Goal: Information Seeking & Learning: Learn about a topic

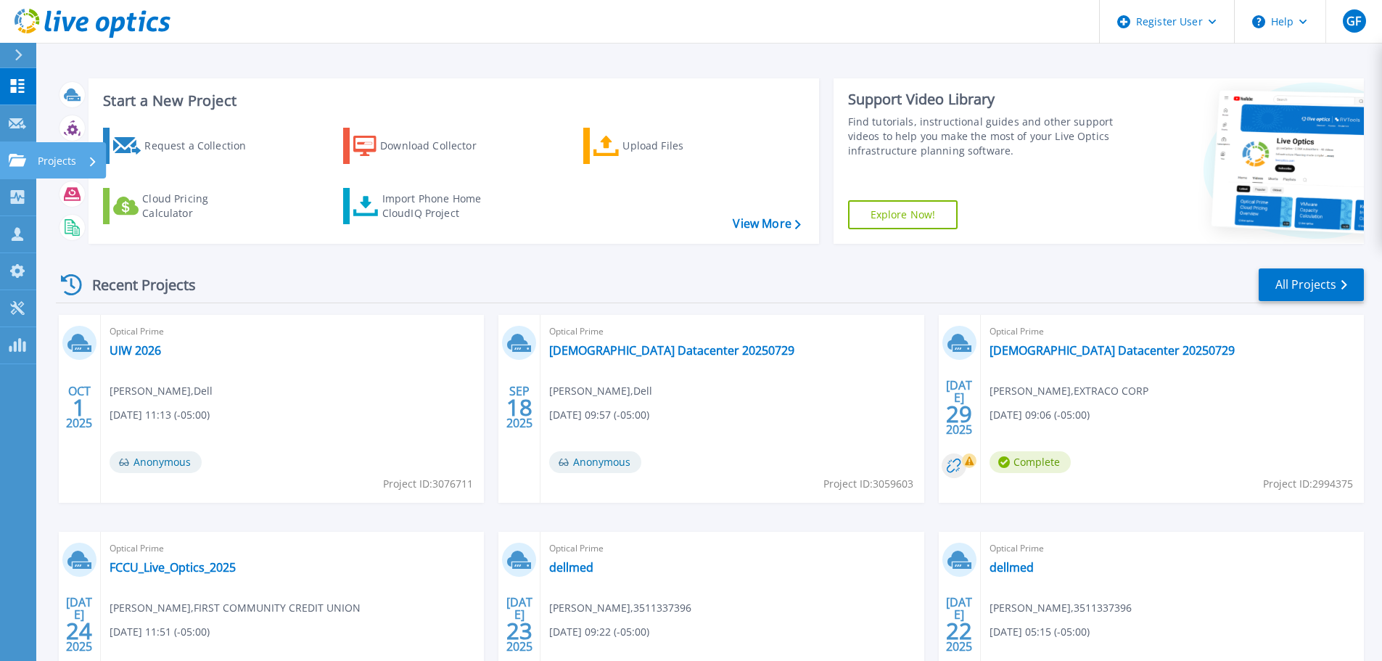
click at [35, 162] on link "Projects Projects" at bounding box center [18, 160] width 36 height 37
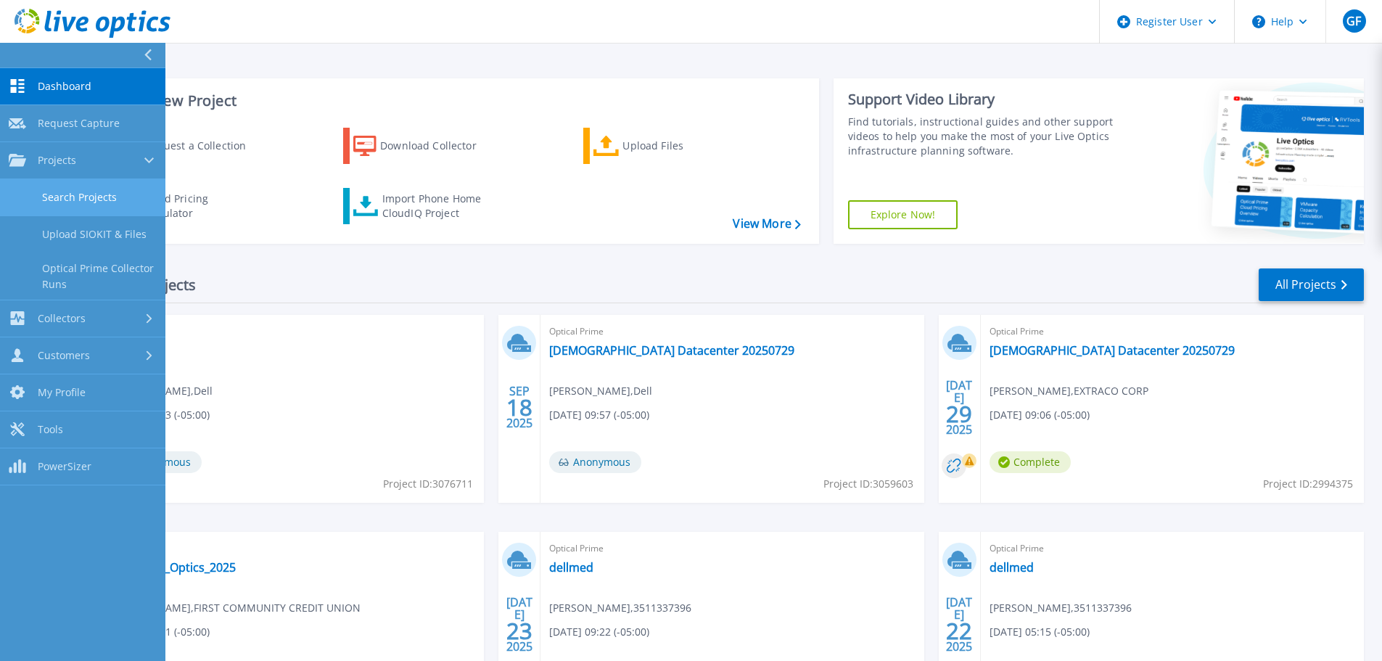
click at [51, 194] on link "Search Projects" at bounding box center [82, 197] width 165 height 37
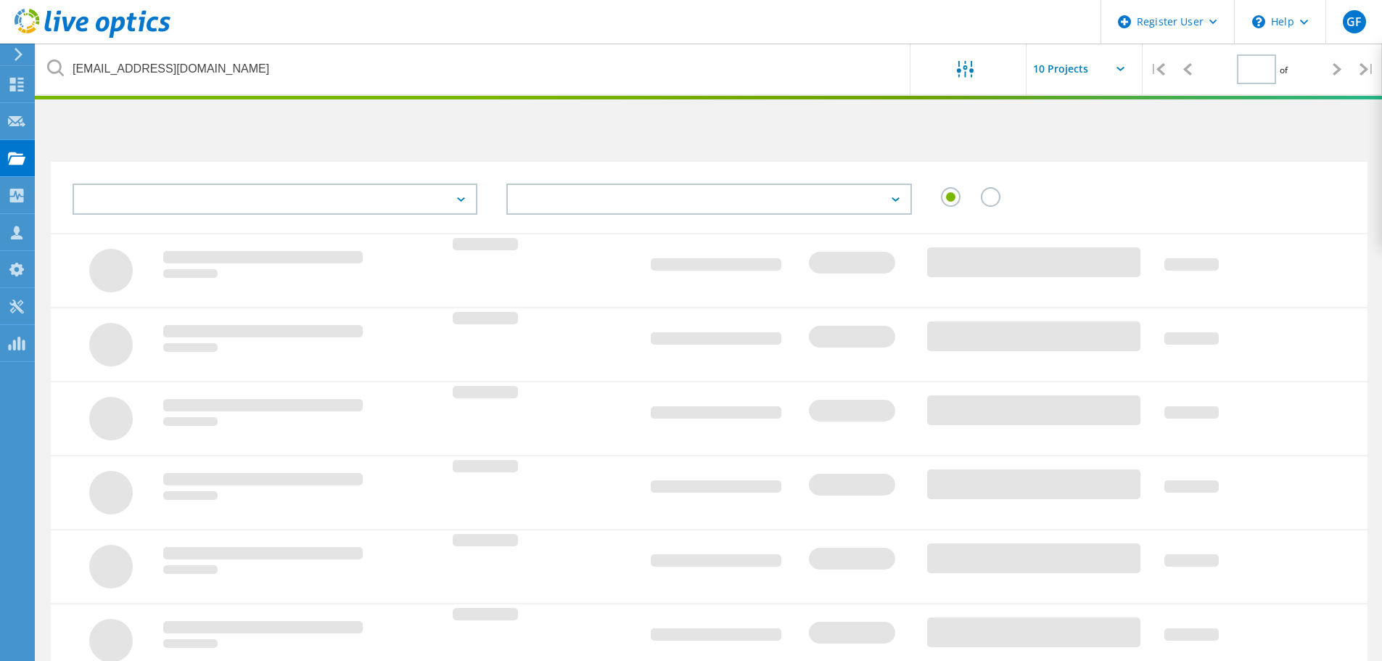
type input "1"
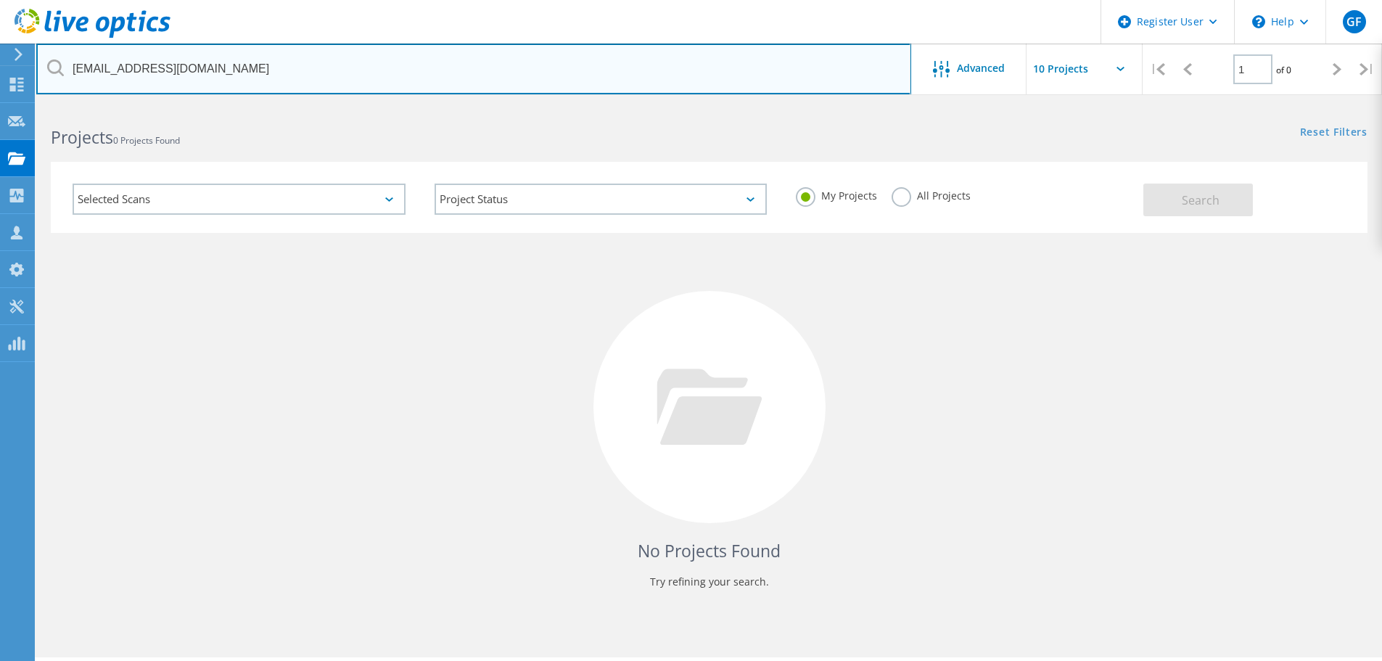
click at [254, 70] on input "zahradnikd@ltisdschools.org" at bounding box center [473, 69] width 875 height 51
paste input "ilija.preocanin@cedarparktexas.gov"
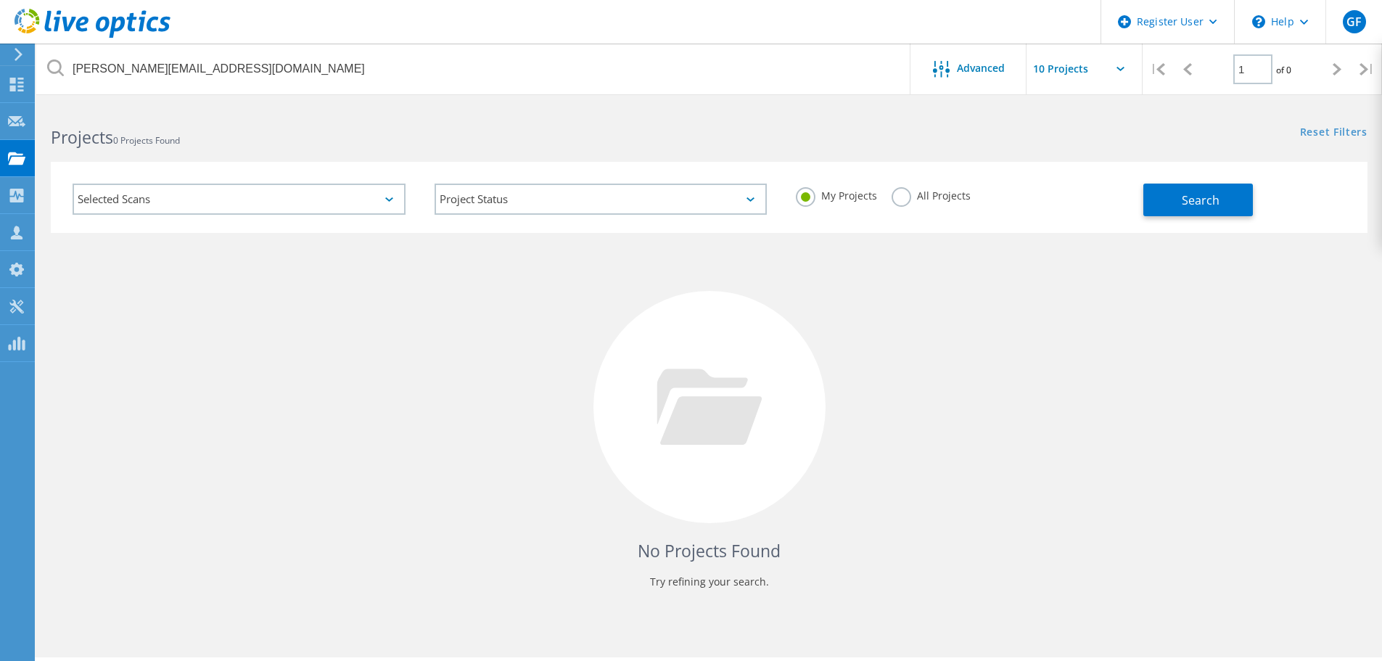
click at [938, 194] on label "All Projects" at bounding box center [930, 194] width 79 height 14
click at [0, 0] on input "All Projects" at bounding box center [0, 0] width 0 height 0
click at [1165, 194] on button "Search" at bounding box center [1198, 199] width 110 height 33
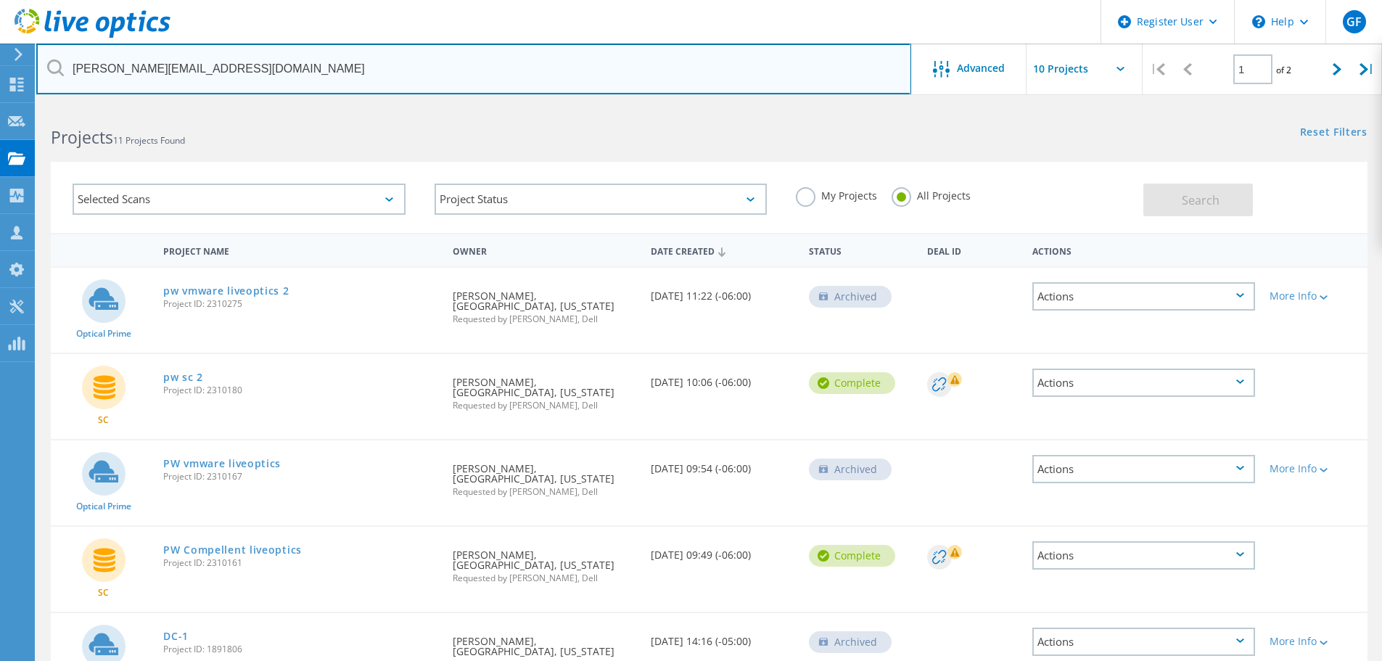
click at [274, 74] on input "ilija.preocanin@cedarparktexas.gov" at bounding box center [473, 69] width 875 height 51
paste input "zahradnikd@ltisdschools.org"
type input "zahradnikd@ltisdschools.org"
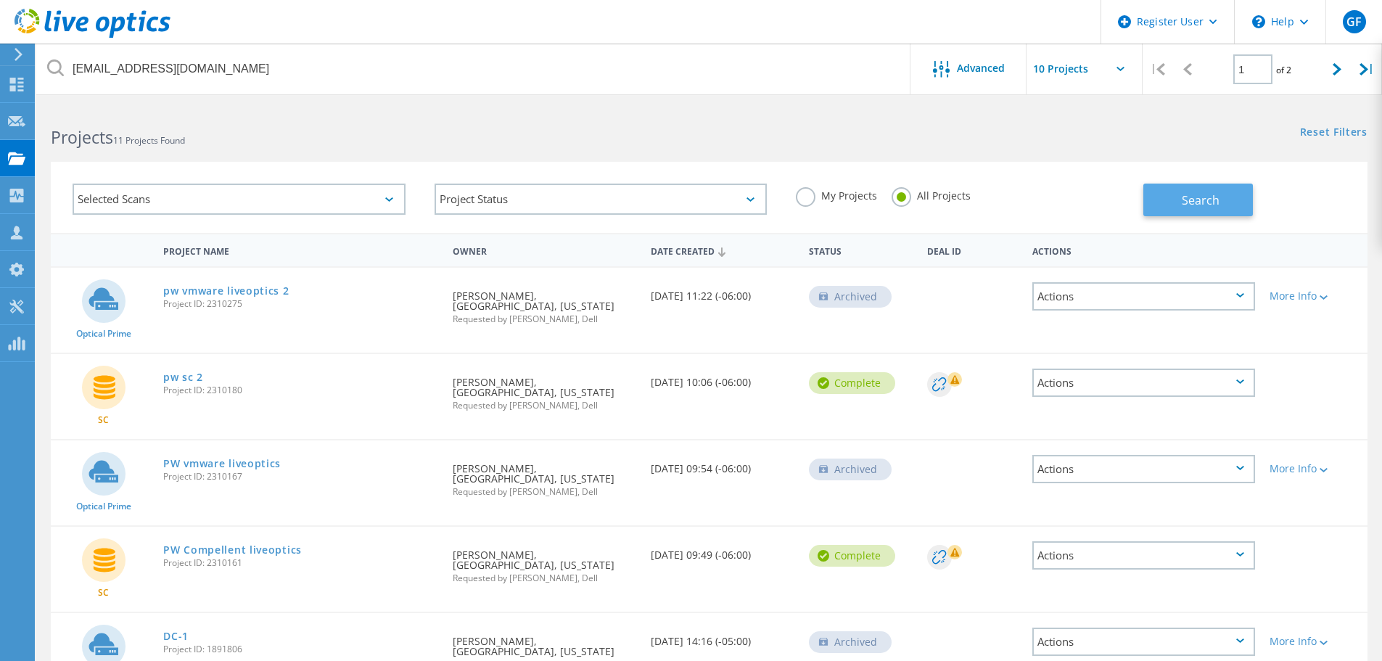
click at [1211, 207] on span "Search" at bounding box center [1200, 200] width 38 height 16
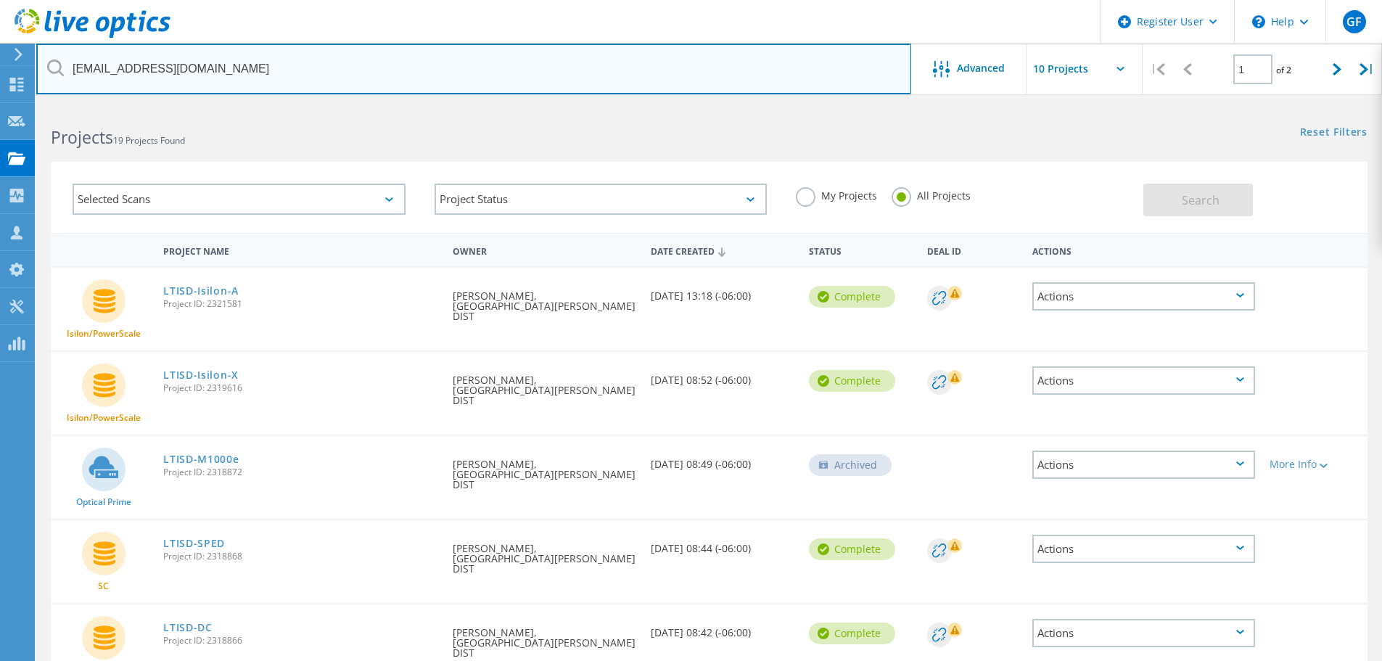
drag, startPoint x: 264, startPoint y: 75, endPoint x: 64, endPoint y: 71, distance: 200.2
click at [64, 71] on input "zahradnikd@ltisdschools.org" at bounding box center [473, 69] width 875 height 51
click at [228, 51] on input "text" at bounding box center [473, 69] width 875 height 51
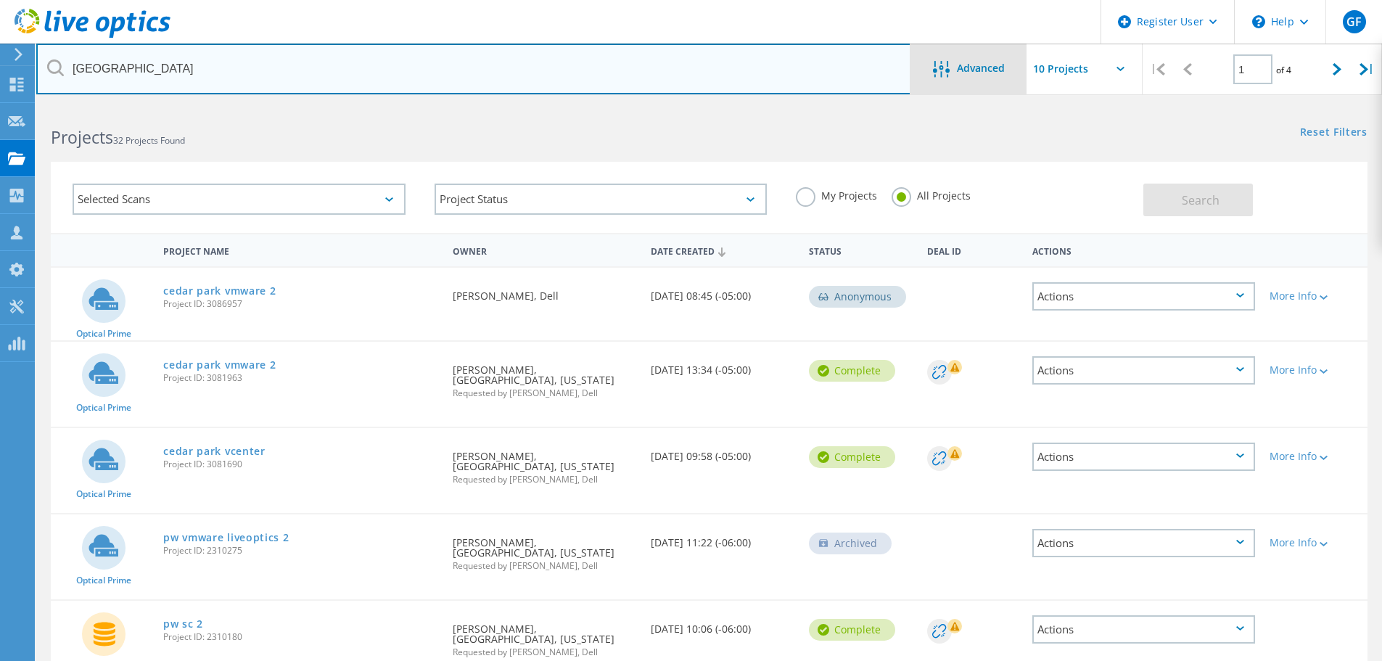
drag, startPoint x: 168, startPoint y: 62, endPoint x: 992, endPoint y: 75, distance: 824.0
click at [168, 62] on input "cedar park" at bounding box center [473, 69] width 875 height 51
click at [218, 73] on input "cedar park" at bounding box center [473, 69] width 875 height 51
click at [209, 61] on input "cedar park" at bounding box center [473, 69] width 875 height 51
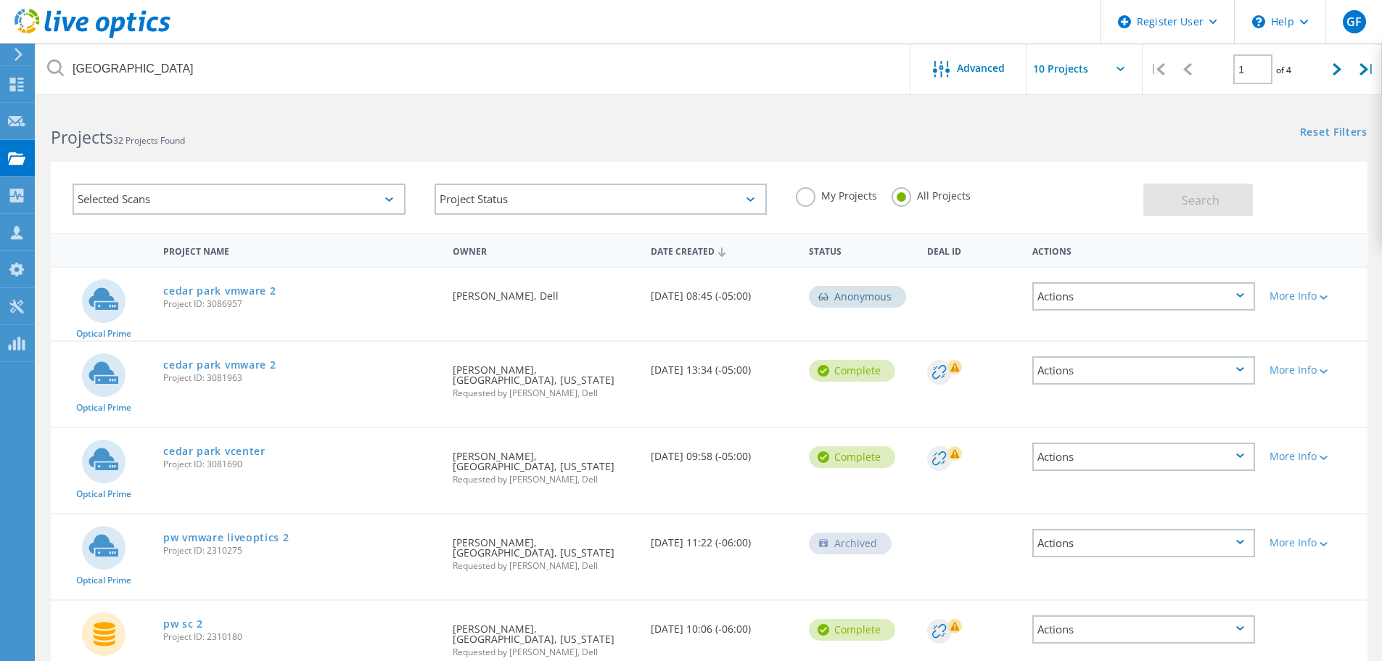
click at [822, 199] on label "My Projects" at bounding box center [836, 194] width 81 height 14
click at [0, 0] on input "My Projects" at bounding box center [0, 0] width 0 height 0
click at [907, 197] on label "All Projects" at bounding box center [930, 194] width 79 height 14
click at [0, 0] on input "All Projects" at bounding box center [0, 0] width 0 height 0
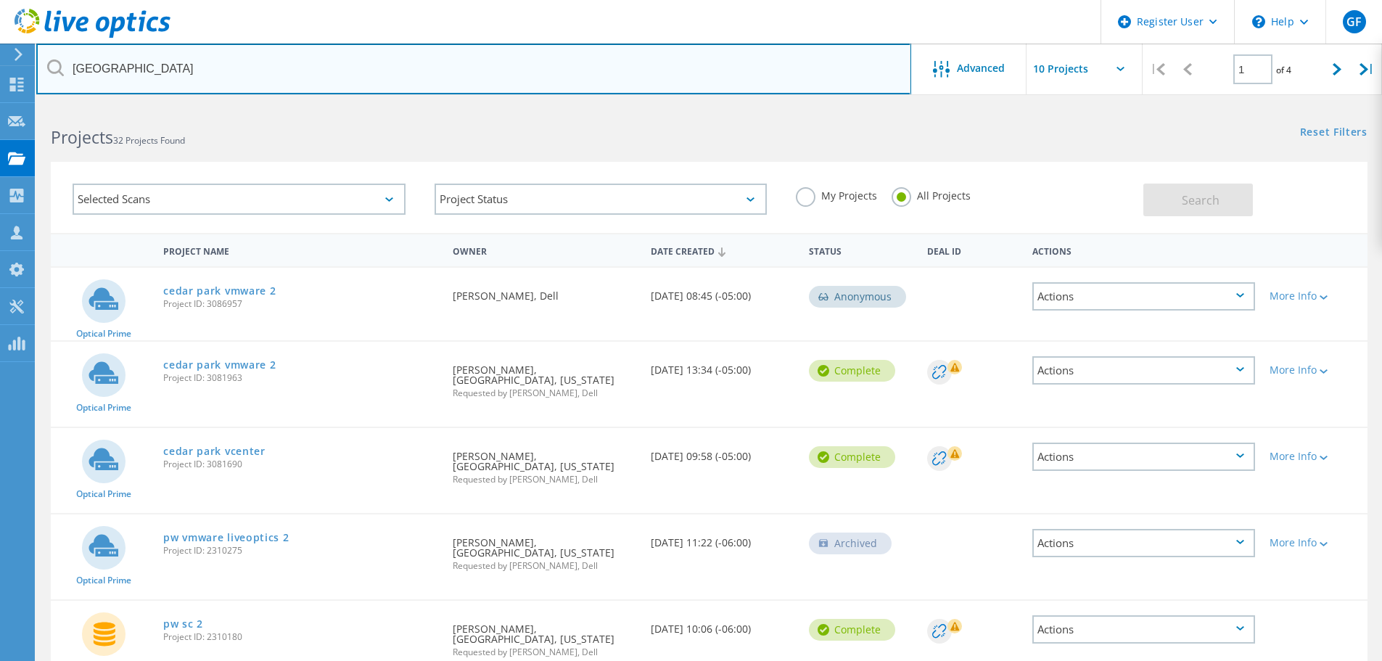
click at [216, 55] on input "cedar park" at bounding box center [473, 69] width 875 height 51
type input "cedar park"
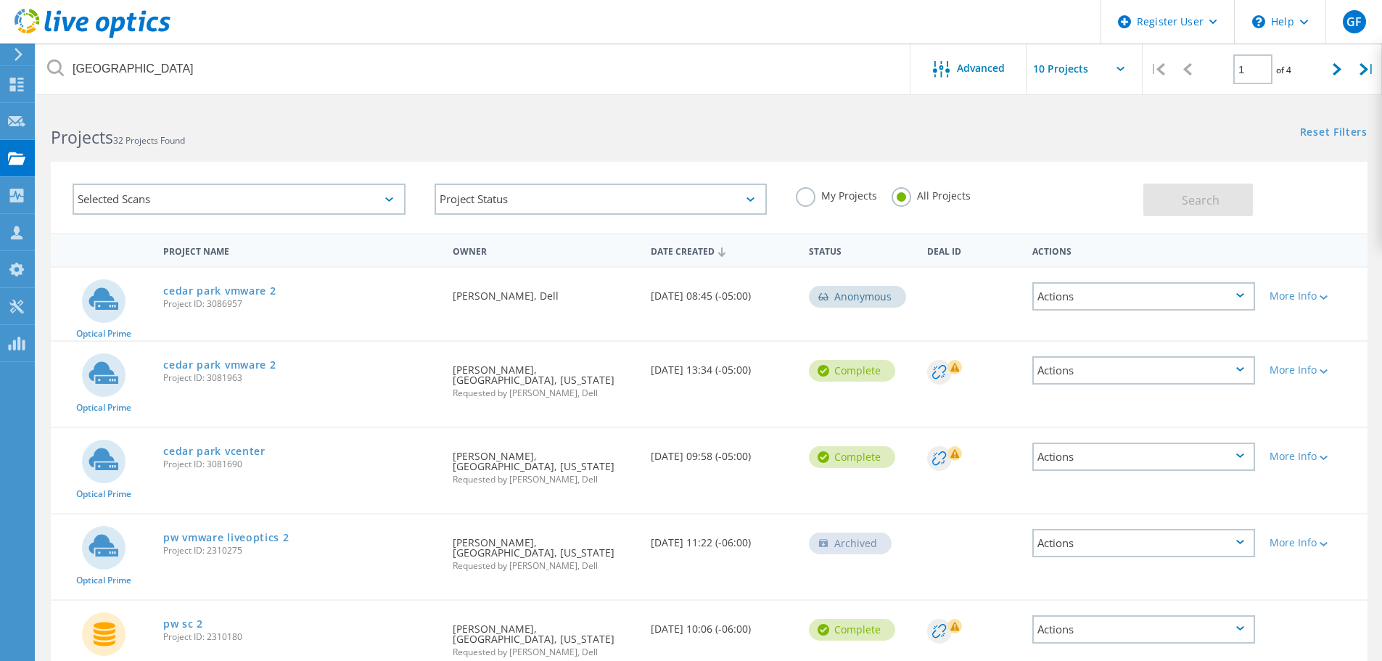
click at [288, 198] on div "Selected Scans" at bounding box center [239, 198] width 333 height 31
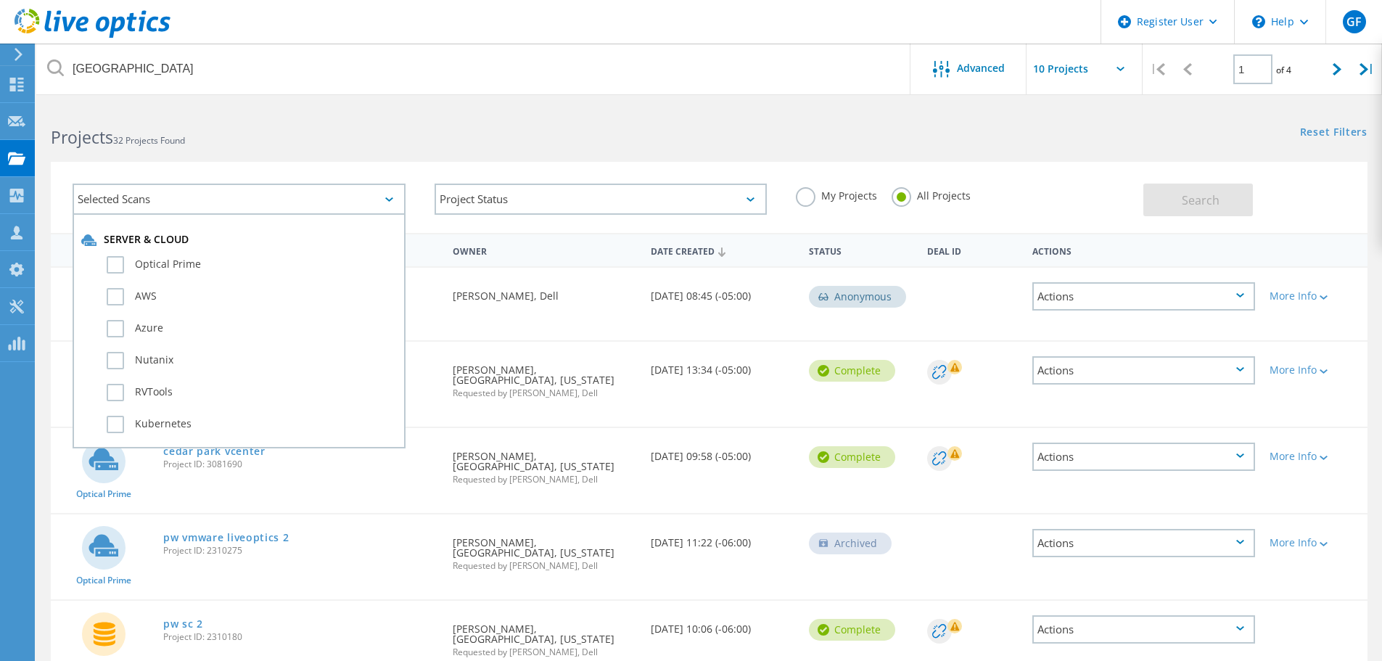
click at [320, 191] on div "Selected Scans" at bounding box center [239, 198] width 333 height 31
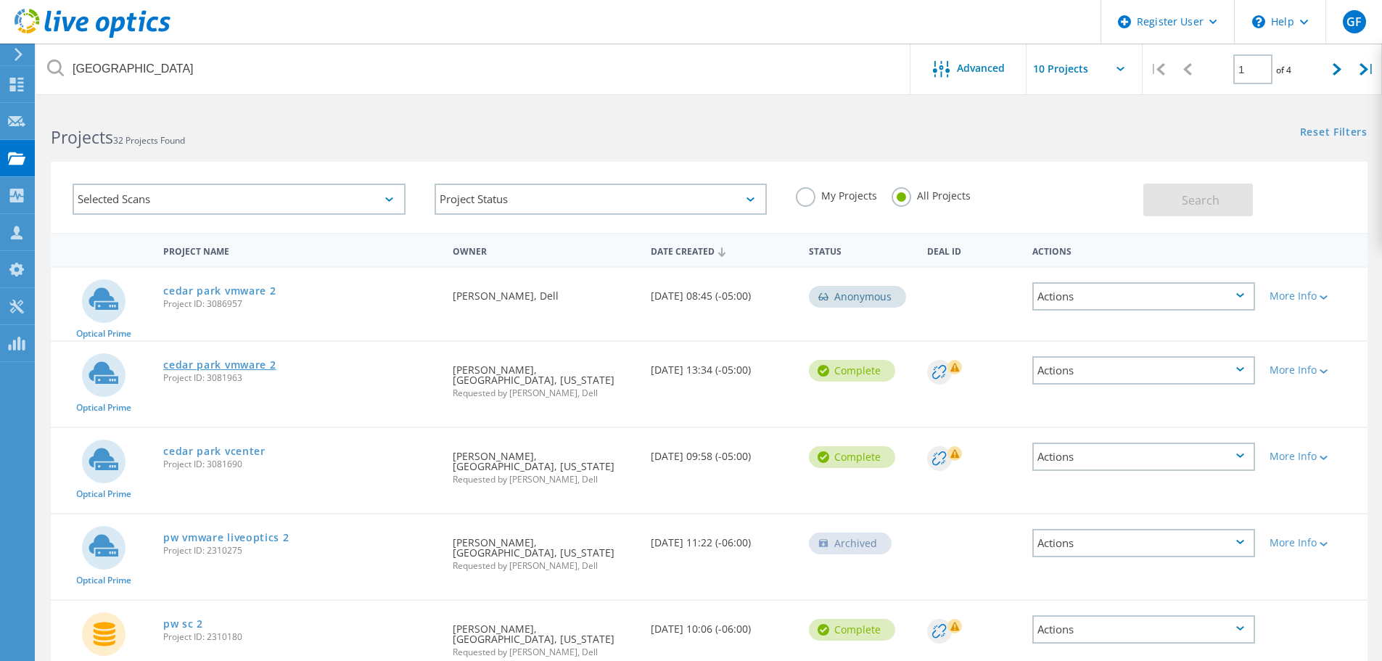
click at [220, 360] on link "cedar park vmware 2" at bounding box center [219, 365] width 112 height 10
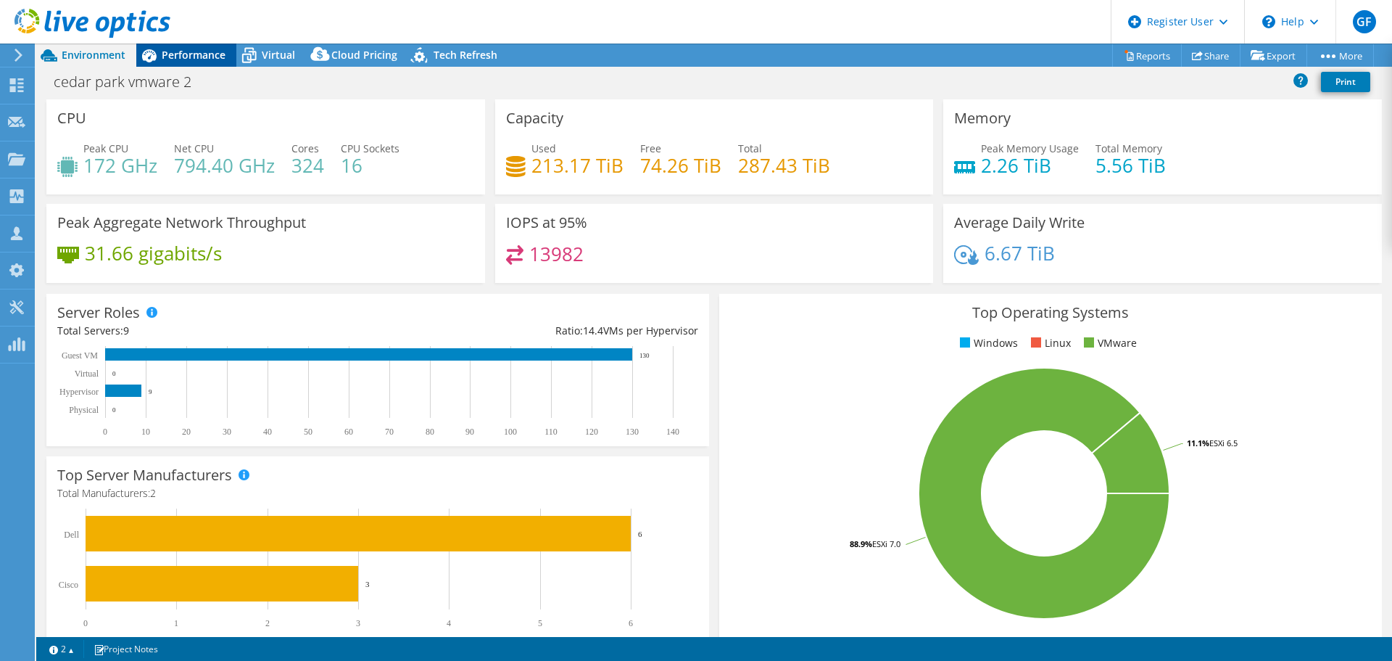
click at [199, 66] on div "Performance" at bounding box center [186, 55] width 100 height 23
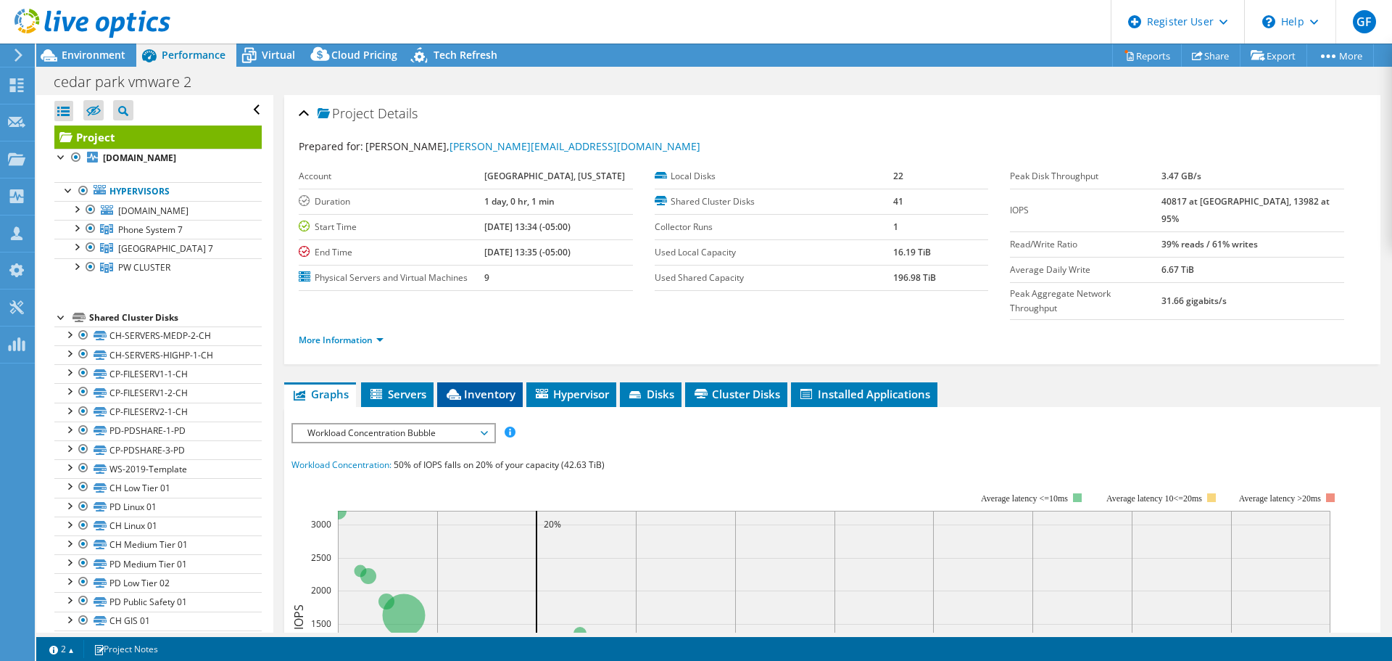
click at [495, 387] on span "Inventory" at bounding box center [480, 394] width 71 height 15
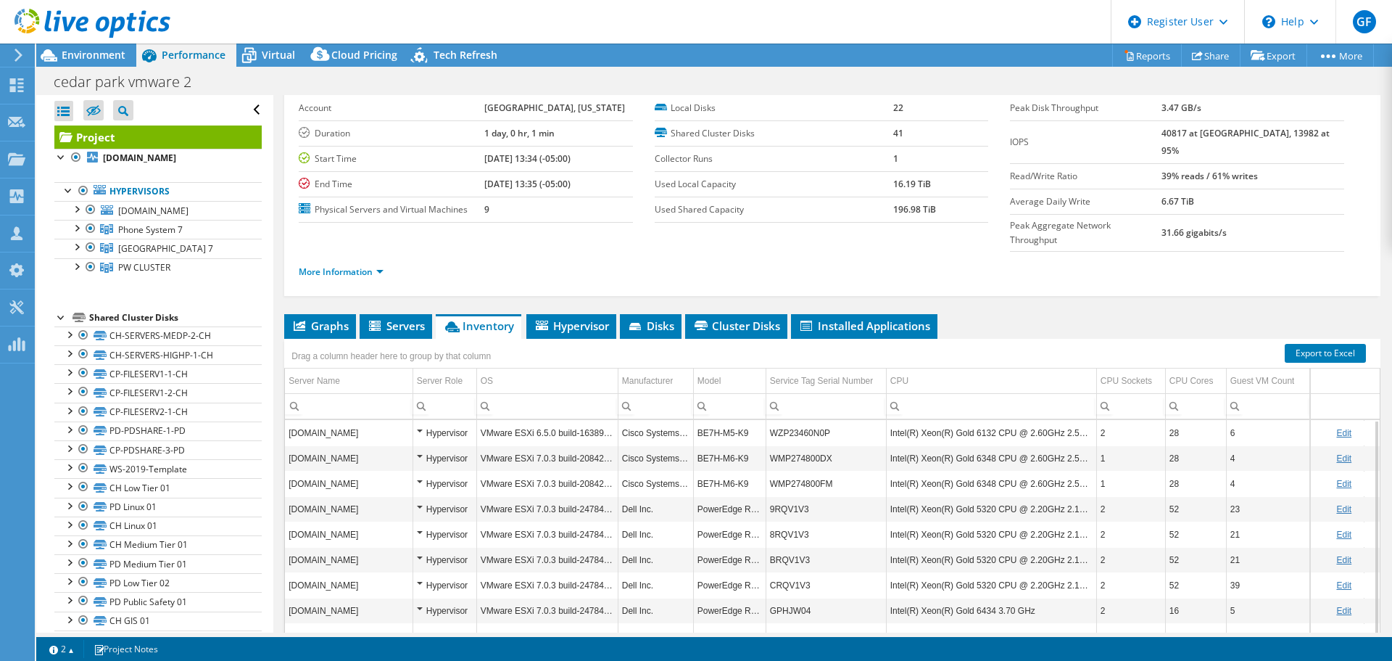
scroll to position [36, 0]
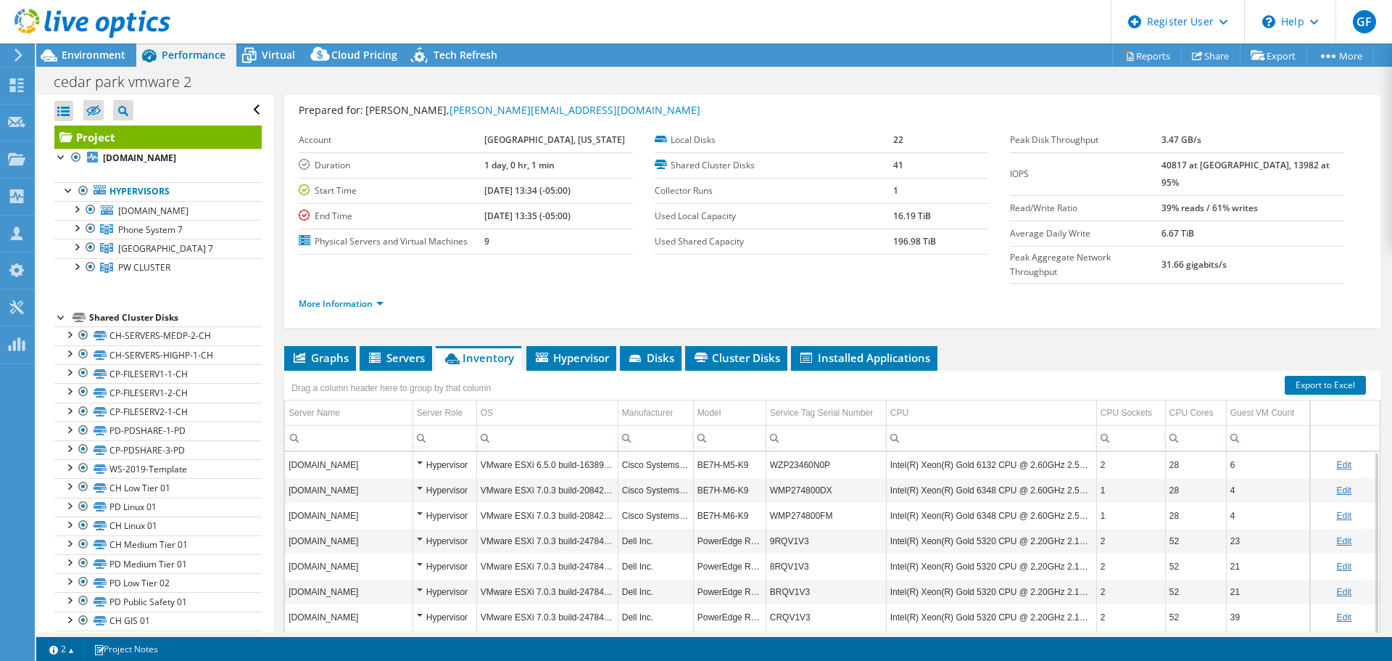
click at [722, 503] on td "BE7H-M6-K9" at bounding box center [729, 515] width 73 height 25
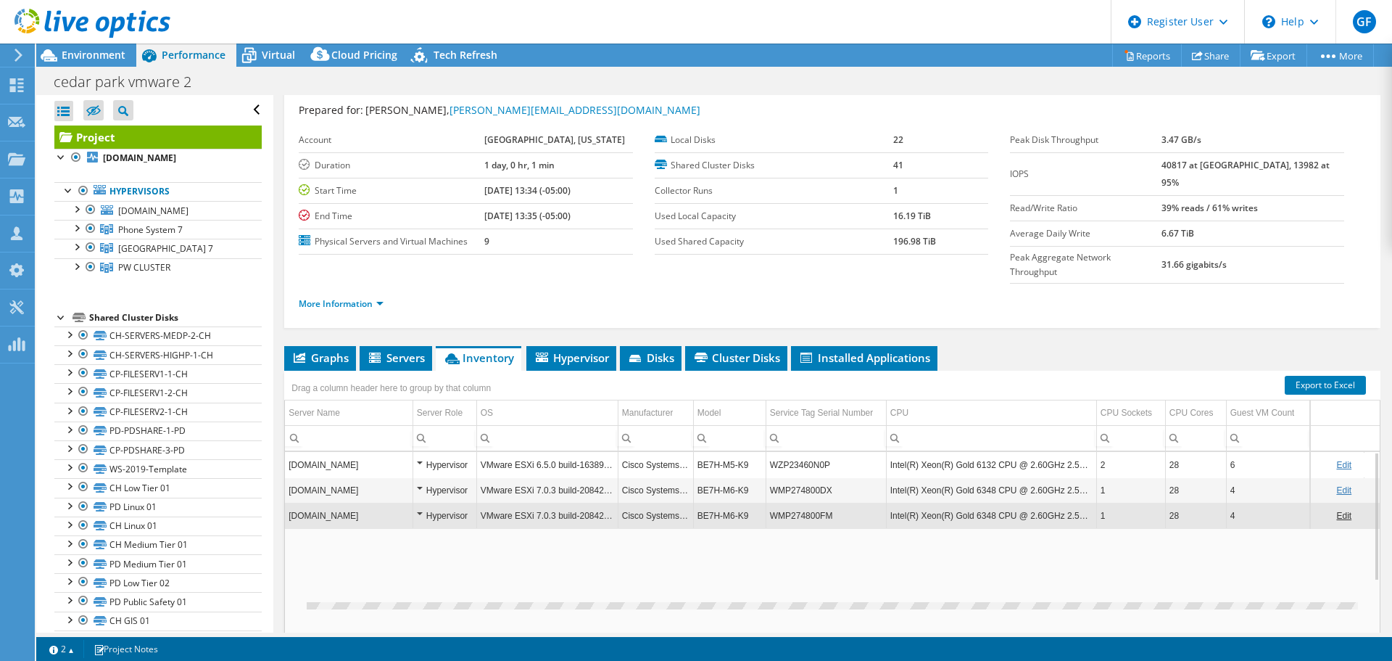
click at [722, 503] on td "BE7H-M6-K9" at bounding box center [729, 515] width 73 height 25
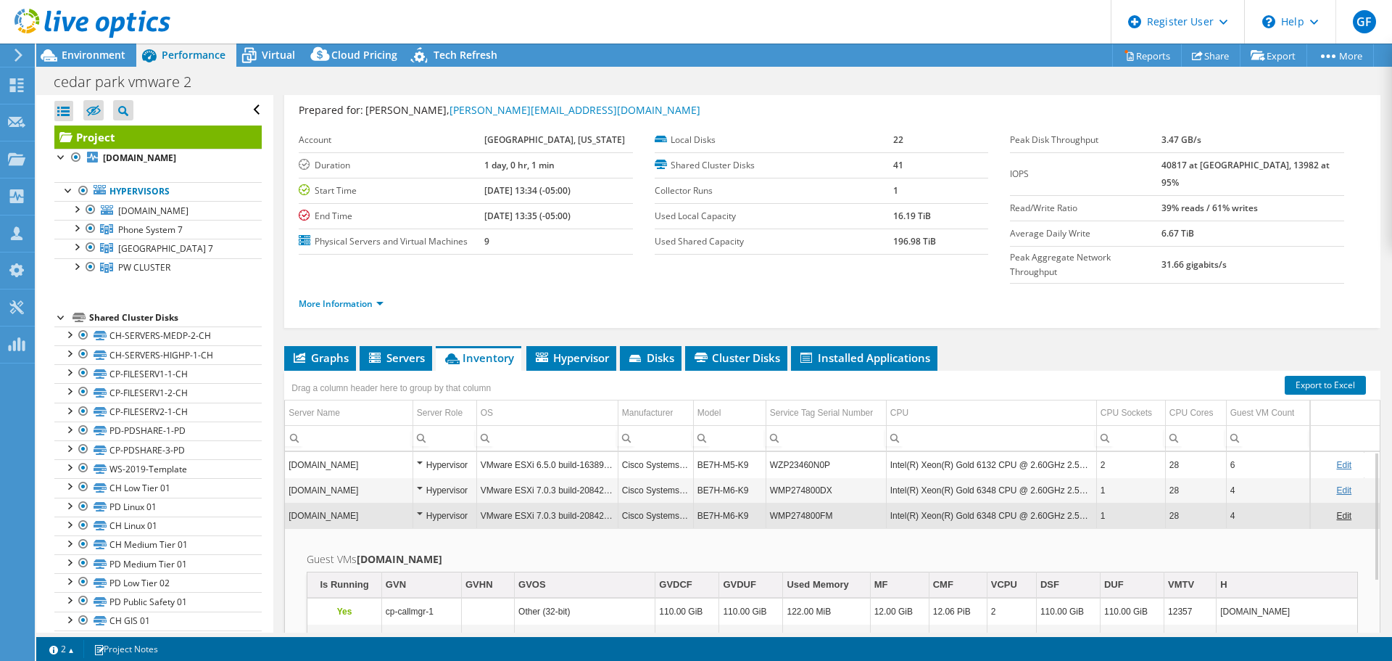
click at [1029, 346] on ul "Graphs Servers Inventory Hypervisor Disks Cluster Disks Installed Applications" at bounding box center [832, 358] width 1097 height 25
click at [695, 503] on td "BE7H-M6-K9" at bounding box center [729, 515] width 73 height 25
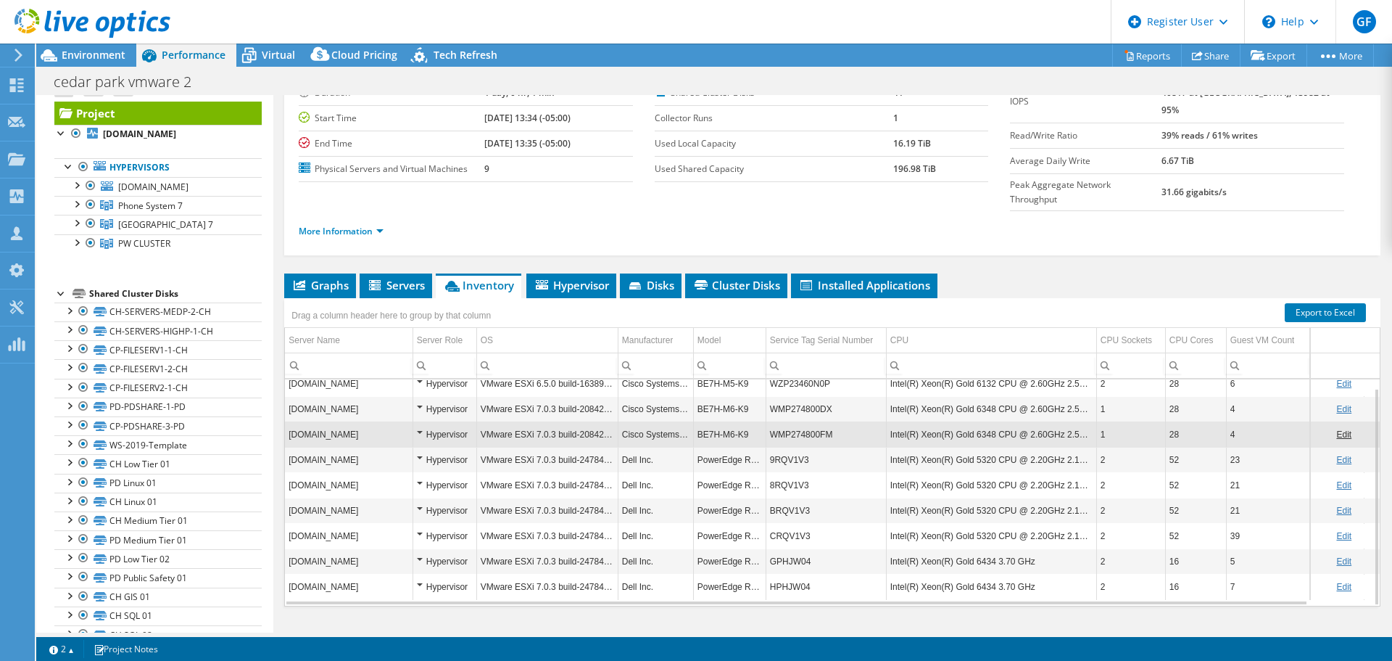
scroll to position [0, 0]
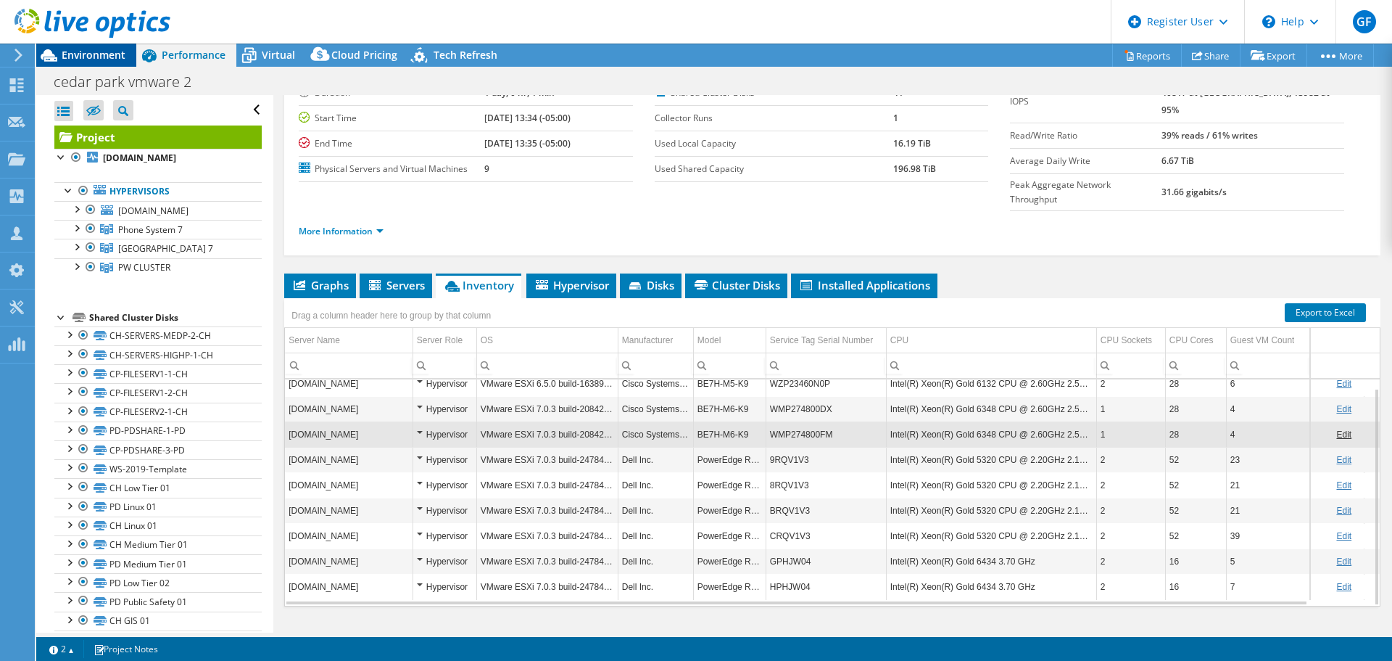
click at [86, 59] on span "Environment" at bounding box center [94, 55] width 64 height 14
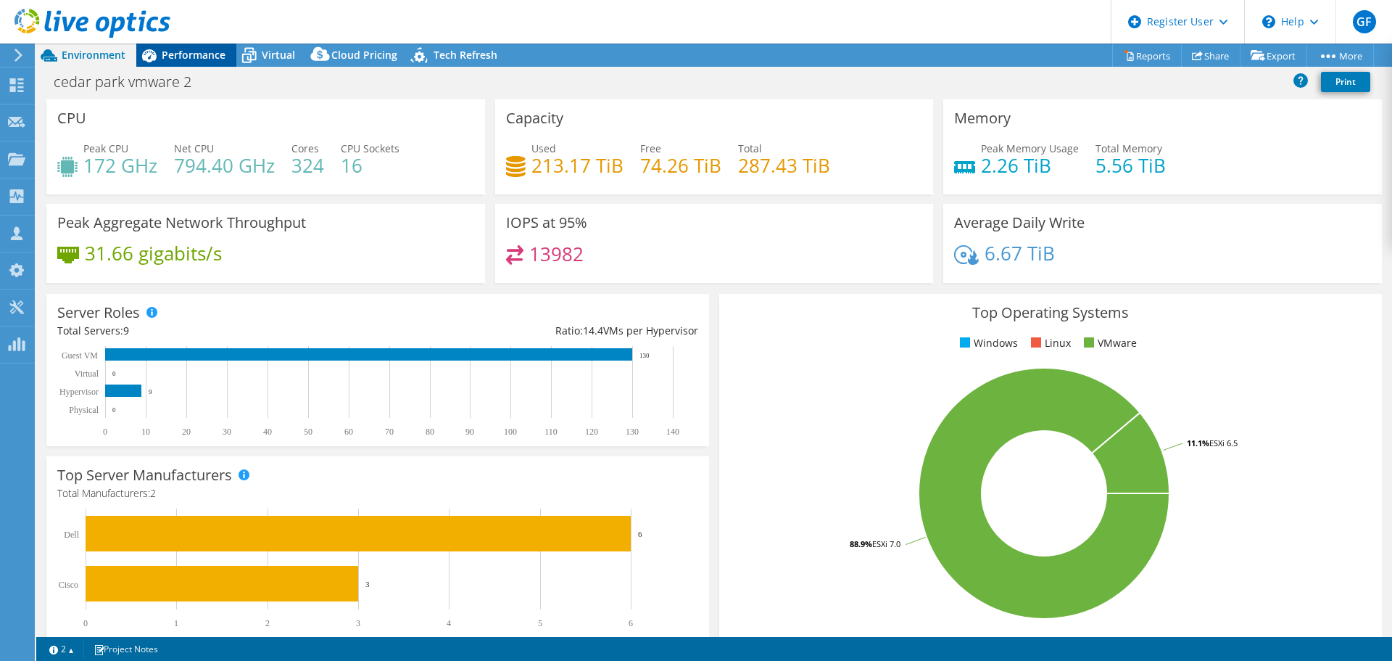
click at [184, 55] on span "Performance" at bounding box center [194, 55] width 64 height 14
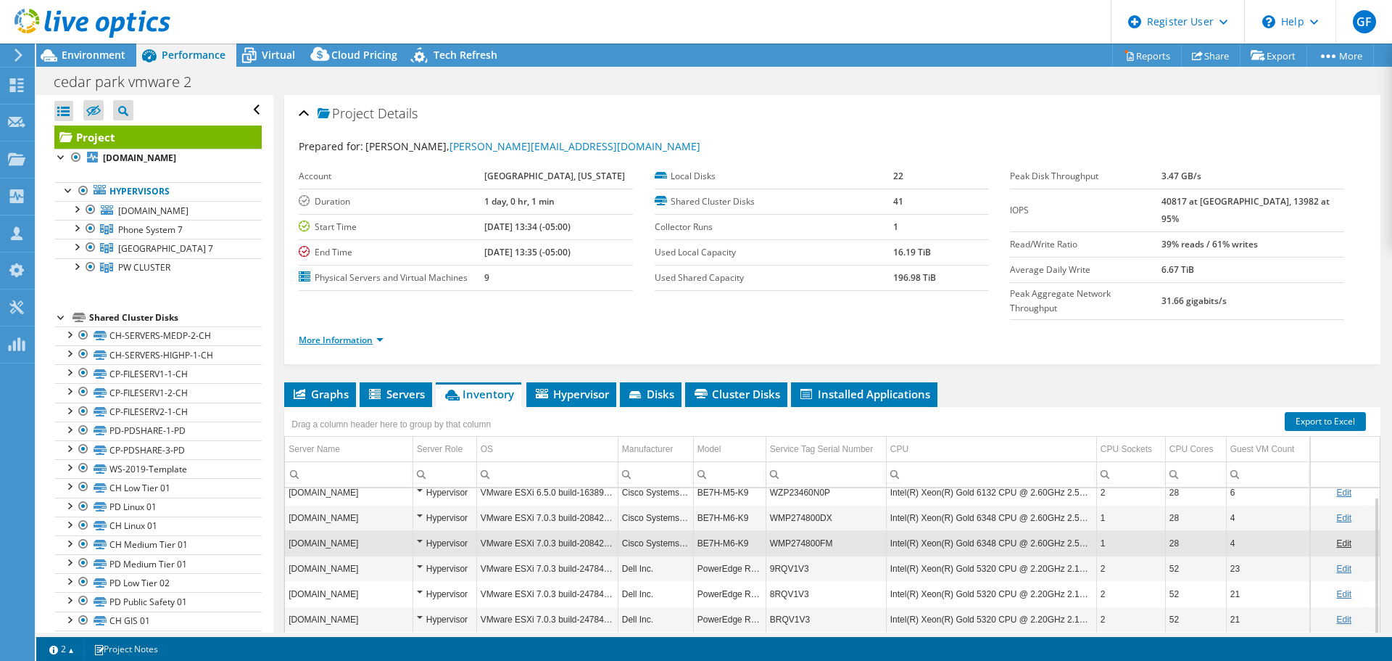
click at [358, 334] on link "More Information" at bounding box center [341, 340] width 85 height 12
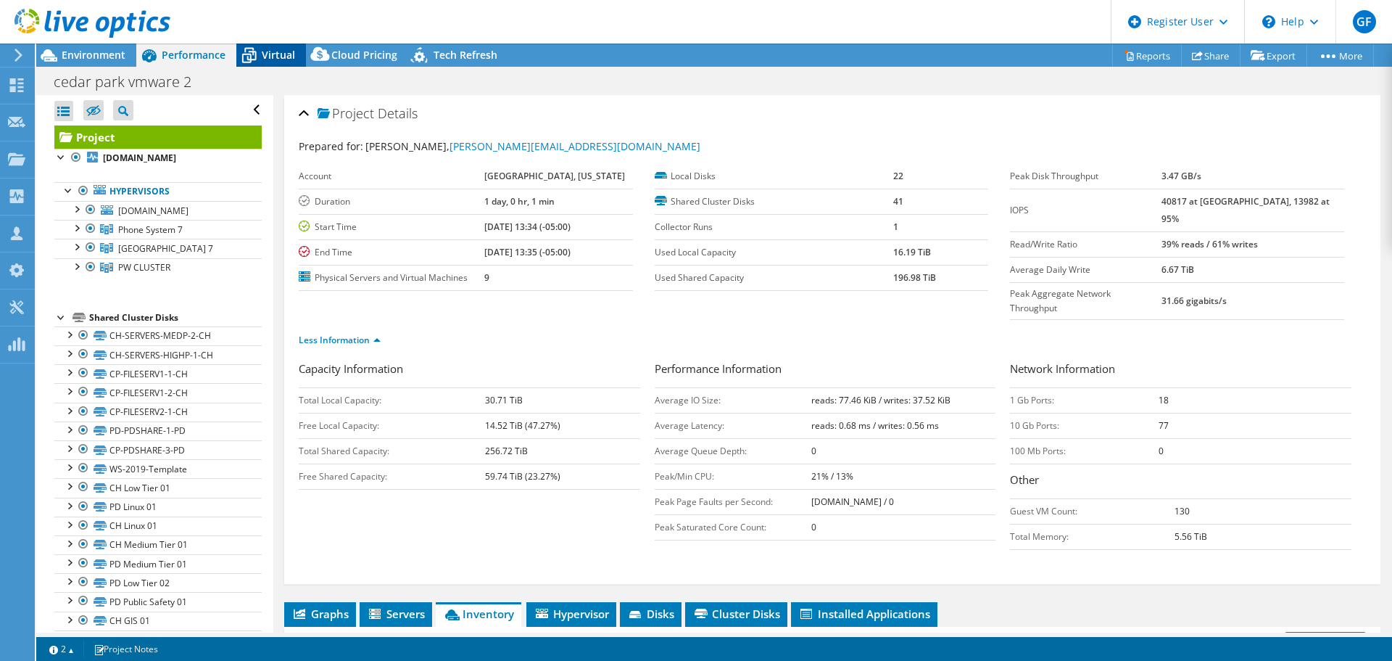
click at [272, 66] on div "Virtual" at bounding box center [271, 55] width 70 height 23
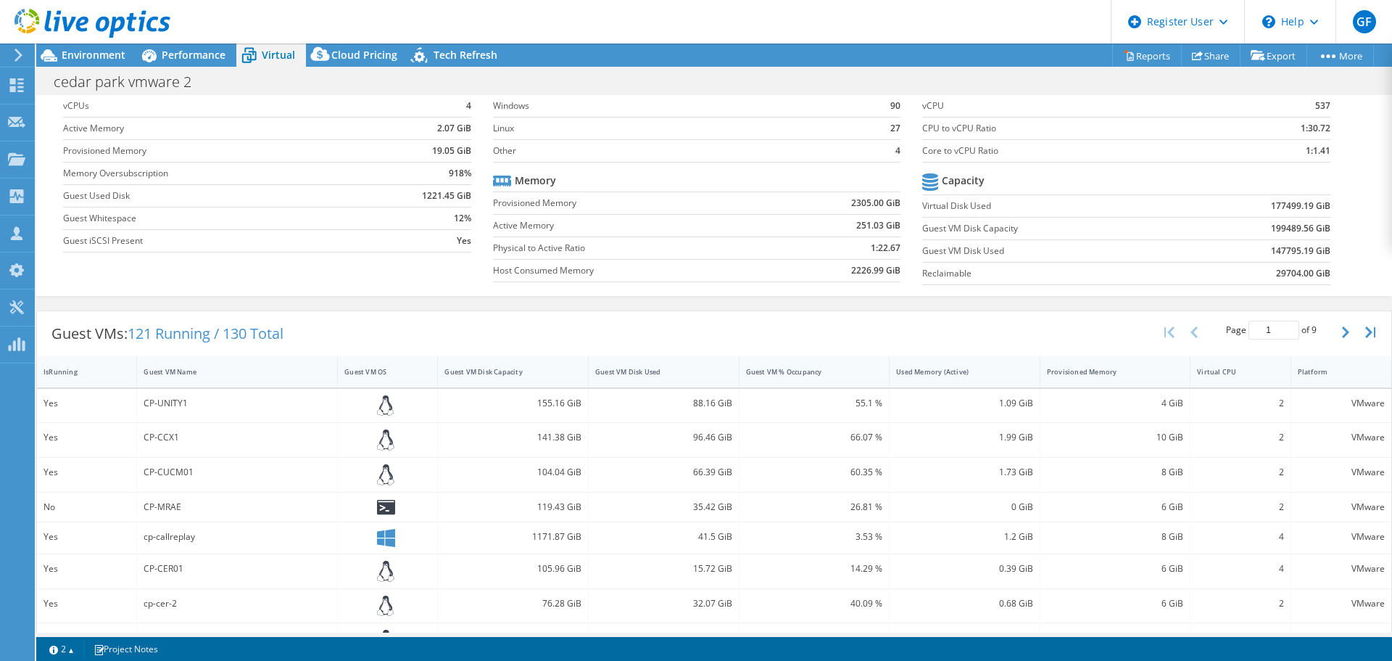
scroll to position [145, 0]
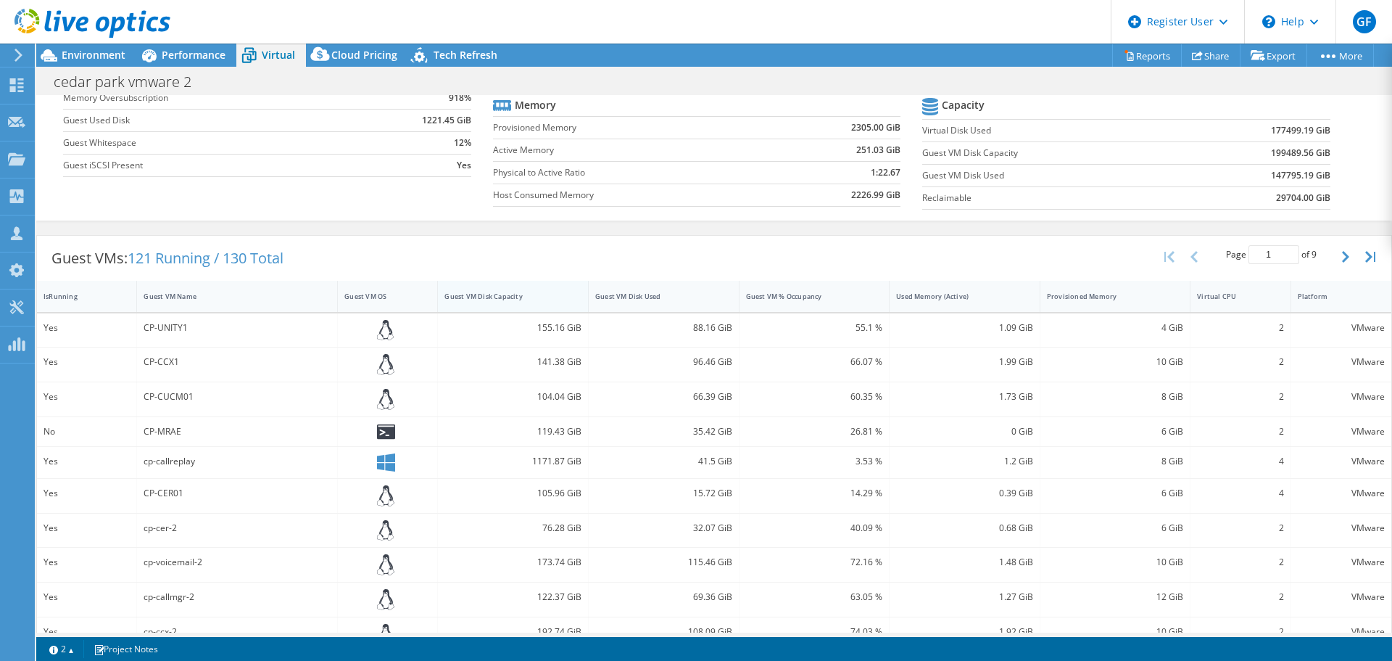
click at [475, 300] on div "Guest VM Disk Capacity" at bounding box center [505, 296] width 120 height 9
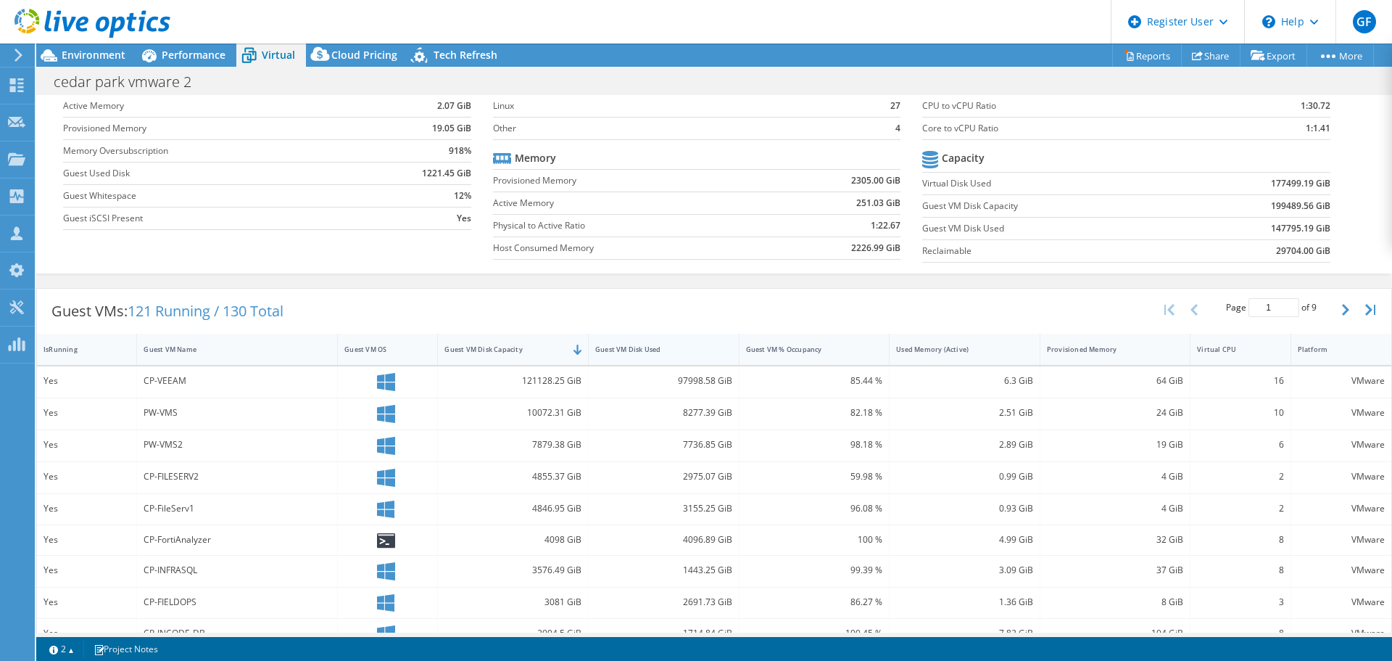
scroll to position [0, 0]
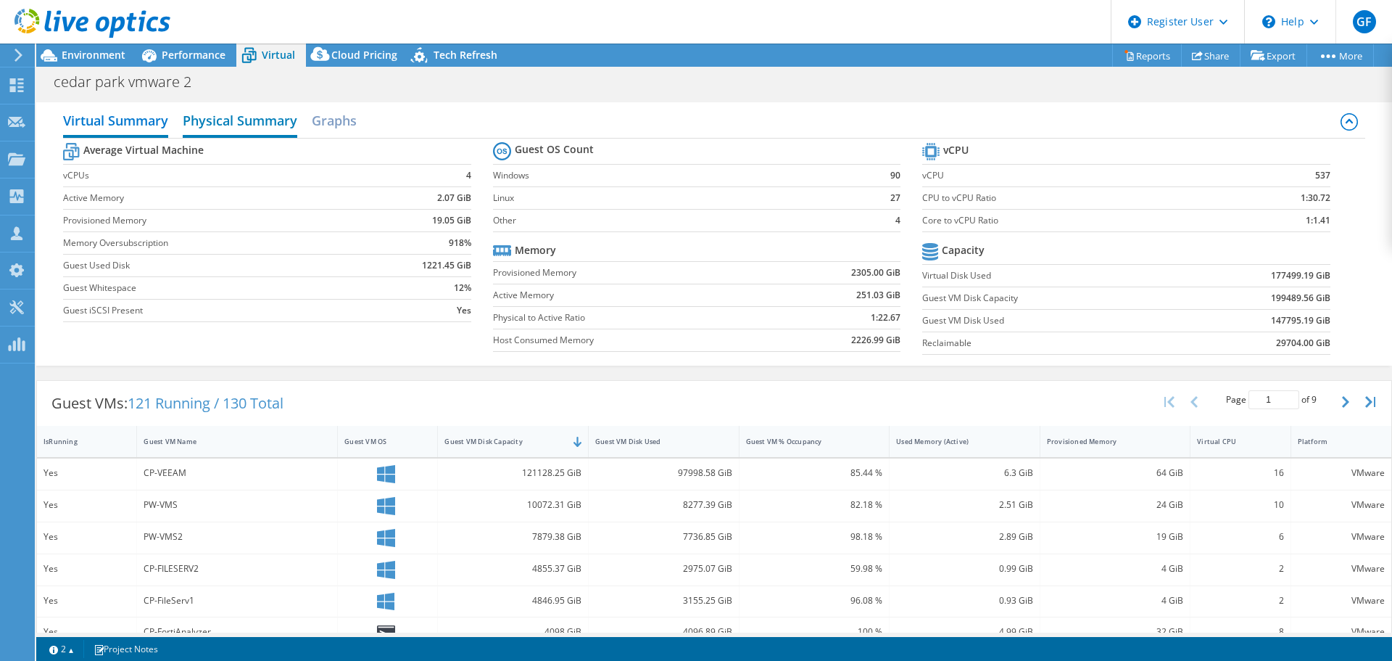
click at [278, 128] on h2 "Physical Summary" at bounding box center [240, 122] width 115 height 32
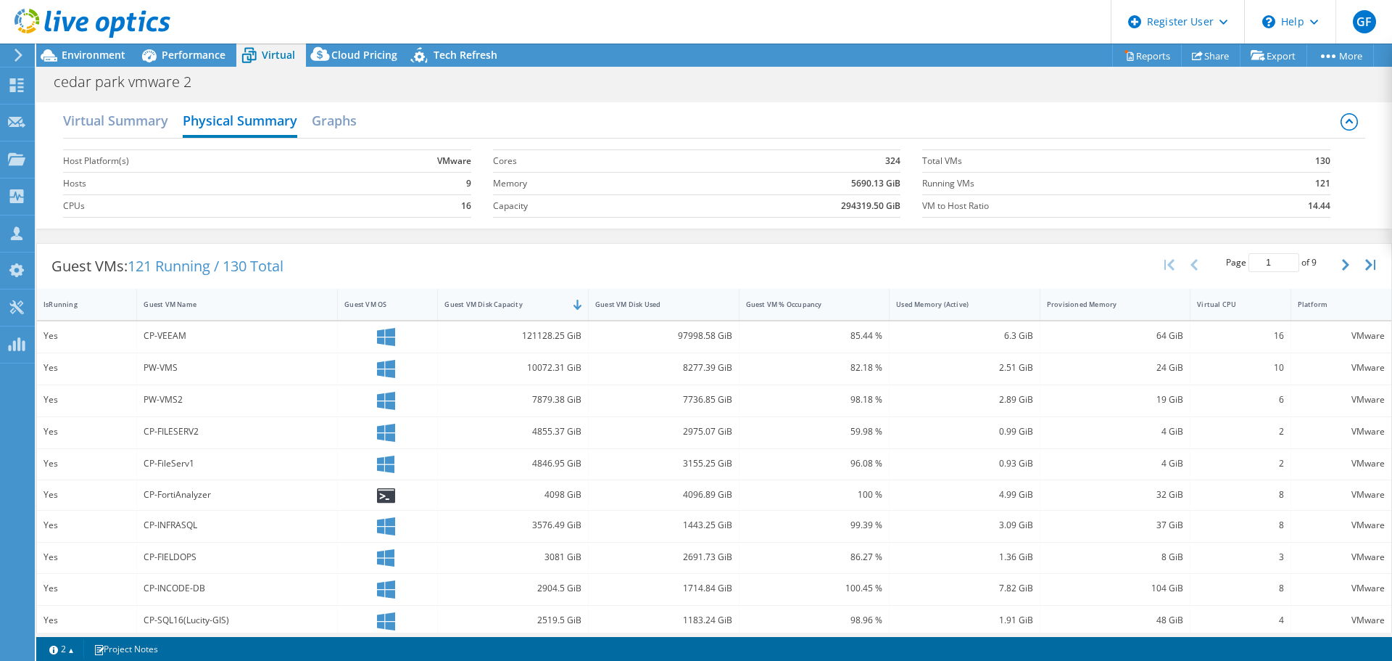
click at [371, 121] on div "Virtual Summary Physical Summary Graphs" at bounding box center [714, 122] width 1302 height 33
click at [350, 121] on h2 "Graphs" at bounding box center [334, 122] width 45 height 32
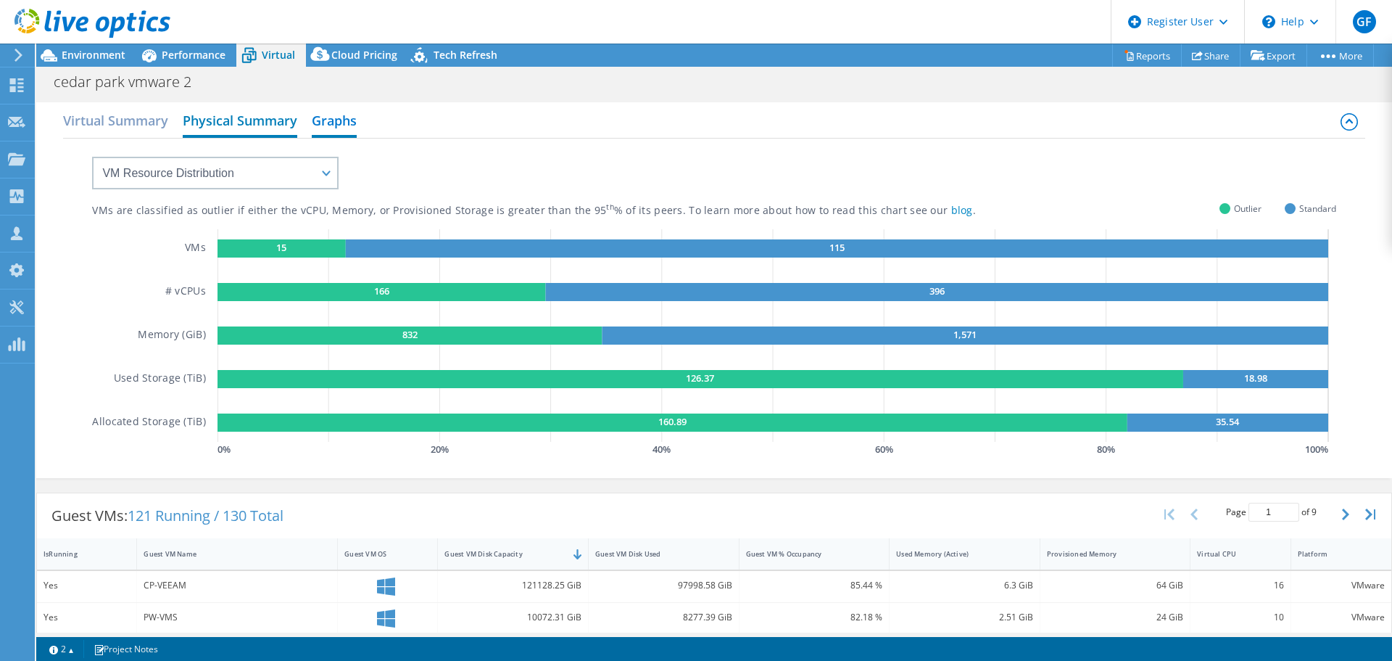
click at [259, 128] on h2 "Physical Summary" at bounding box center [240, 122] width 115 height 32
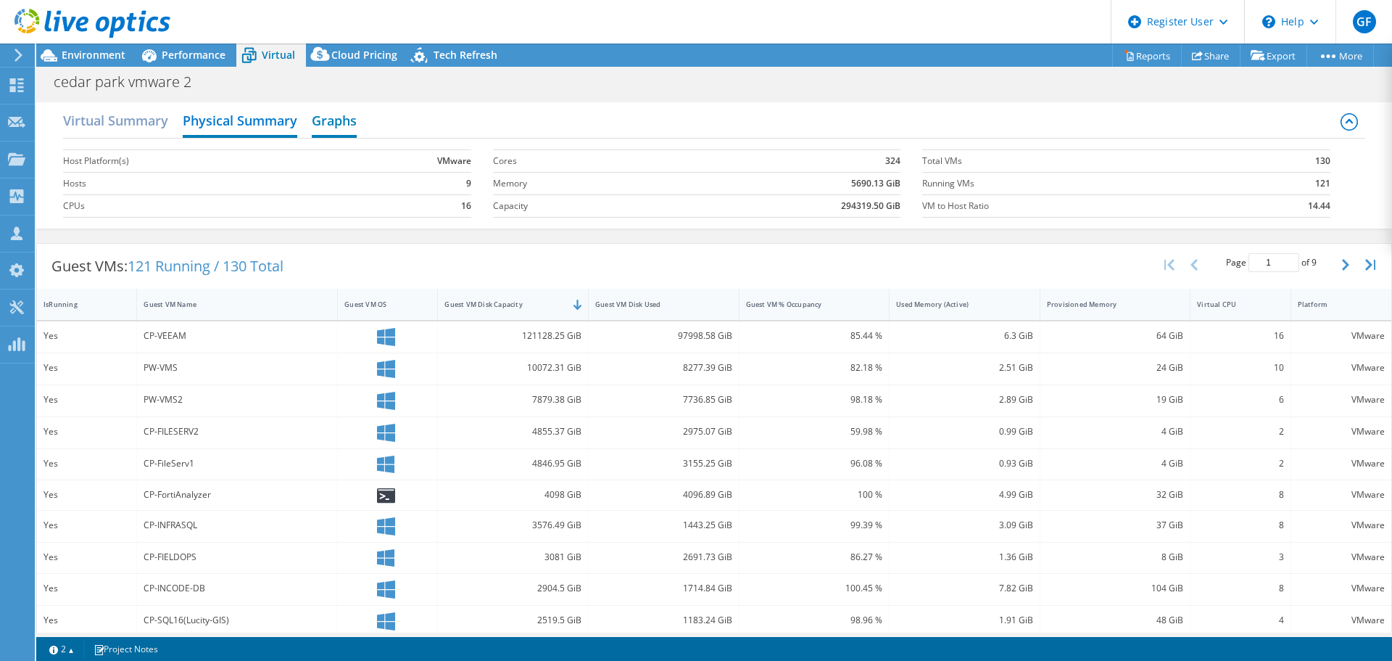
click at [334, 123] on h2 "Graphs" at bounding box center [334, 122] width 45 height 32
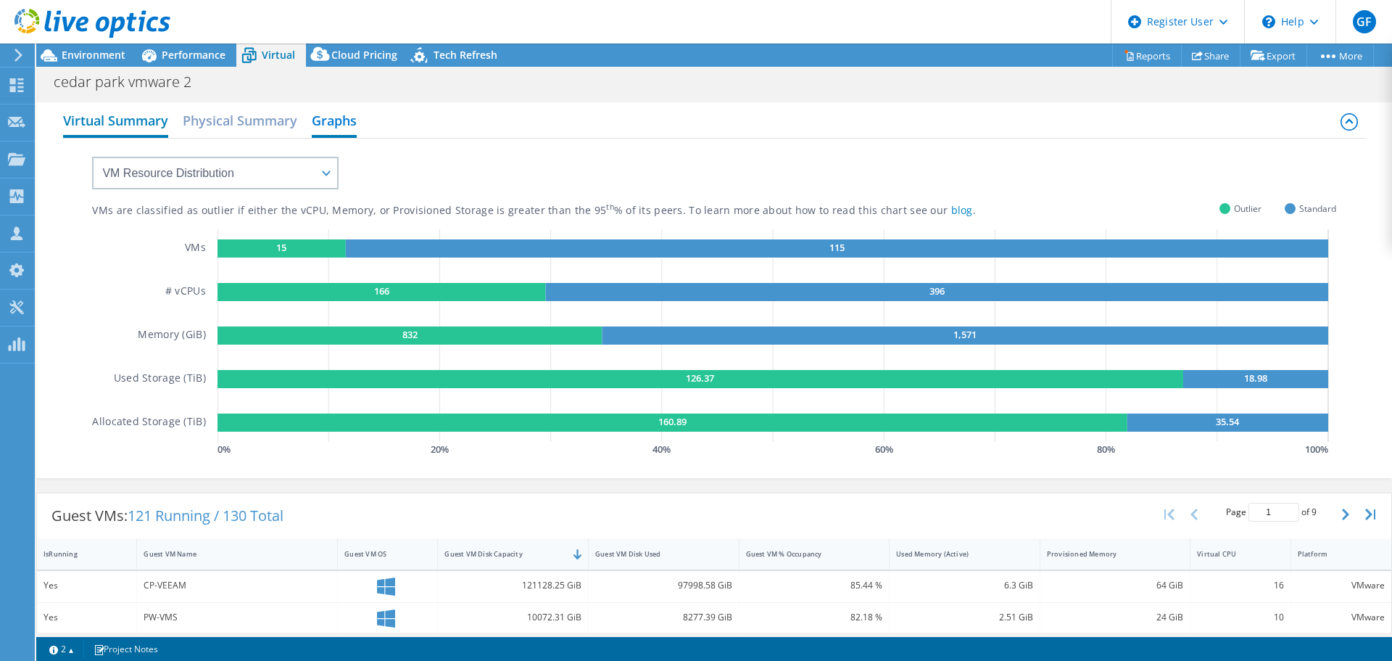
click at [145, 136] on h2 "Virtual Summary" at bounding box center [115, 122] width 105 height 32
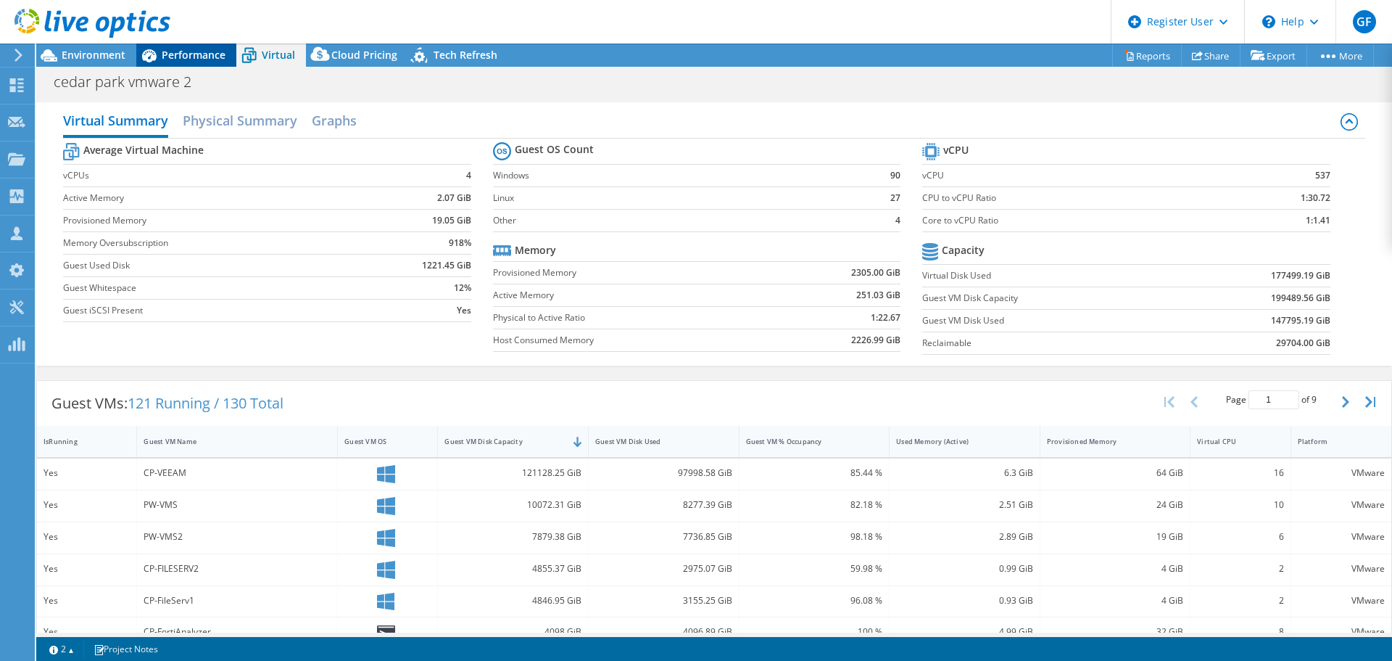
click at [184, 51] on span "Performance" at bounding box center [194, 55] width 64 height 14
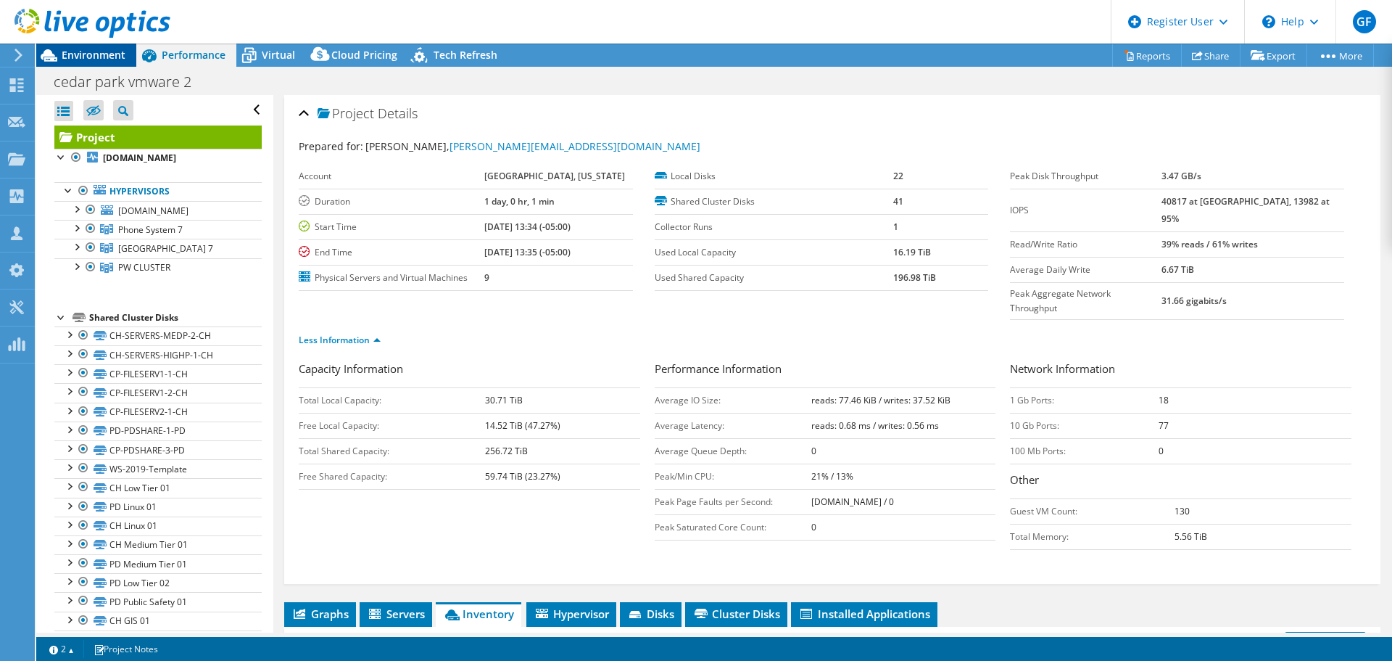
click at [88, 51] on span "Environment" at bounding box center [94, 55] width 64 height 14
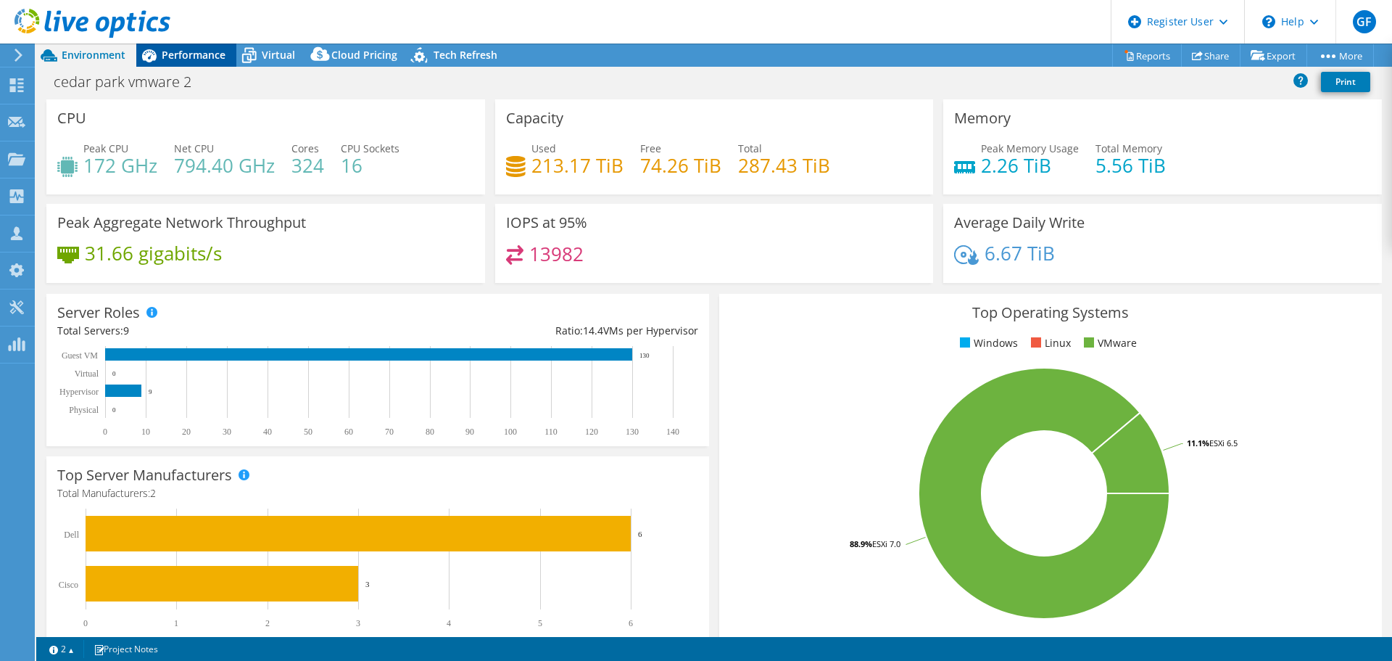
click at [164, 59] on span "Performance" at bounding box center [194, 55] width 64 height 14
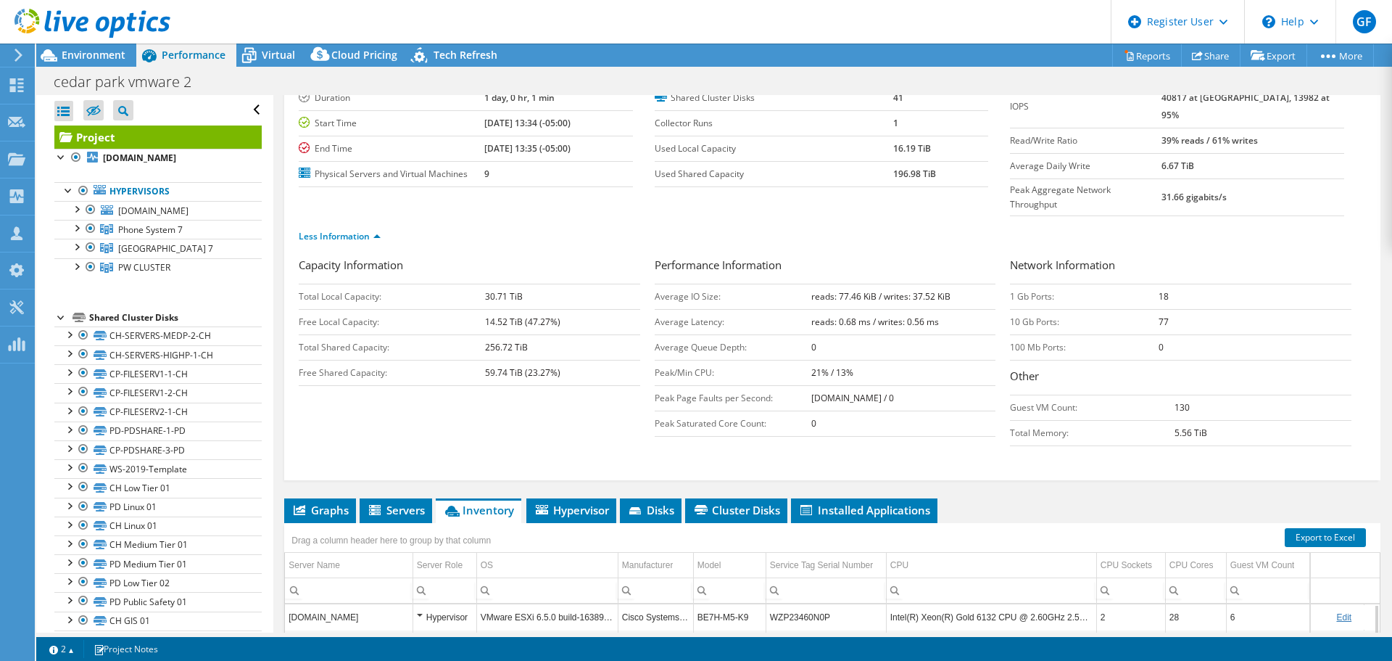
scroll to position [9, 0]
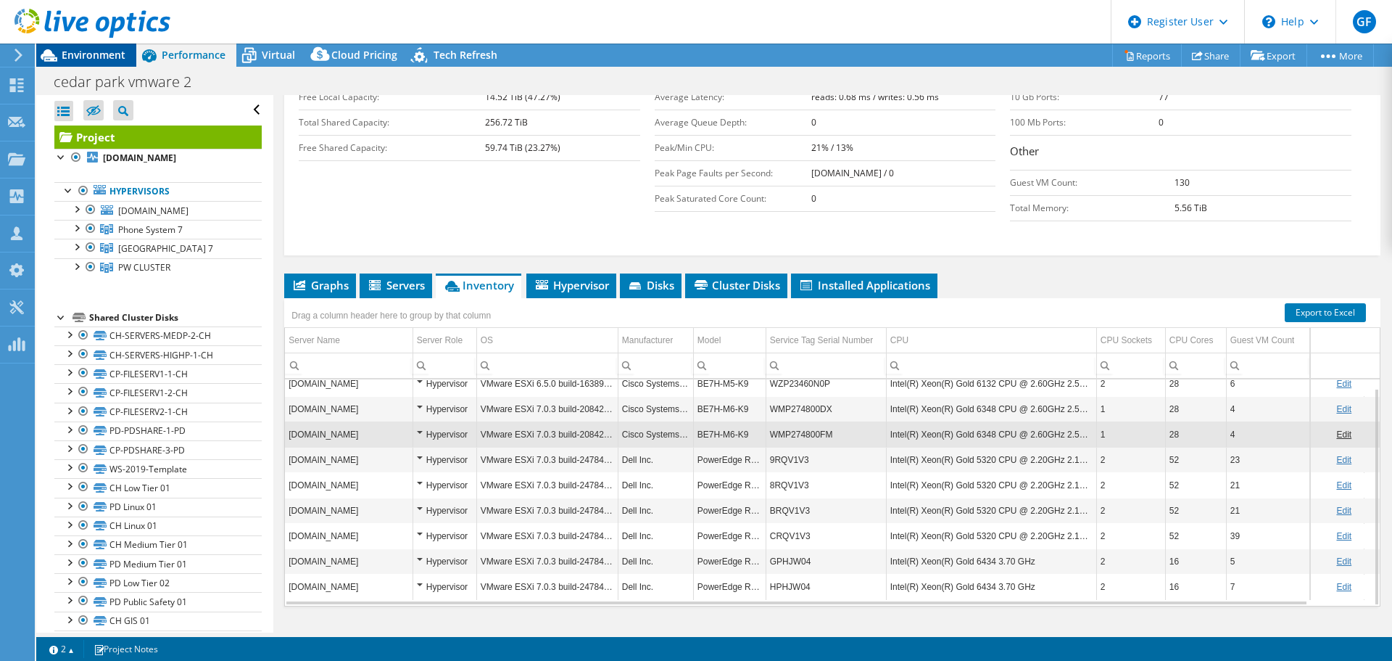
click at [88, 54] on span "Environment" at bounding box center [94, 55] width 64 height 14
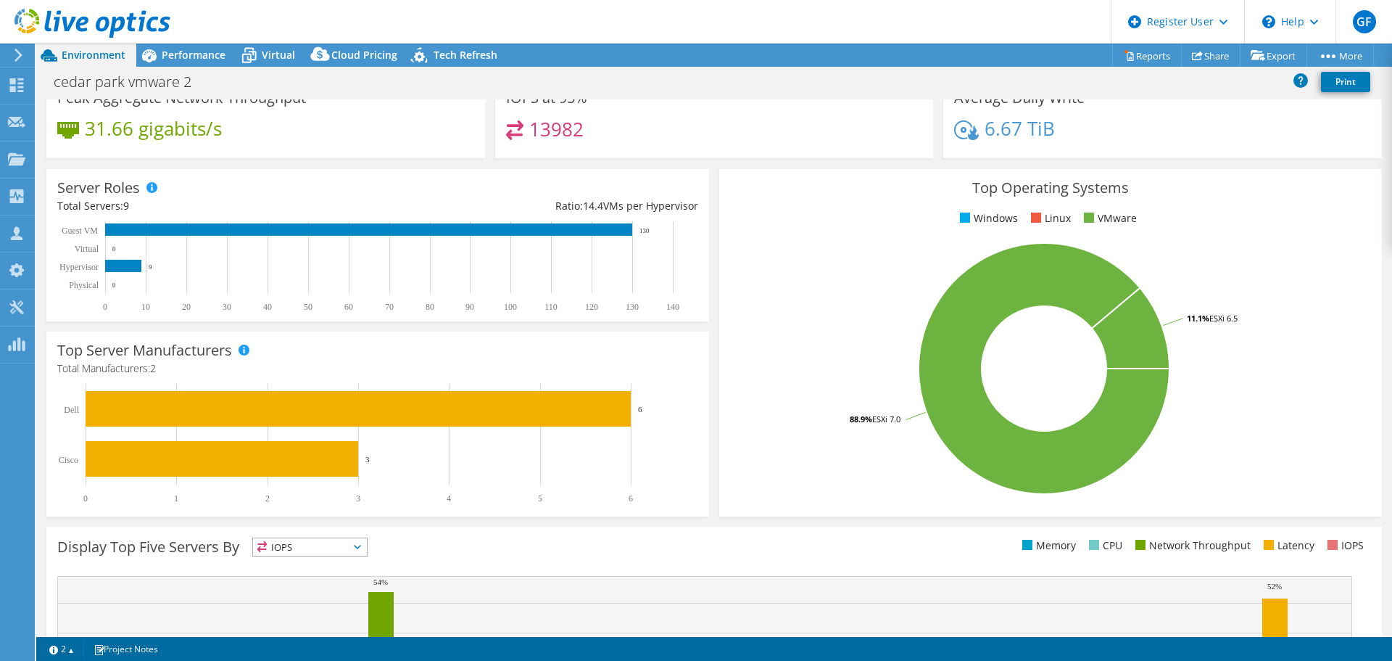
scroll to position [308, 0]
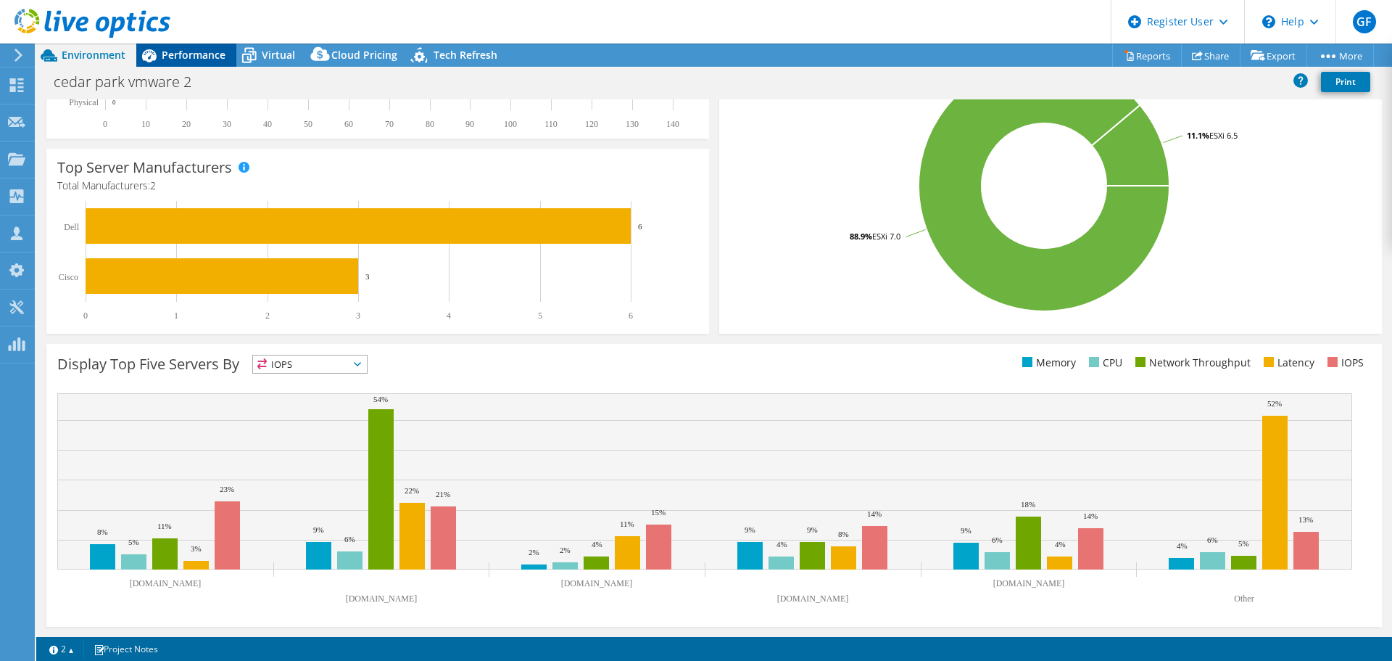
click at [205, 54] on span "Performance" at bounding box center [194, 55] width 64 height 14
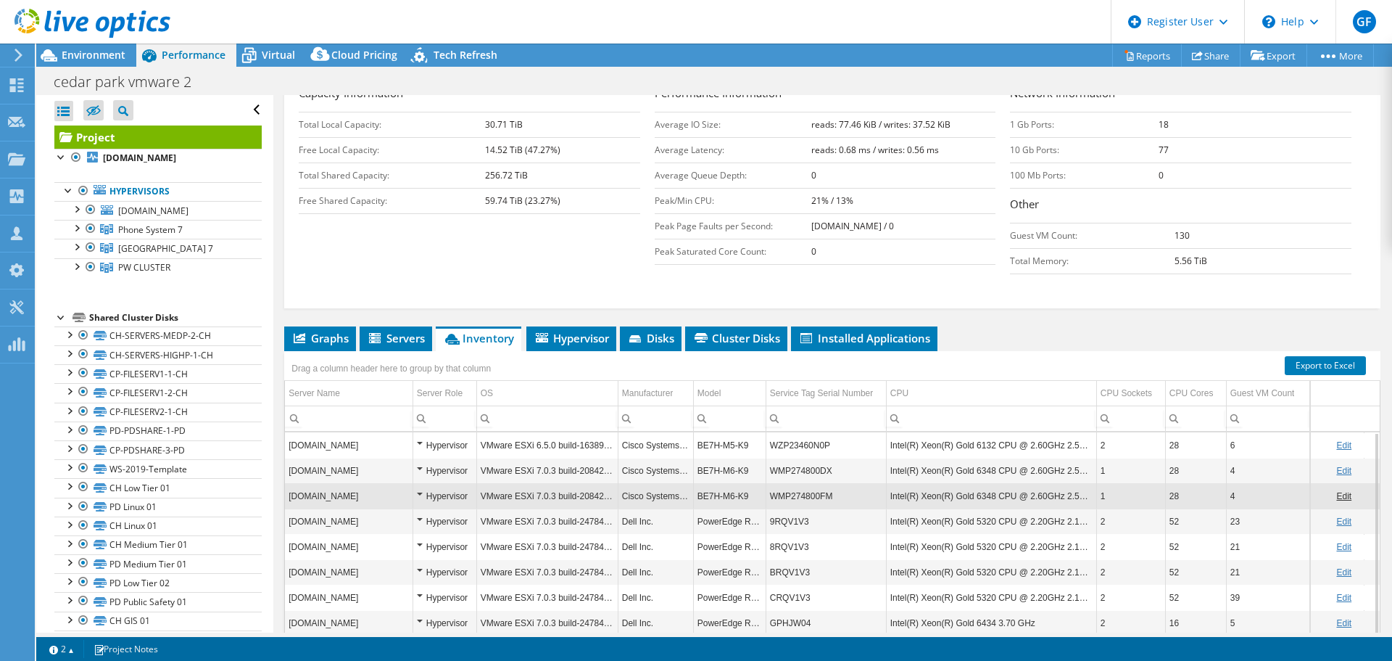
scroll to position [256, 0]
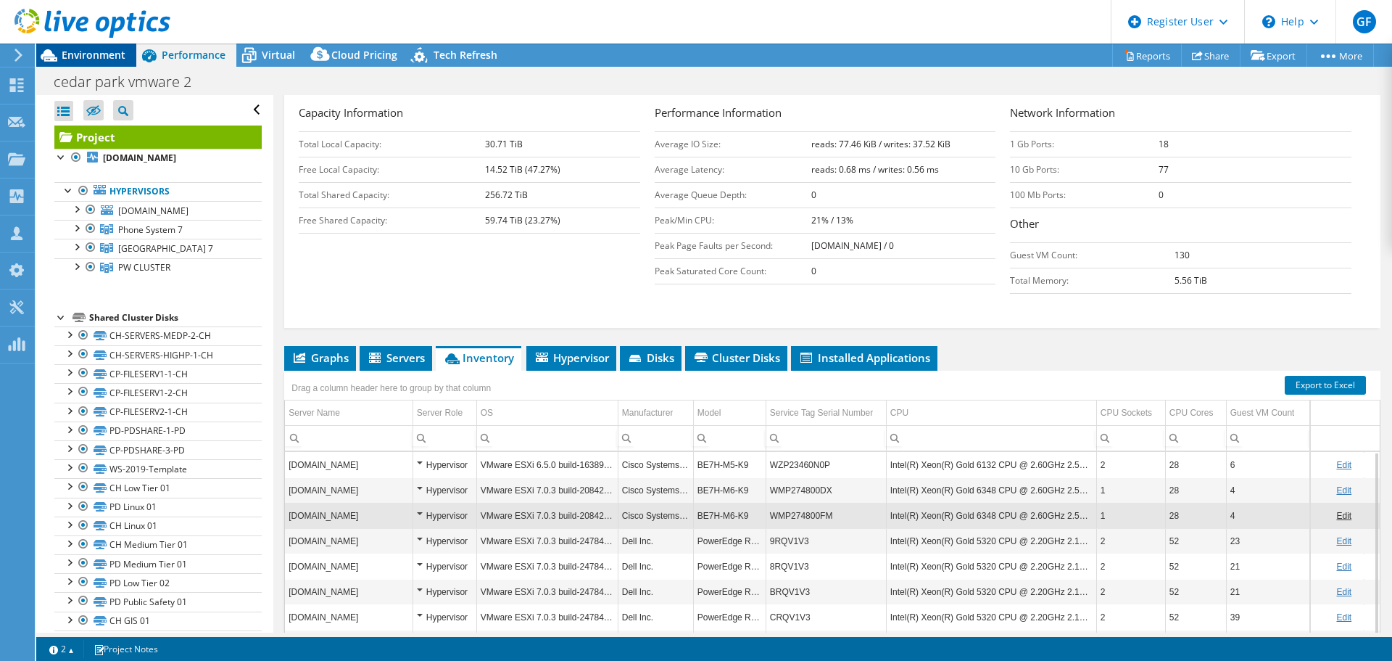
click at [81, 58] on span "Environment" at bounding box center [94, 55] width 64 height 14
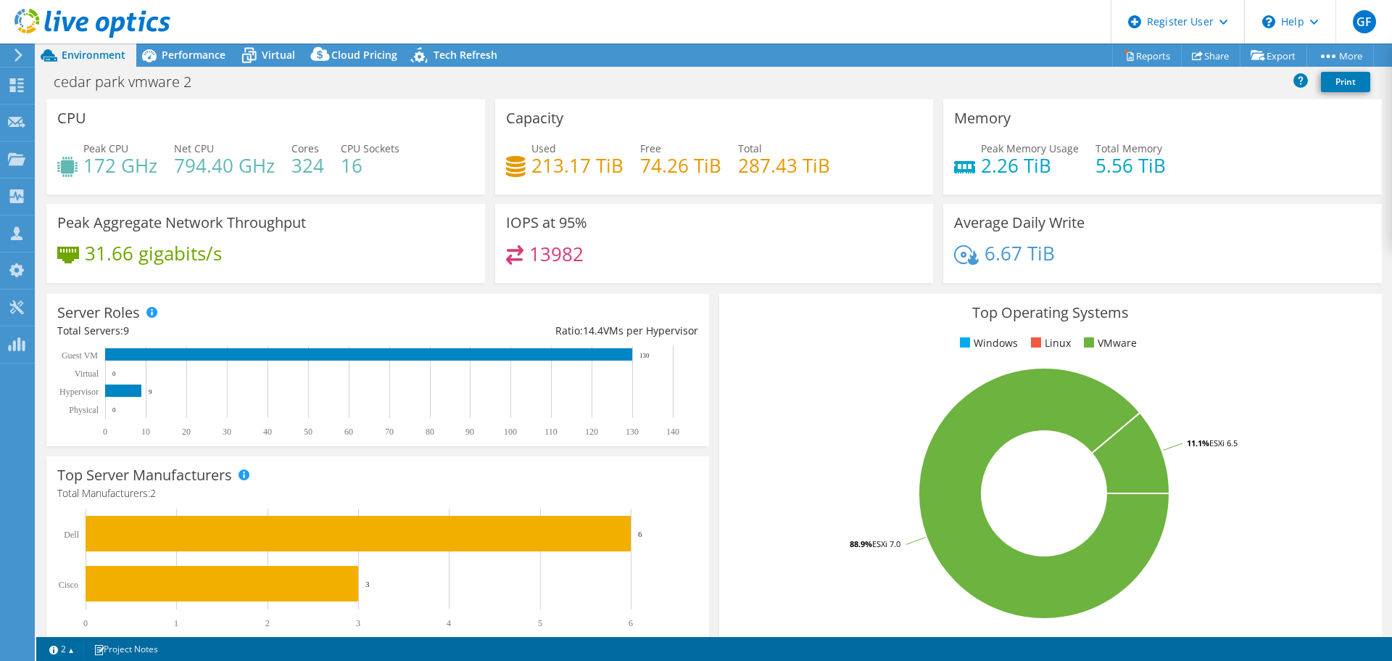
scroll to position [308, 0]
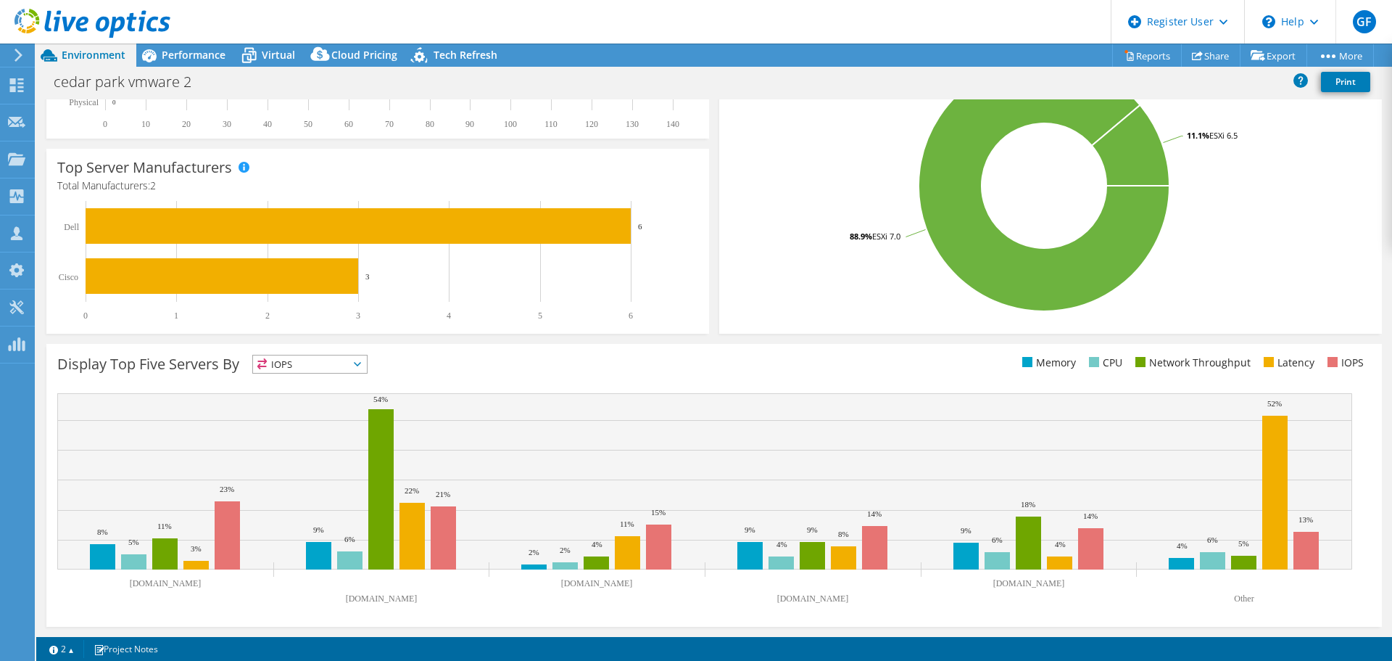
click at [338, 365] on span "IOPS" at bounding box center [310, 363] width 114 height 17
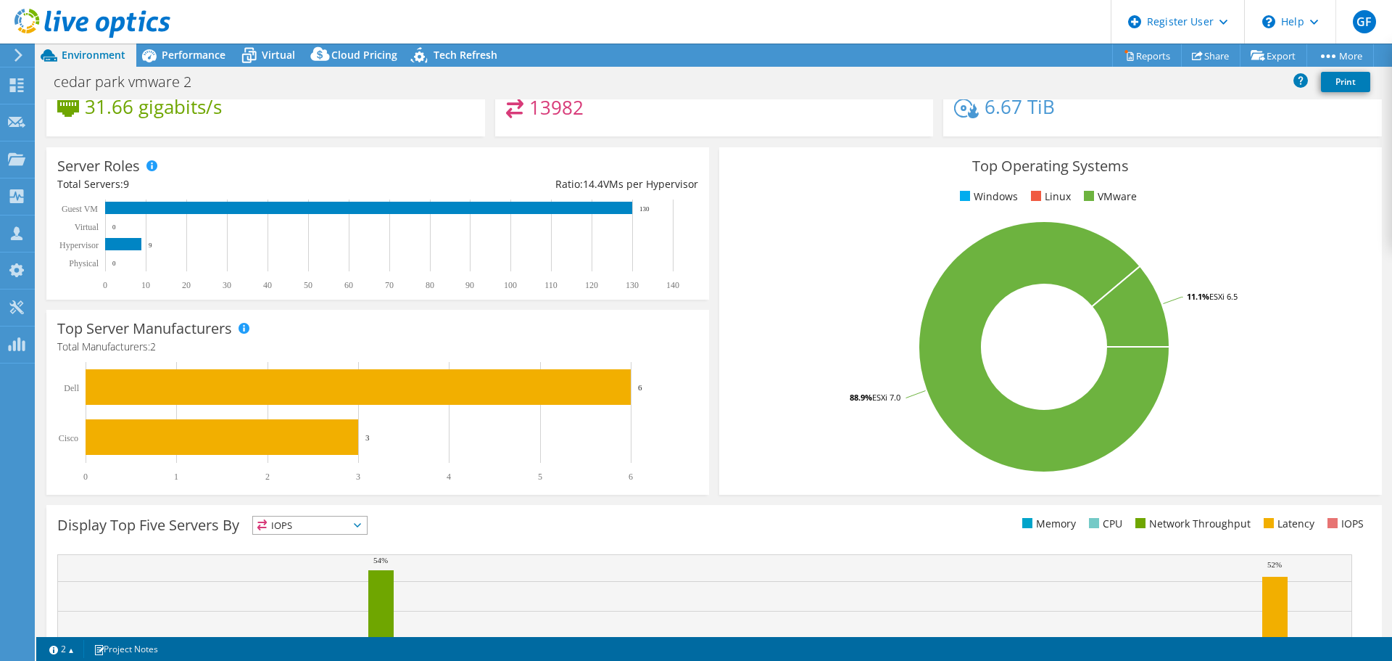
scroll to position [0, 0]
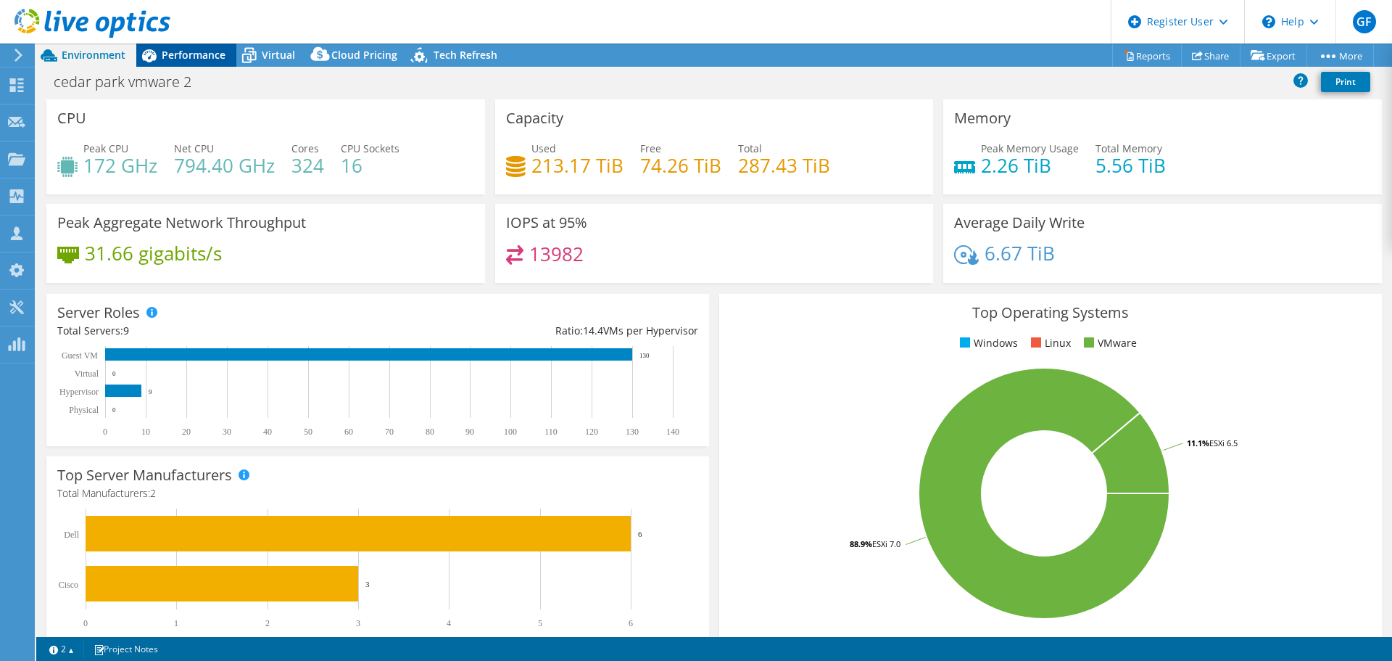
click at [191, 51] on span "Performance" at bounding box center [194, 55] width 64 height 14
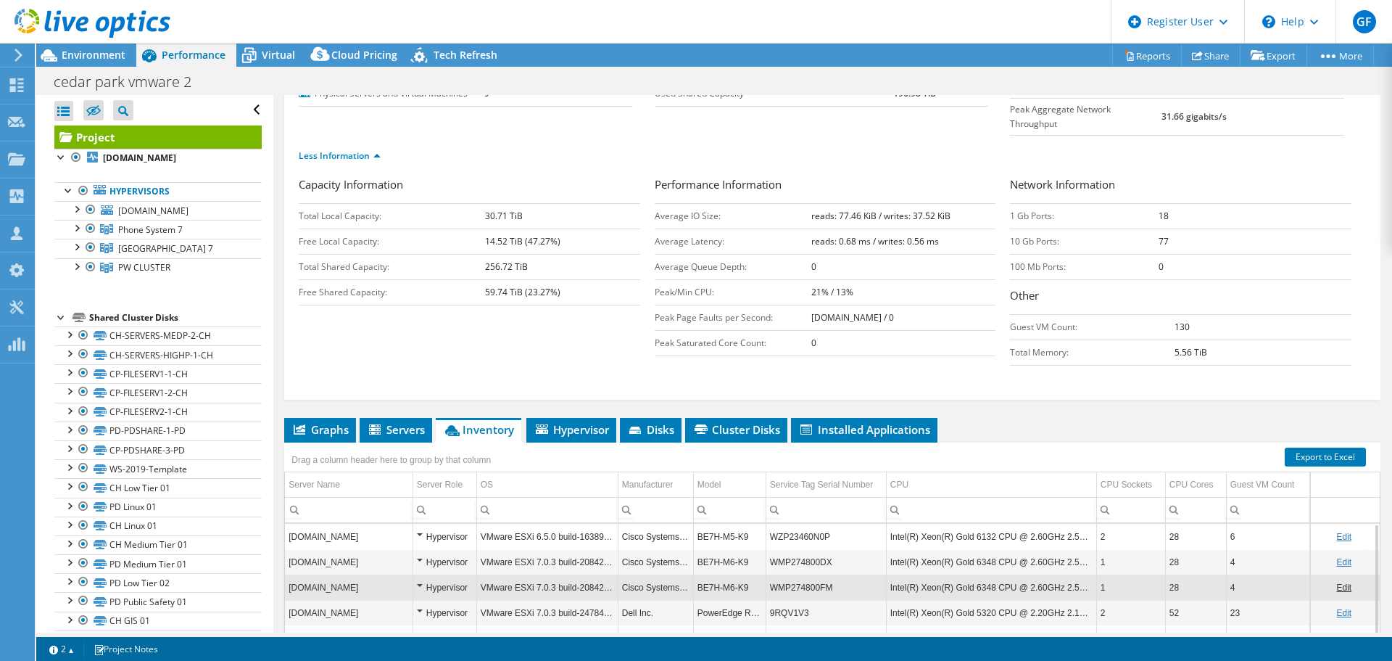
scroll to position [183, 0]
click at [341, 524] on td "chphone.cityofcedarpark.com" at bounding box center [349, 536] width 128 height 25
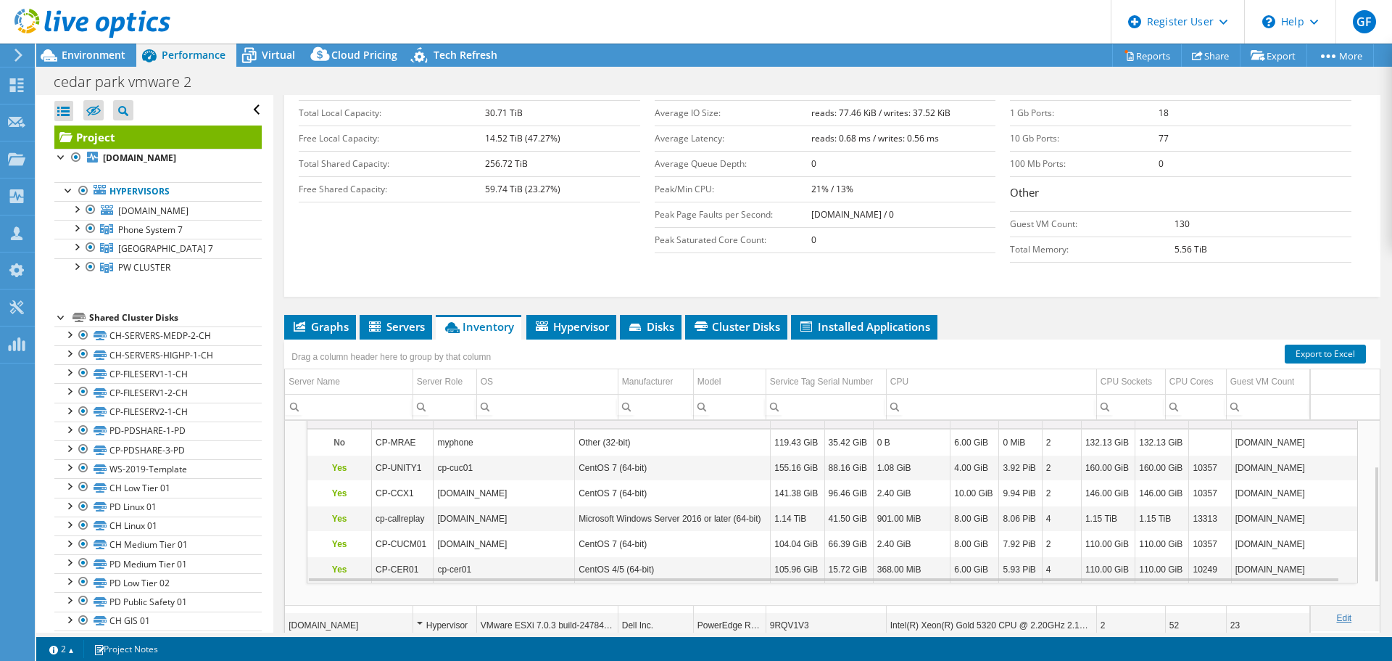
scroll to position [0, 0]
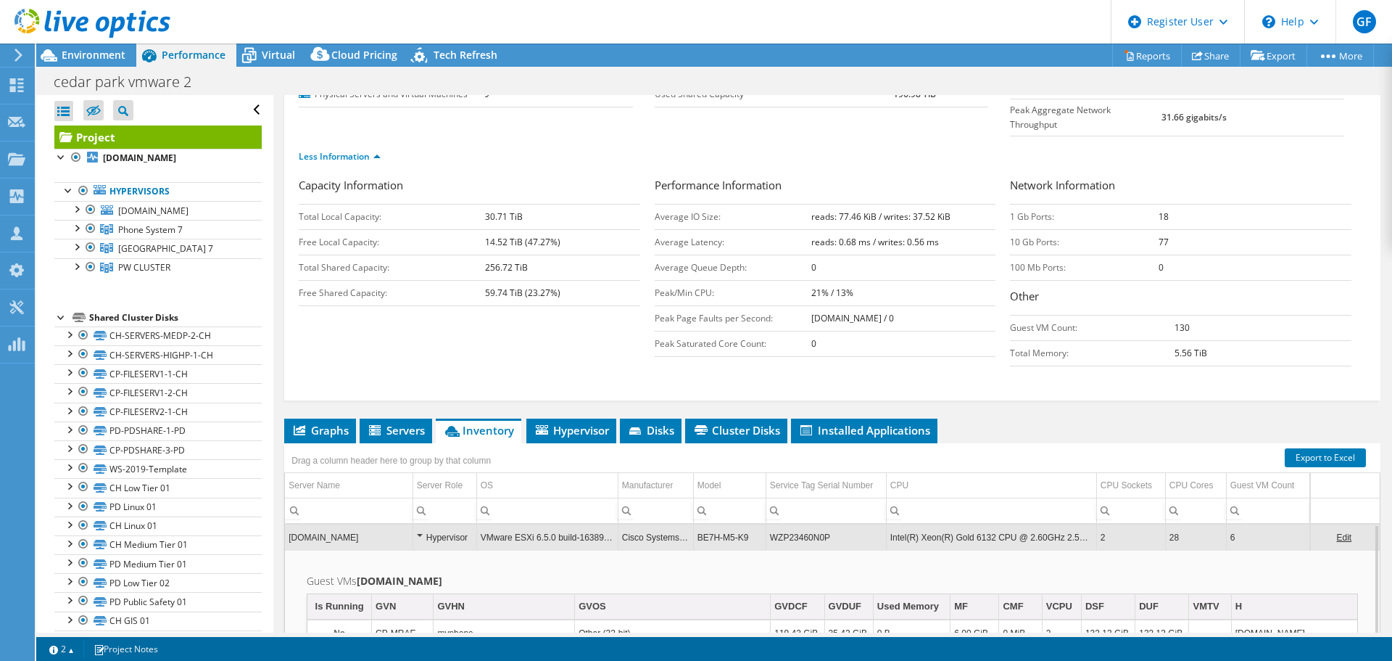
click at [354, 524] on td "chphone.cityofcedarpark.com" at bounding box center [349, 536] width 128 height 25
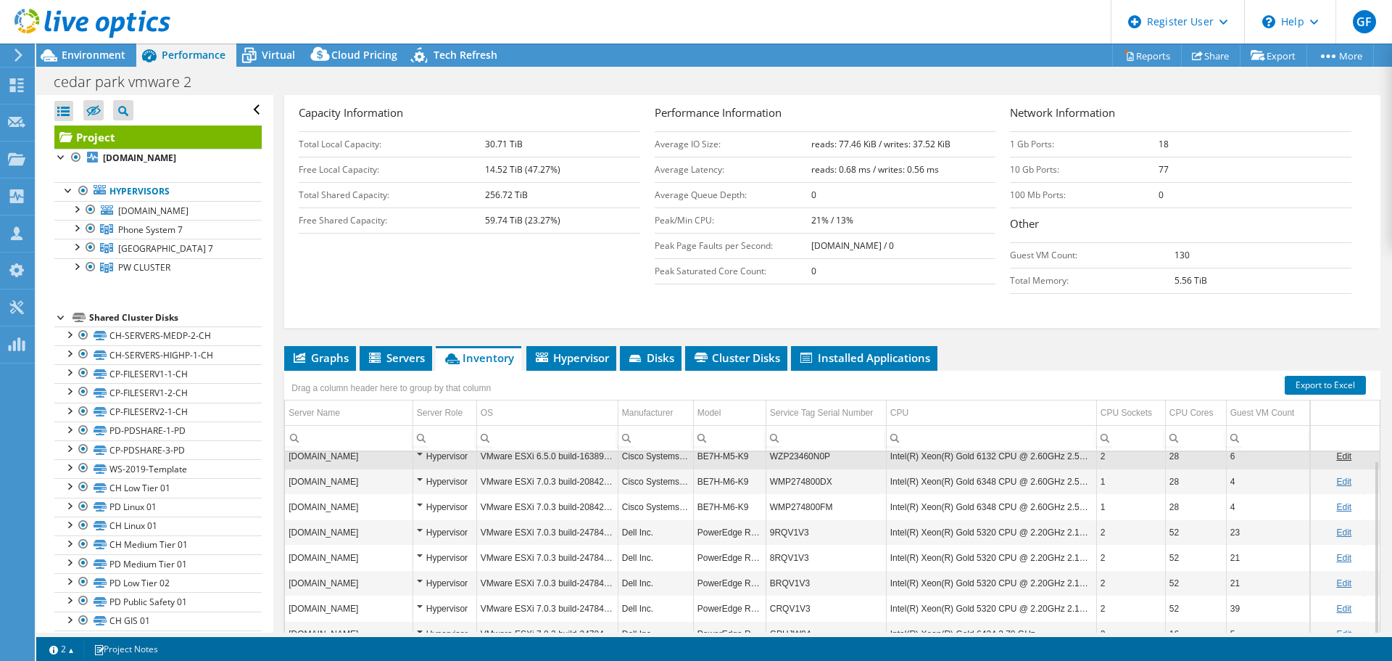
click at [347, 469] on td "pdd-5-sh1.cityofcedarpark.com" at bounding box center [349, 481] width 128 height 25
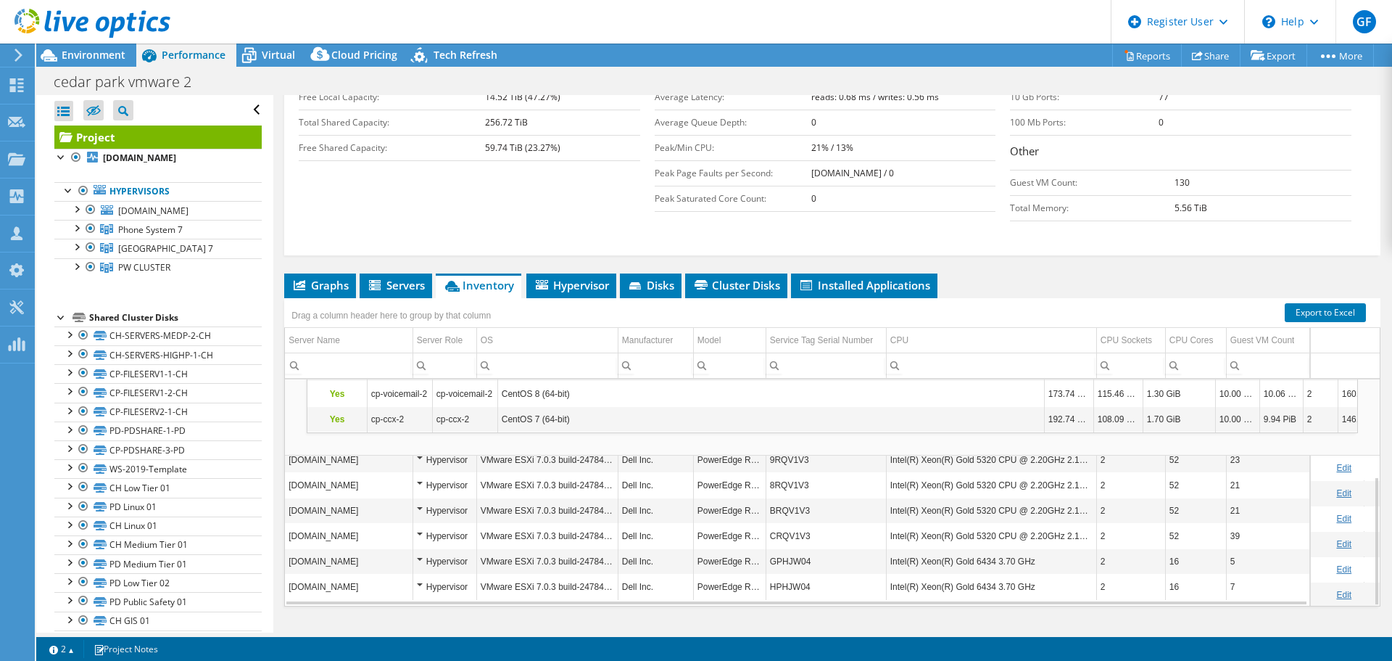
click at [364, 498] on td "chesx3.cityofcedarpark.com" at bounding box center [349, 510] width 128 height 25
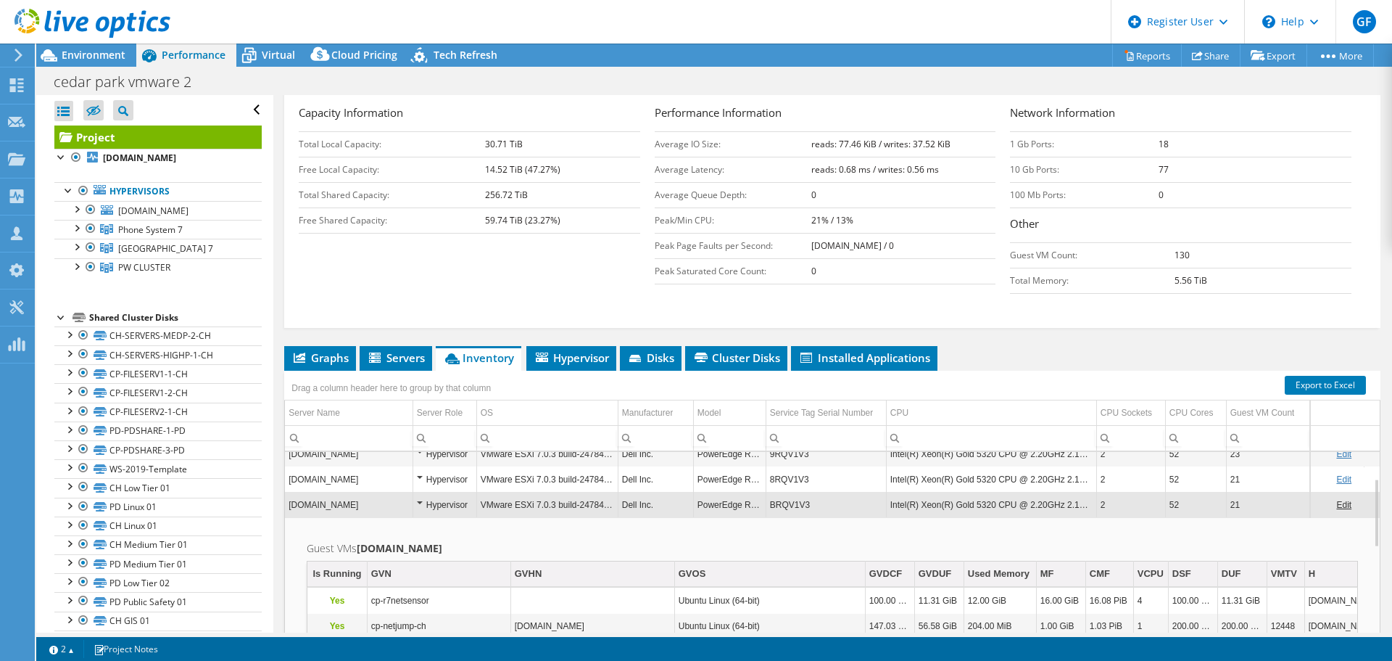
click at [348, 492] on td "chesx3.cityofcedarpark.com" at bounding box center [349, 504] width 128 height 25
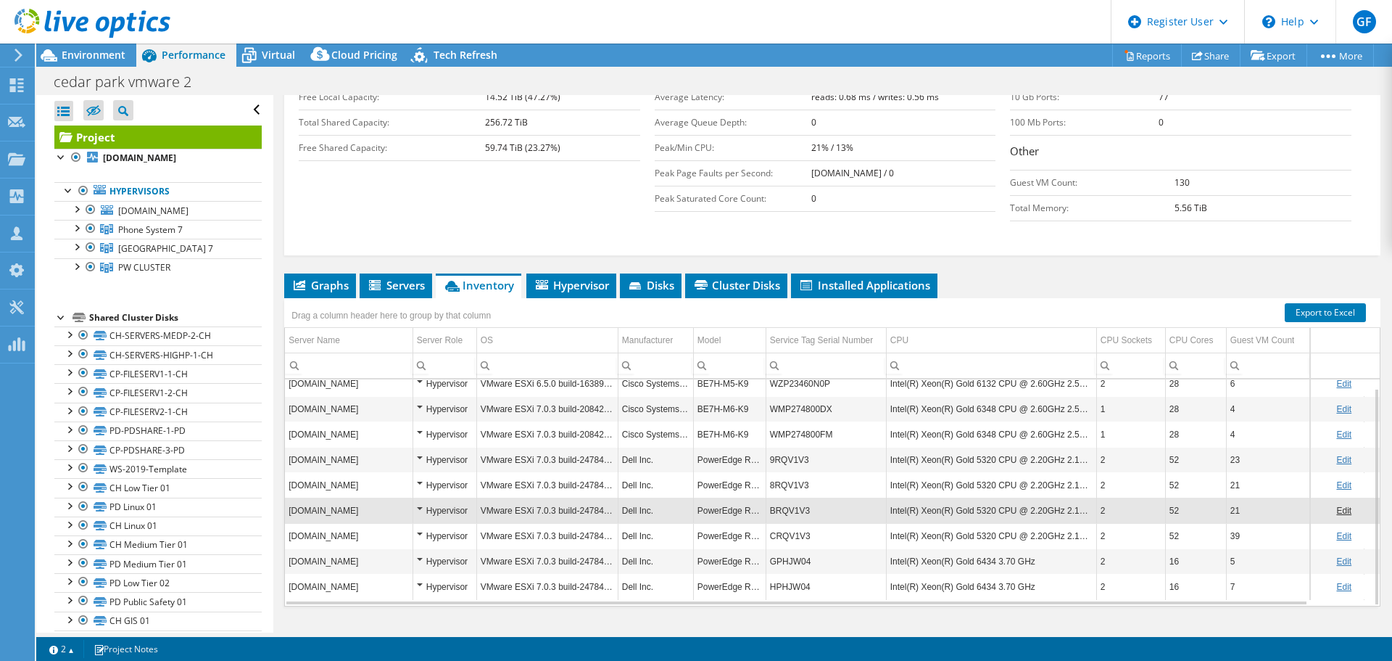
click at [354, 523] on td "chesx4.cityofcedarpark.com" at bounding box center [349, 535] width 128 height 25
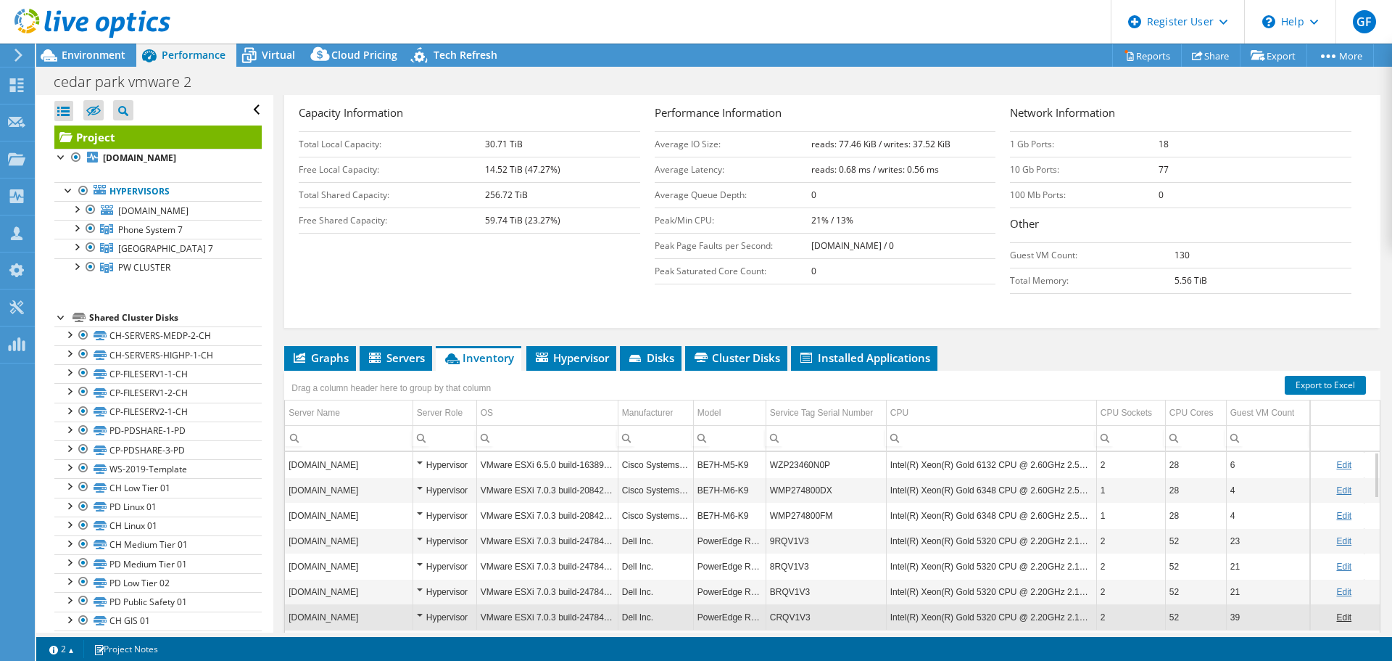
click at [418, 608] on div "Hypervisor" at bounding box center [445, 616] width 56 height 17
click at [359, 579] on td "chesx3.cityofcedarpark.com" at bounding box center [349, 591] width 128 height 25
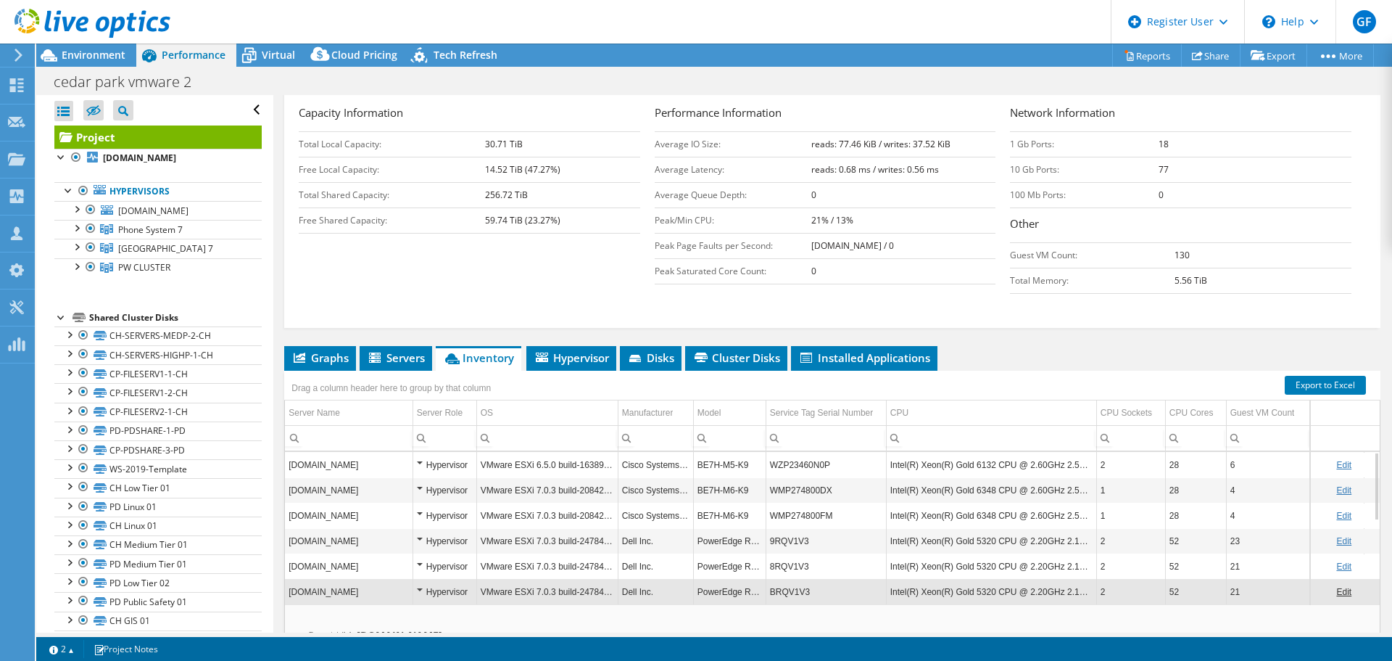
click at [369, 579] on td "chesx3.cityofcedarpark.com" at bounding box center [349, 591] width 128 height 25
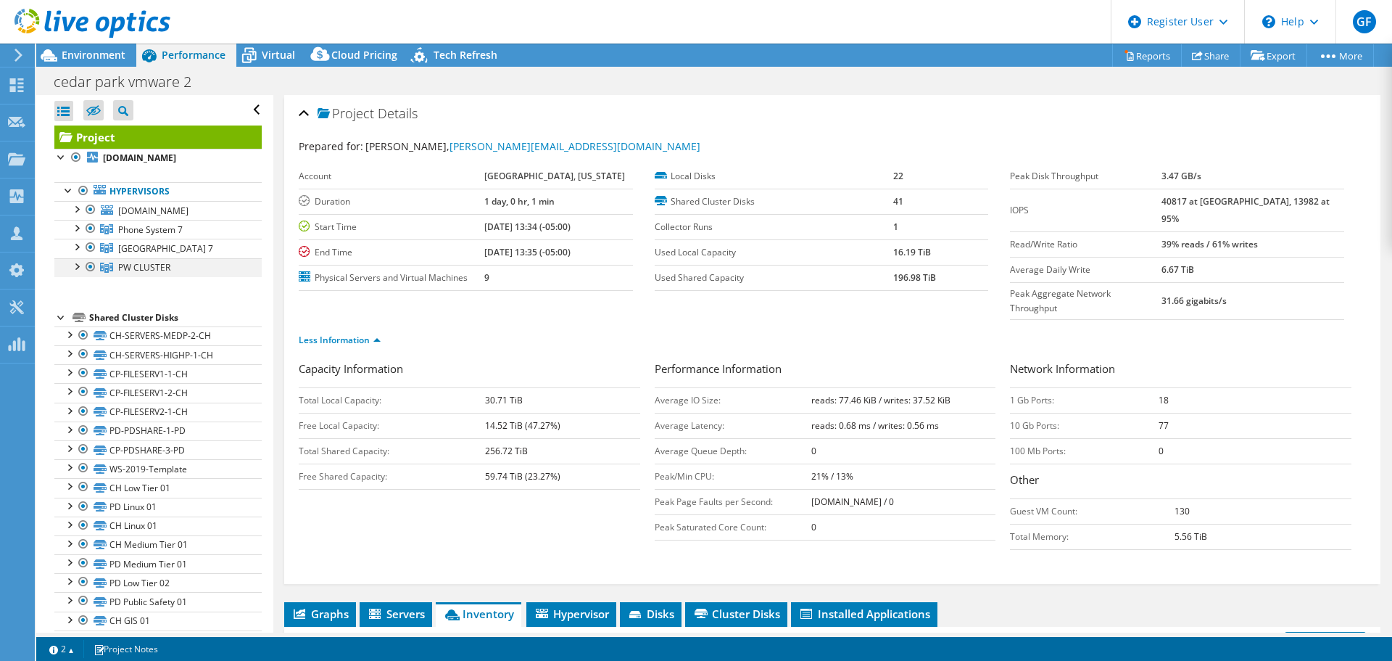
click at [71, 265] on div at bounding box center [76, 265] width 15 height 15
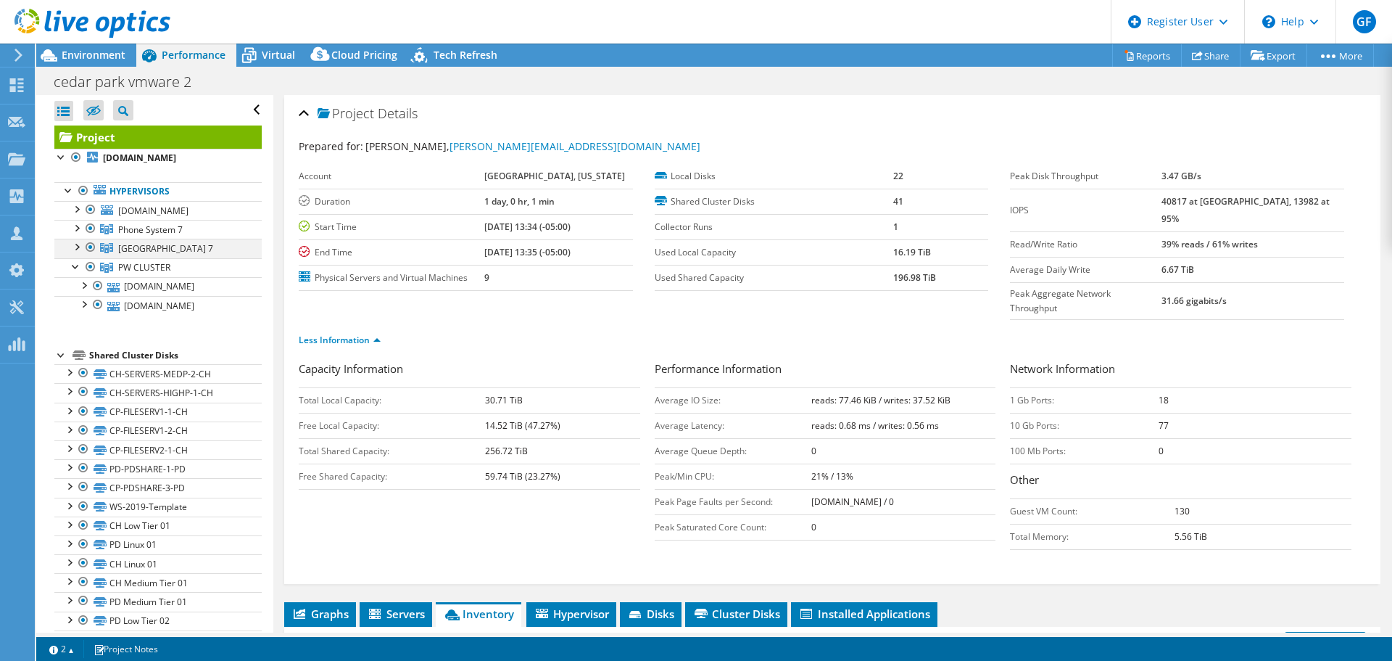
click at [70, 247] on div at bounding box center [76, 246] width 15 height 15
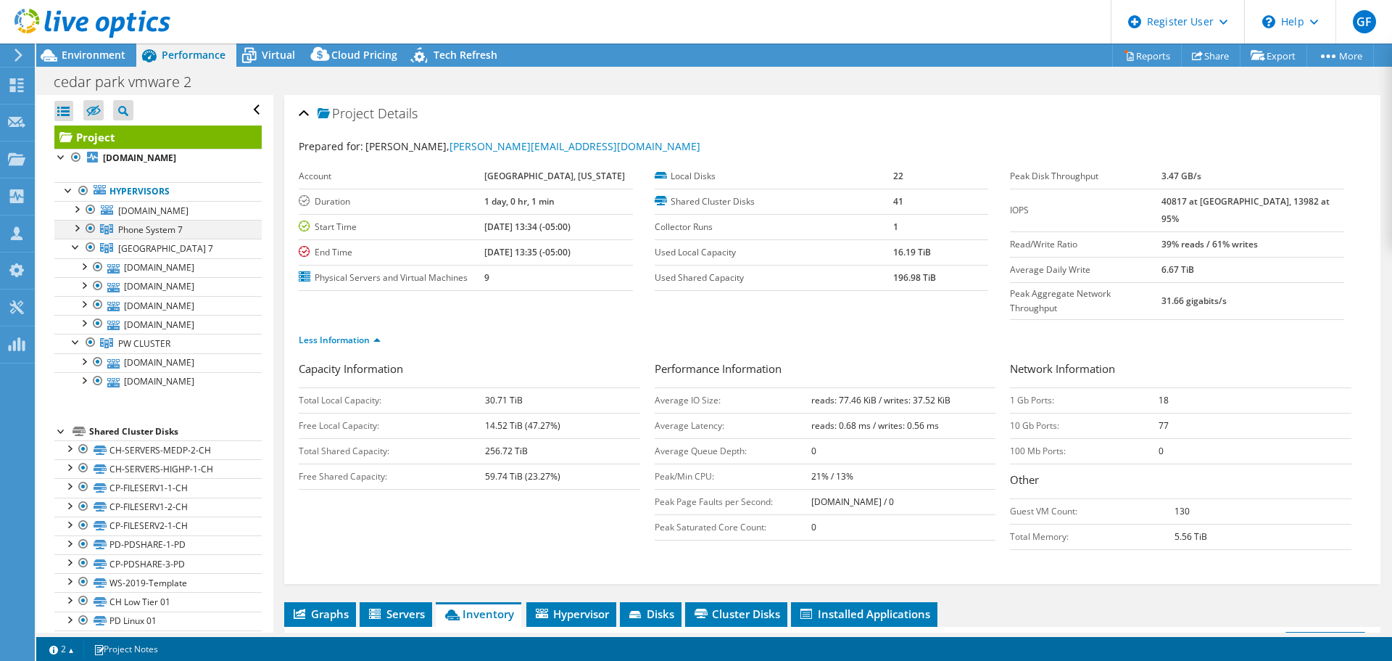
click at [74, 228] on div at bounding box center [76, 227] width 15 height 15
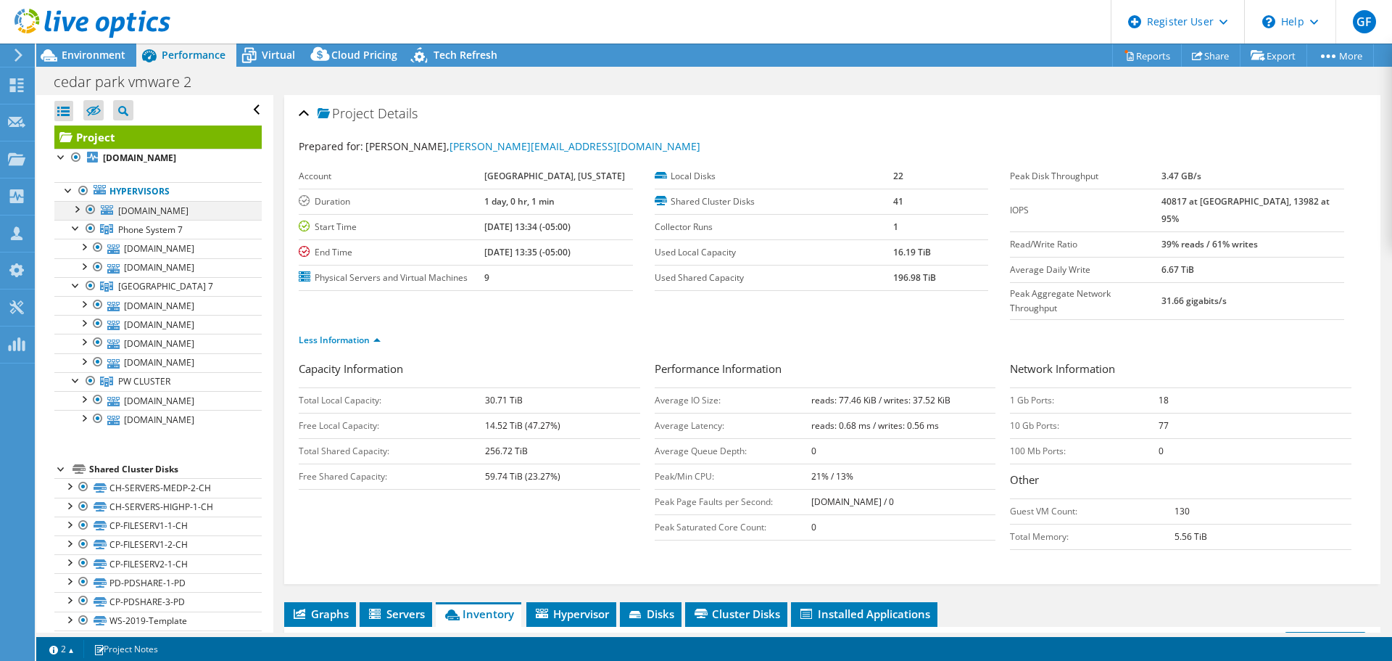
click at [77, 207] on div at bounding box center [76, 208] width 15 height 15
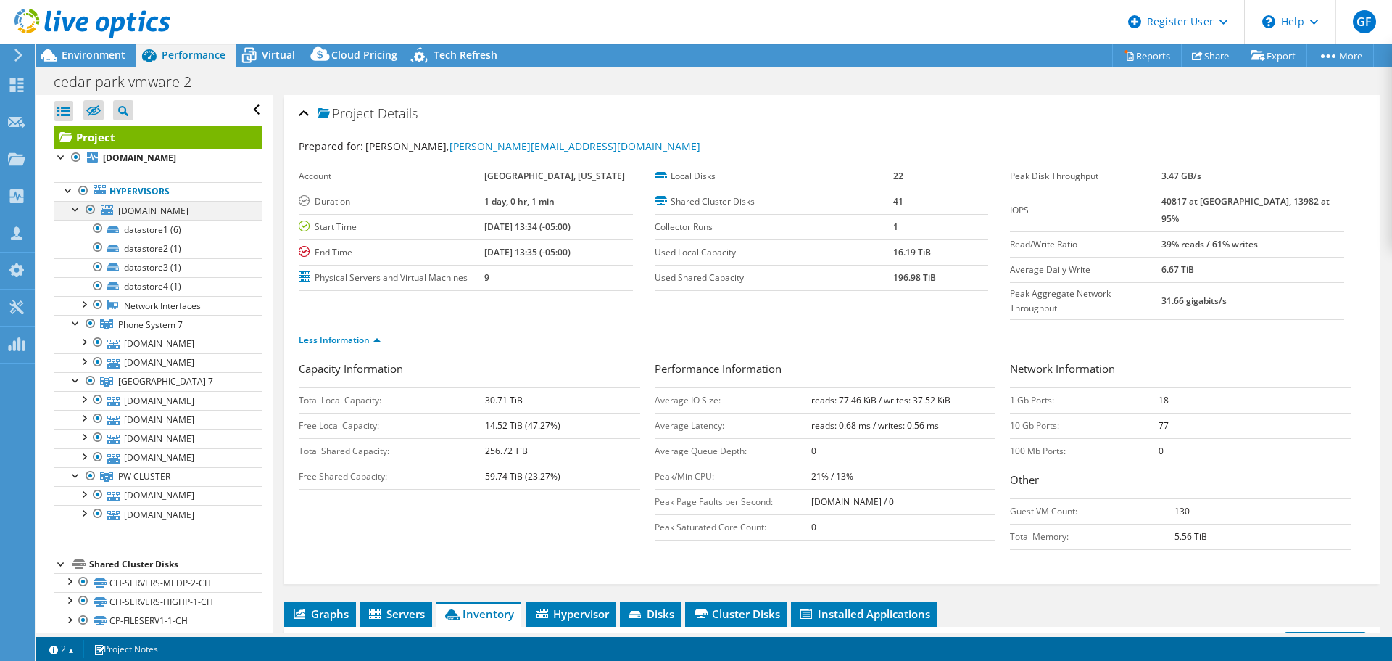
click at [75, 211] on div at bounding box center [76, 208] width 15 height 15
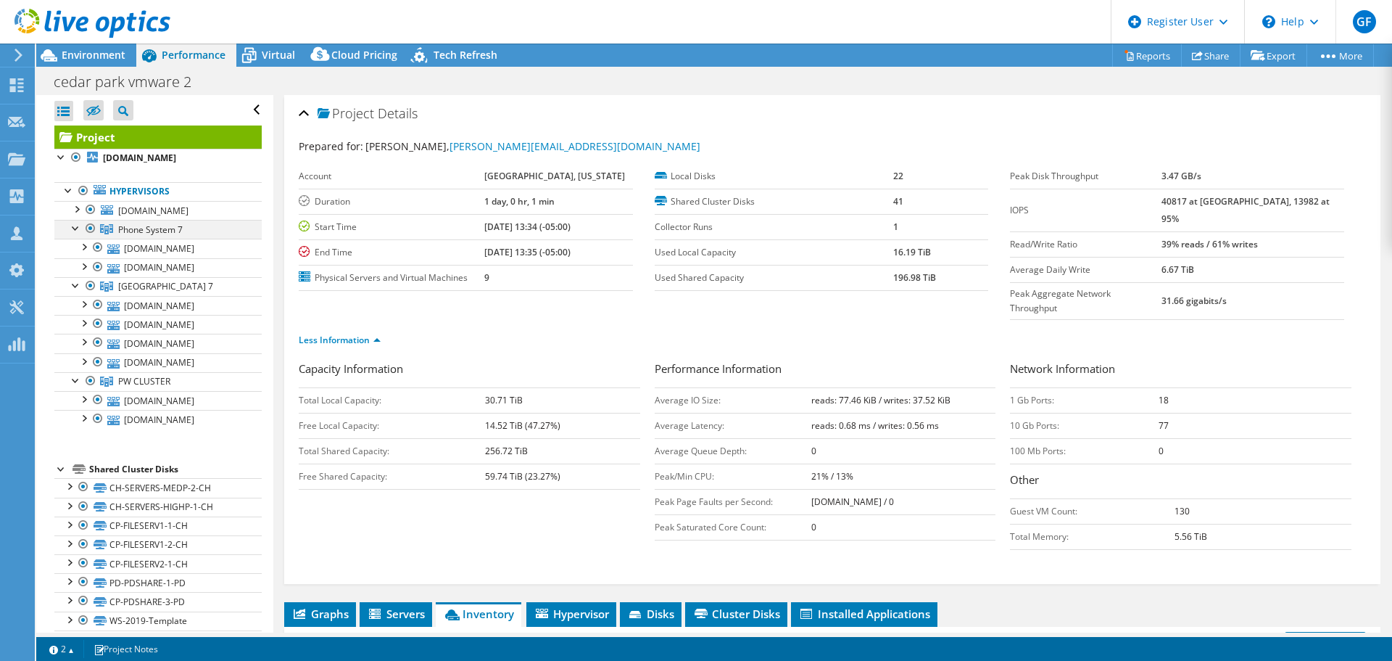
click at [74, 226] on div at bounding box center [76, 227] width 15 height 15
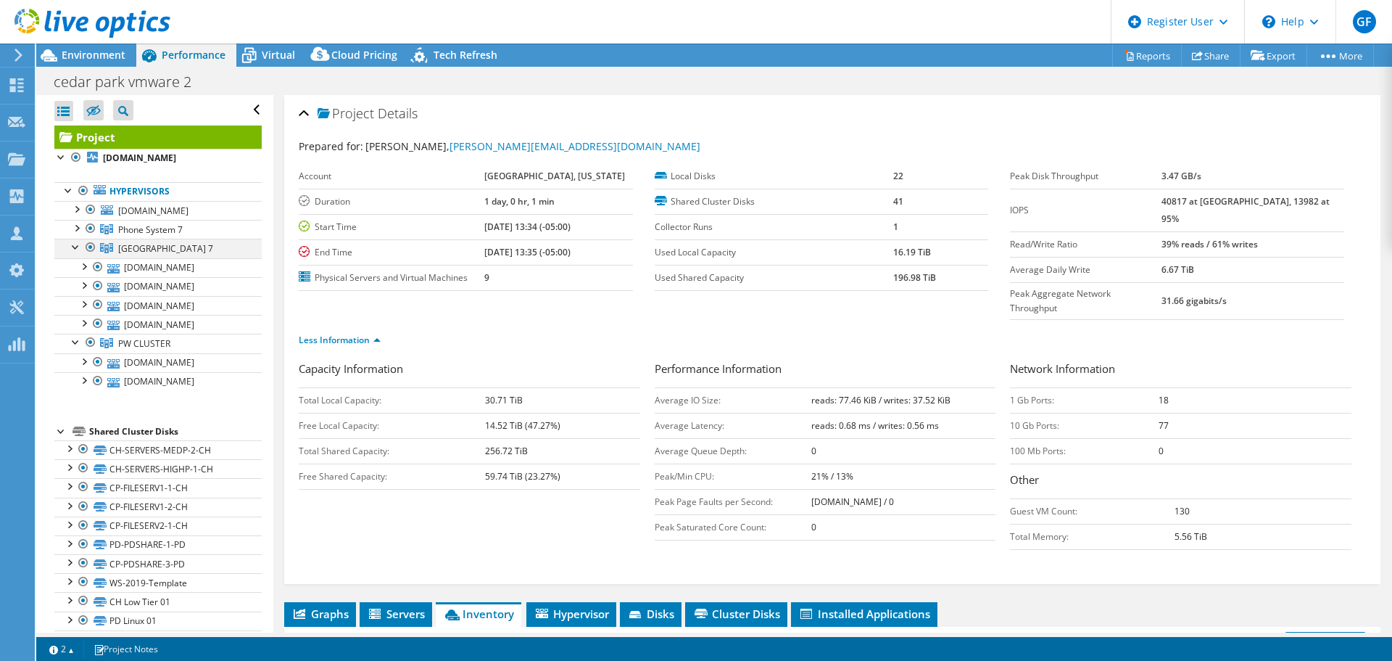
click at [70, 243] on div at bounding box center [76, 246] width 15 height 15
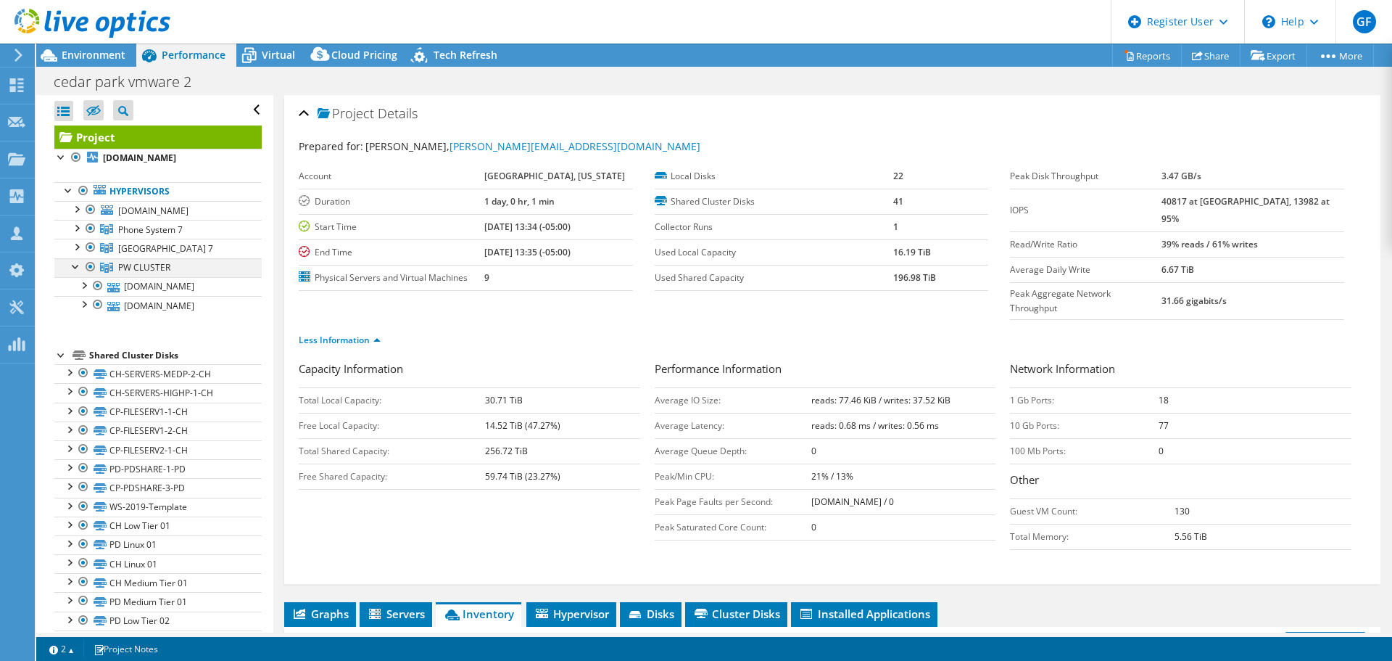
click at [73, 265] on div at bounding box center [76, 265] width 15 height 15
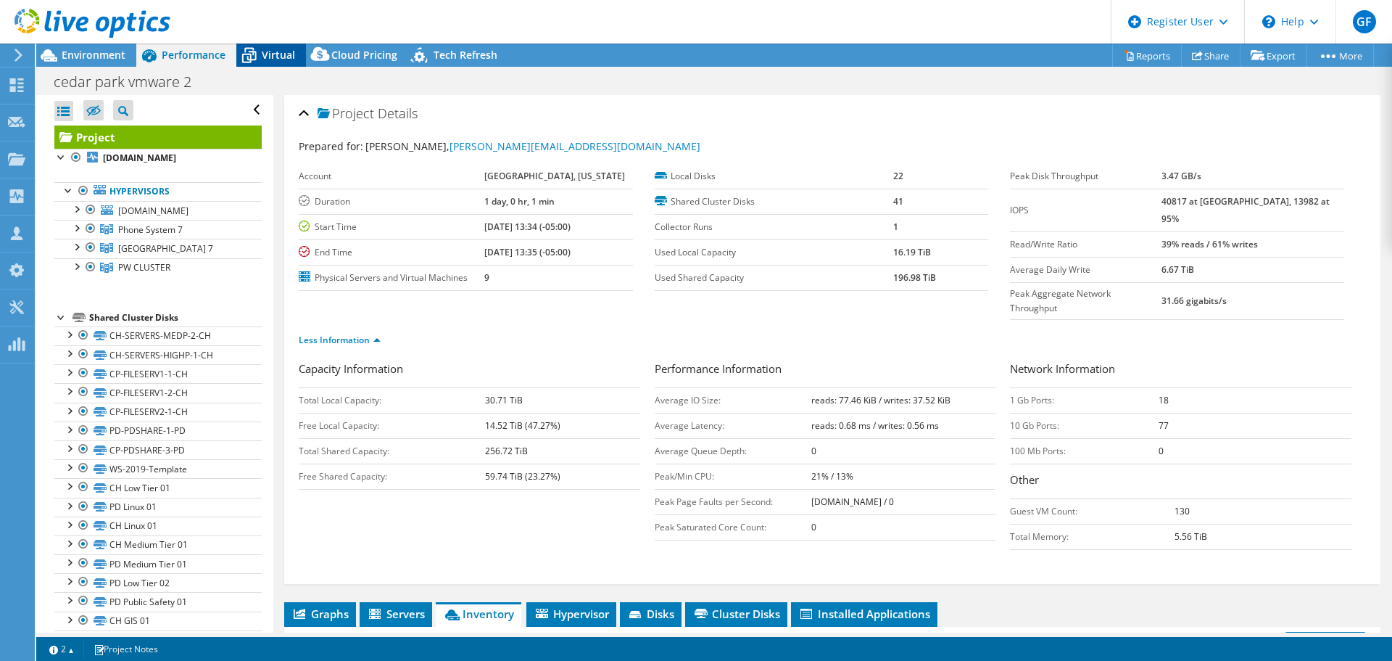
click at [271, 57] on span "Virtual" at bounding box center [278, 55] width 33 height 14
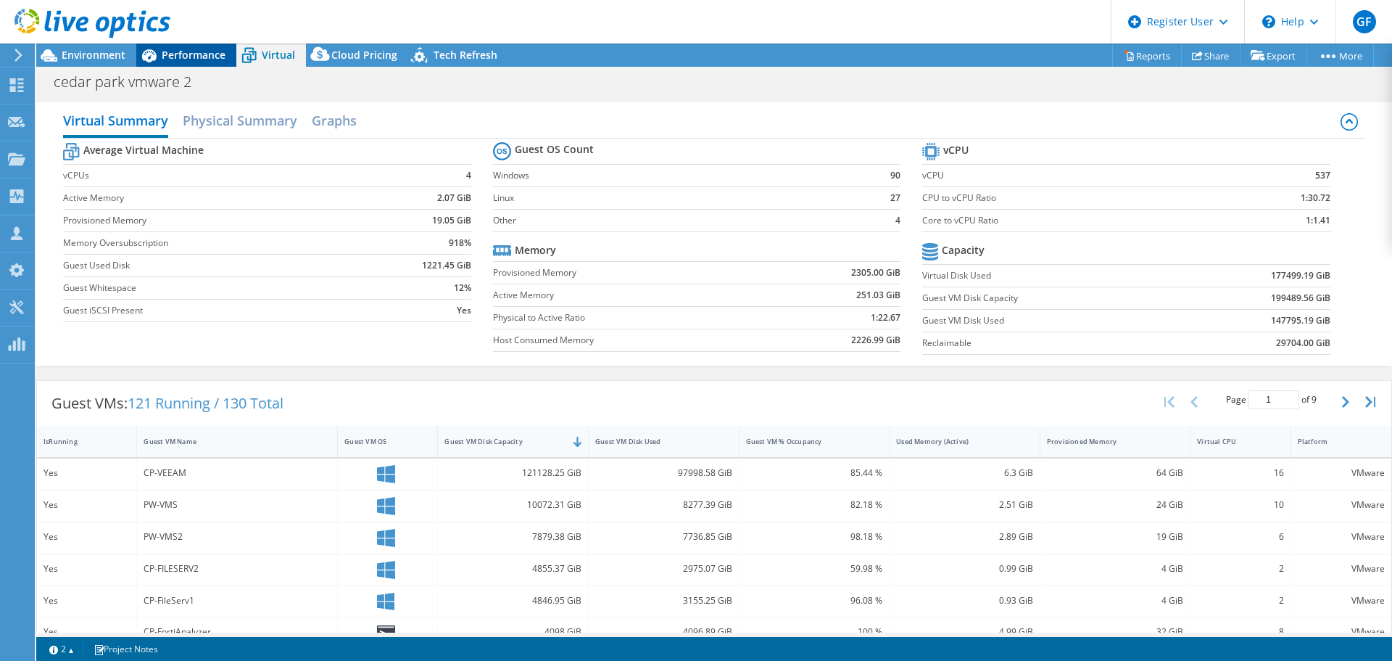
click at [169, 57] on span "Performance" at bounding box center [194, 55] width 64 height 14
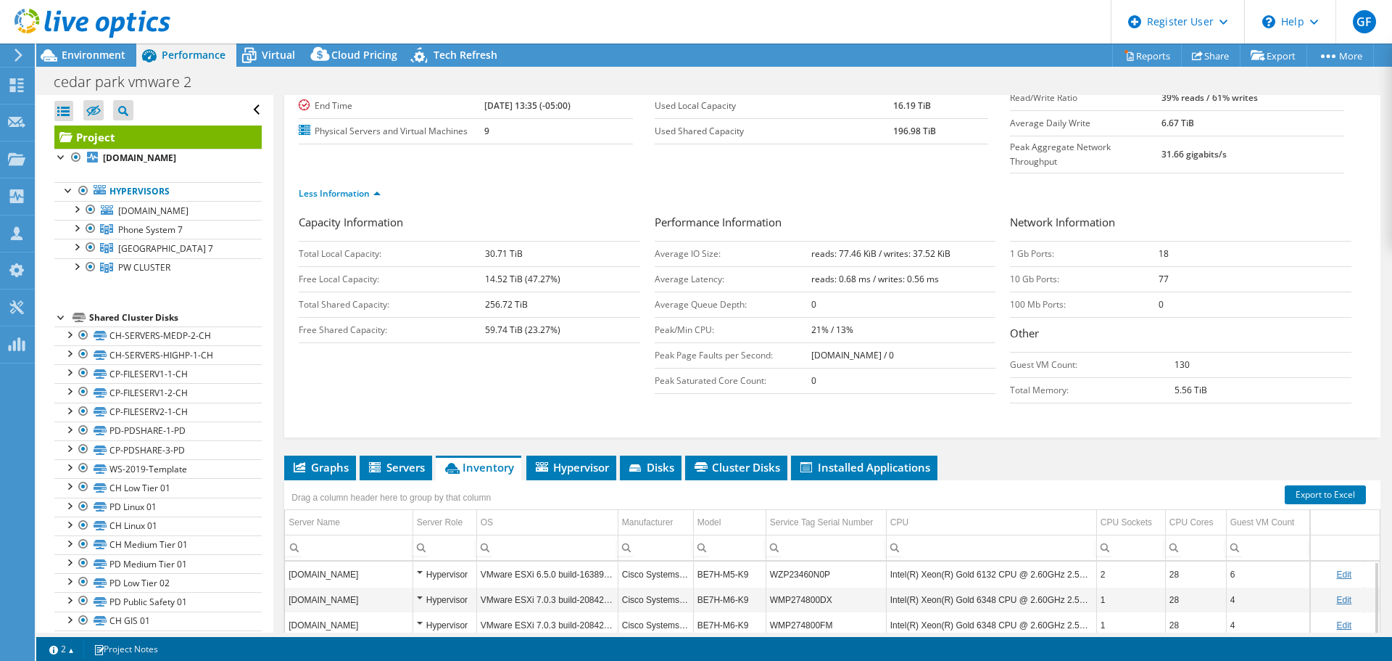
scroll to position [290, 0]
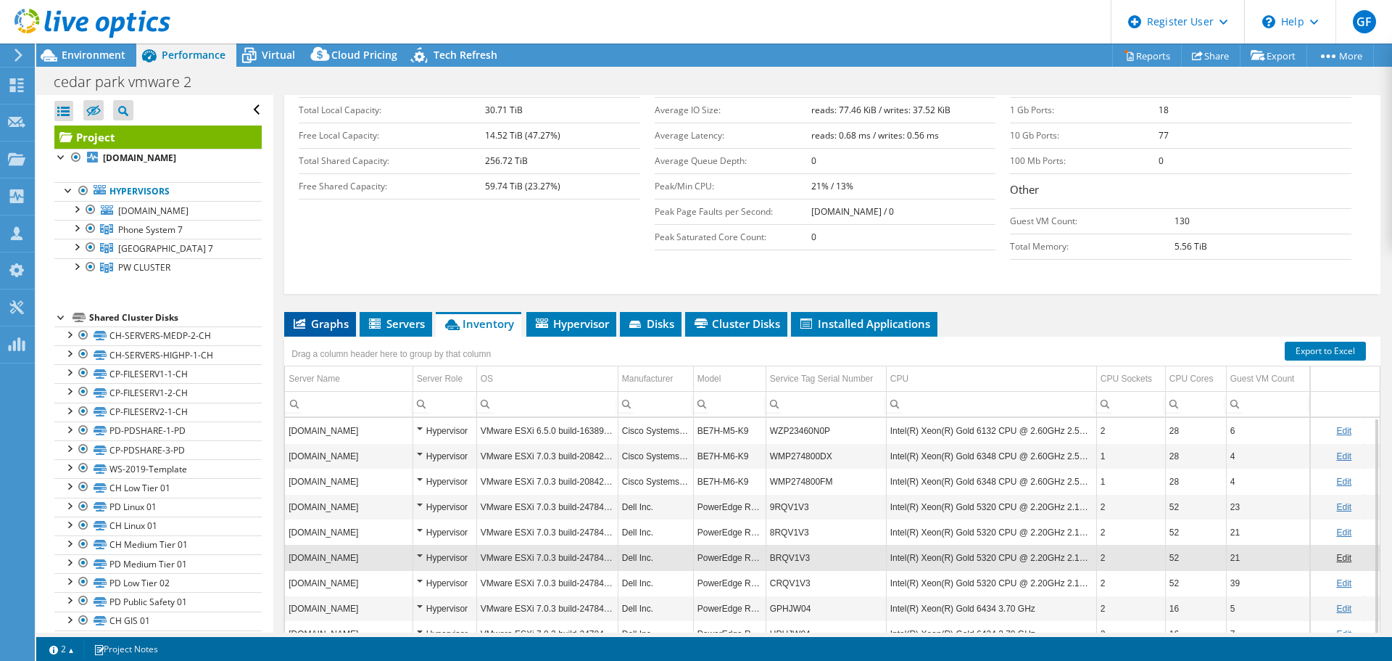
click at [321, 316] on span "Graphs" at bounding box center [320, 323] width 57 height 15
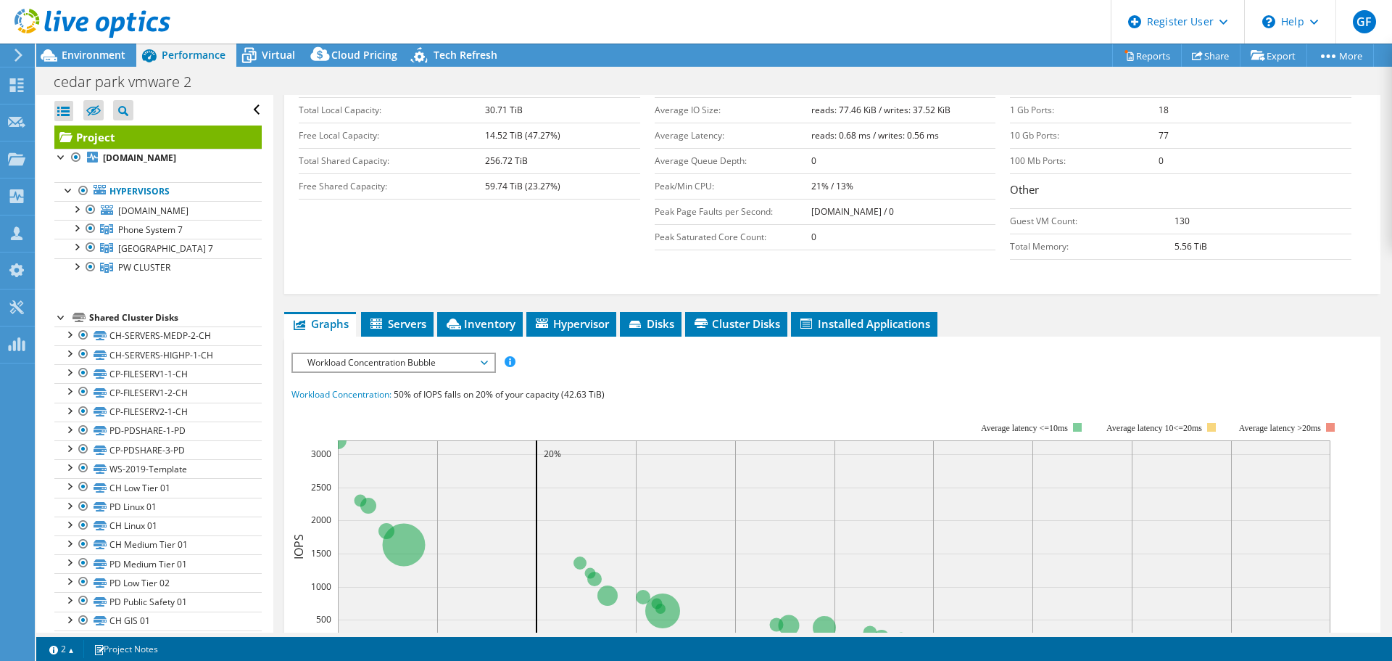
click at [392, 354] on span "Workload Concentration Bubble" at bounding box center [393, 362] width 186 height 17
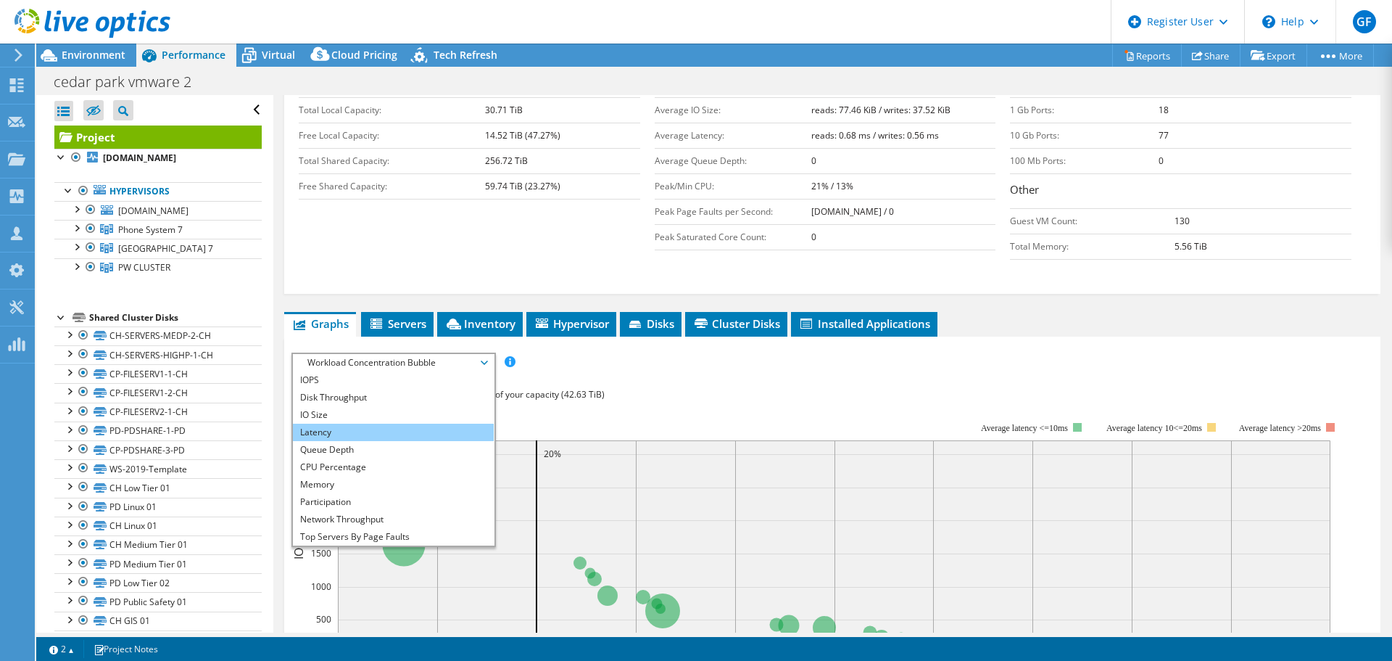
click at [351, 424] on li "Latency" at bounding box center [393, 432] width 201 height 17
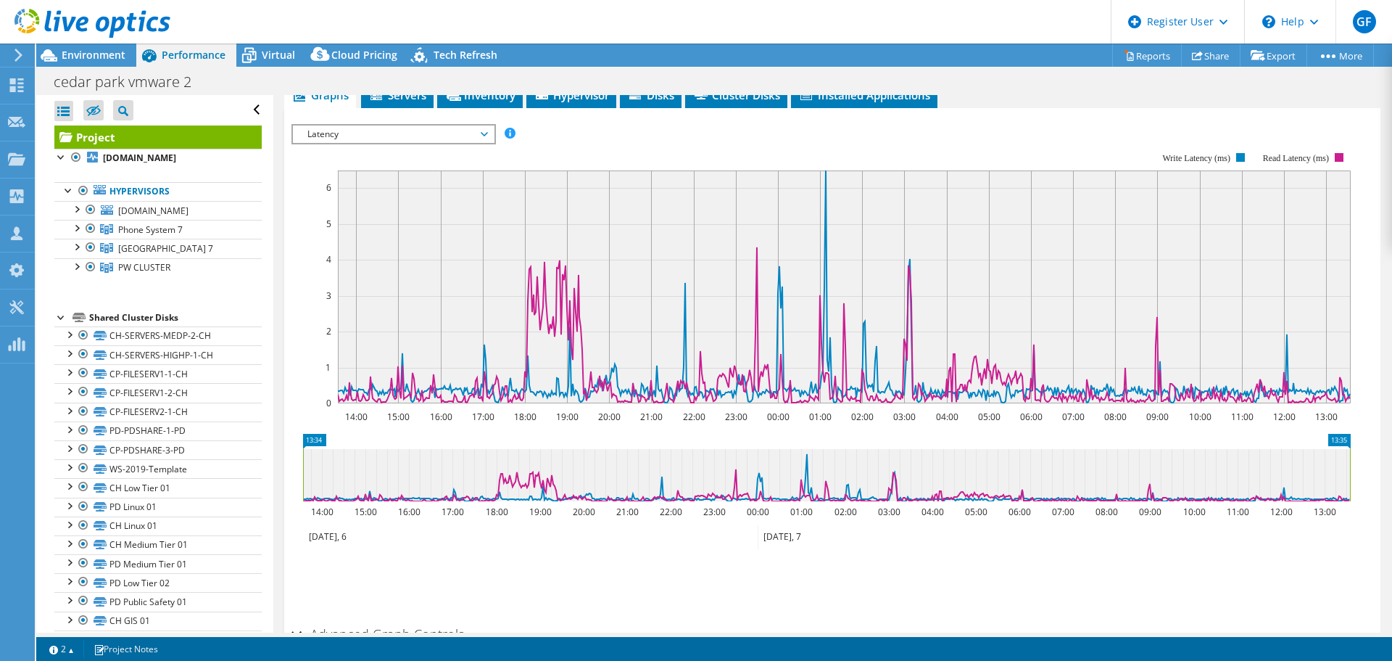
scroll to position [577, 0]
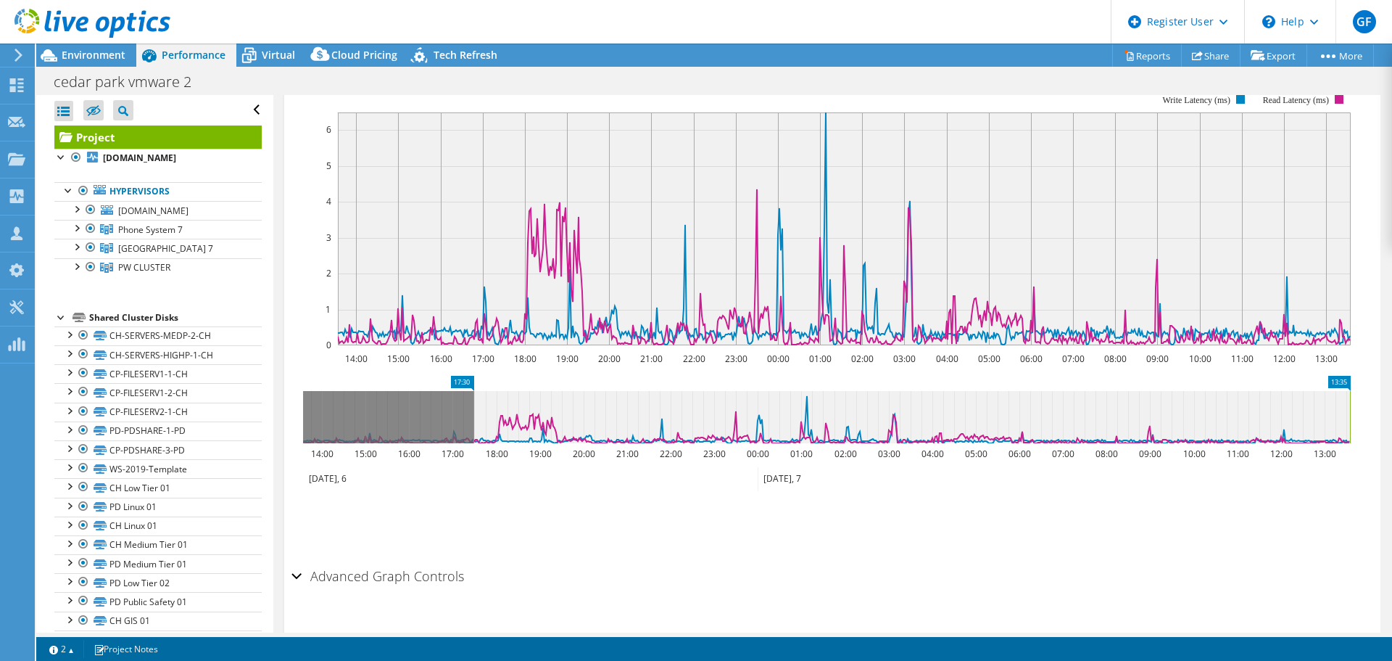
drag, startPoint x: 305, startPoint y: 369, endPoint x: 476, endPoint y: 369, distance: 171.2
click at [476, 391] on rect at bounding box center [474, 417] width 6 height 52
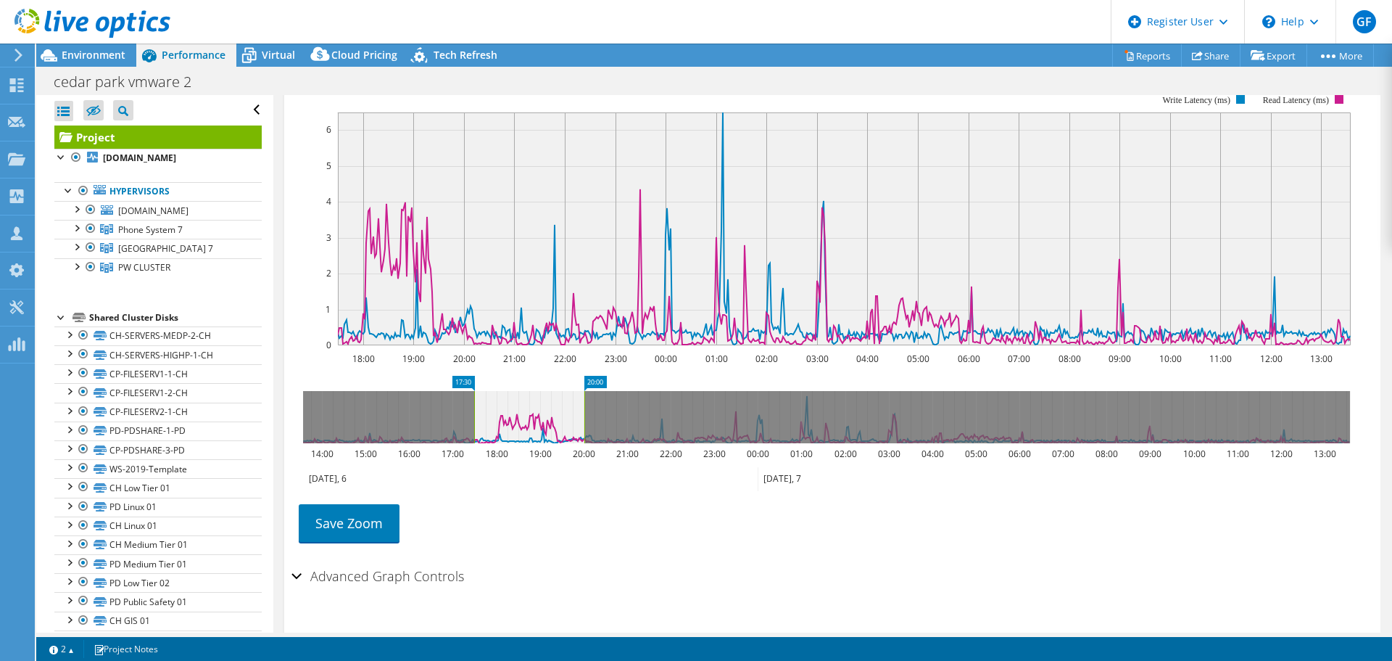
drag, startPoint x: 1349, startPoint y: 383, endPoint x: 583, endPoint y: 384, distance: 765.9
click at [583, 391] on rect at bounding box center [585, 417] width 6 height 52
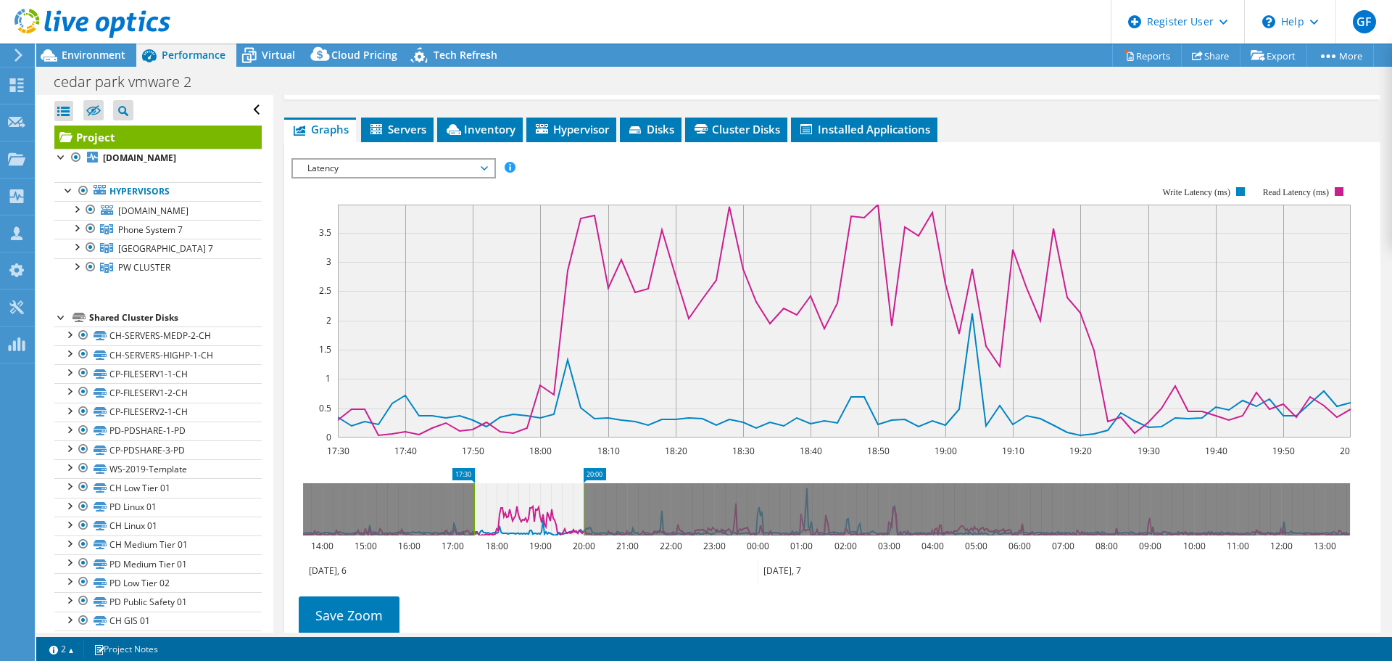
scroll to position [504, 0]
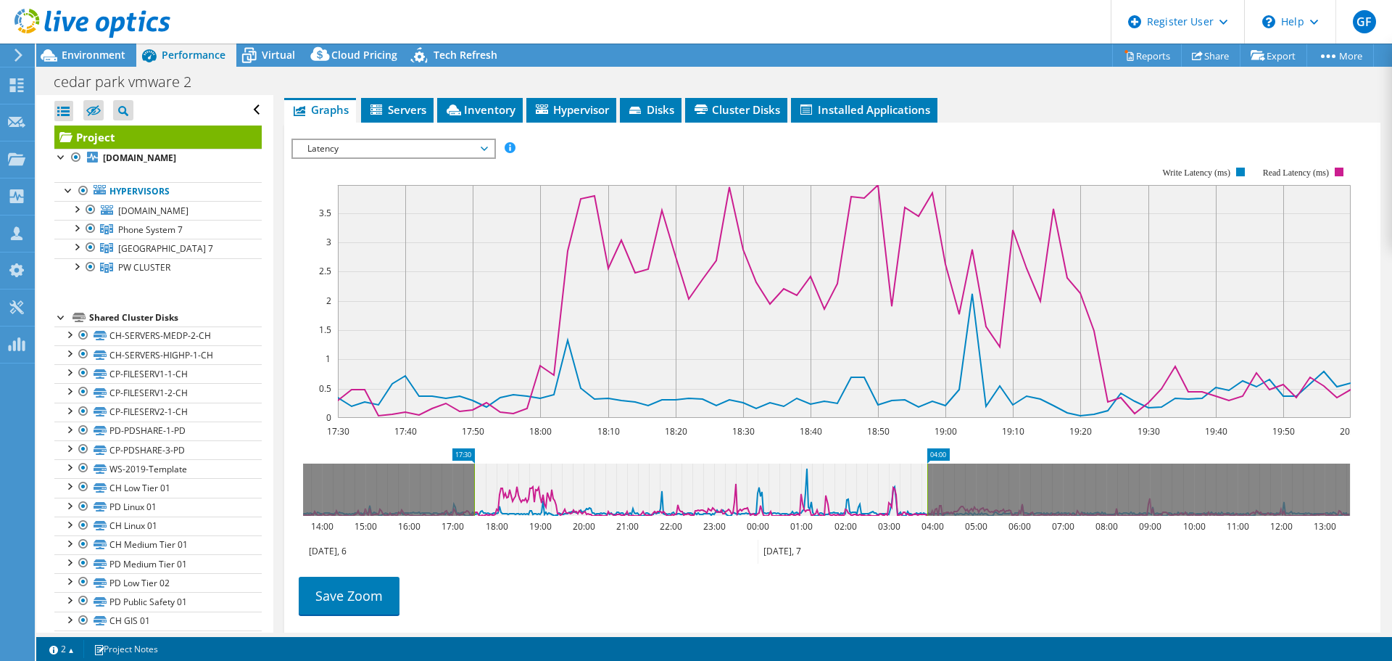
drag, startPoint x: 582, startPoint y: 461, endPoint x: 925, endPoint y: 461, distance: 343.8
click at [925, 463] on rect at bounding box center [928, 489] width 6 height 52
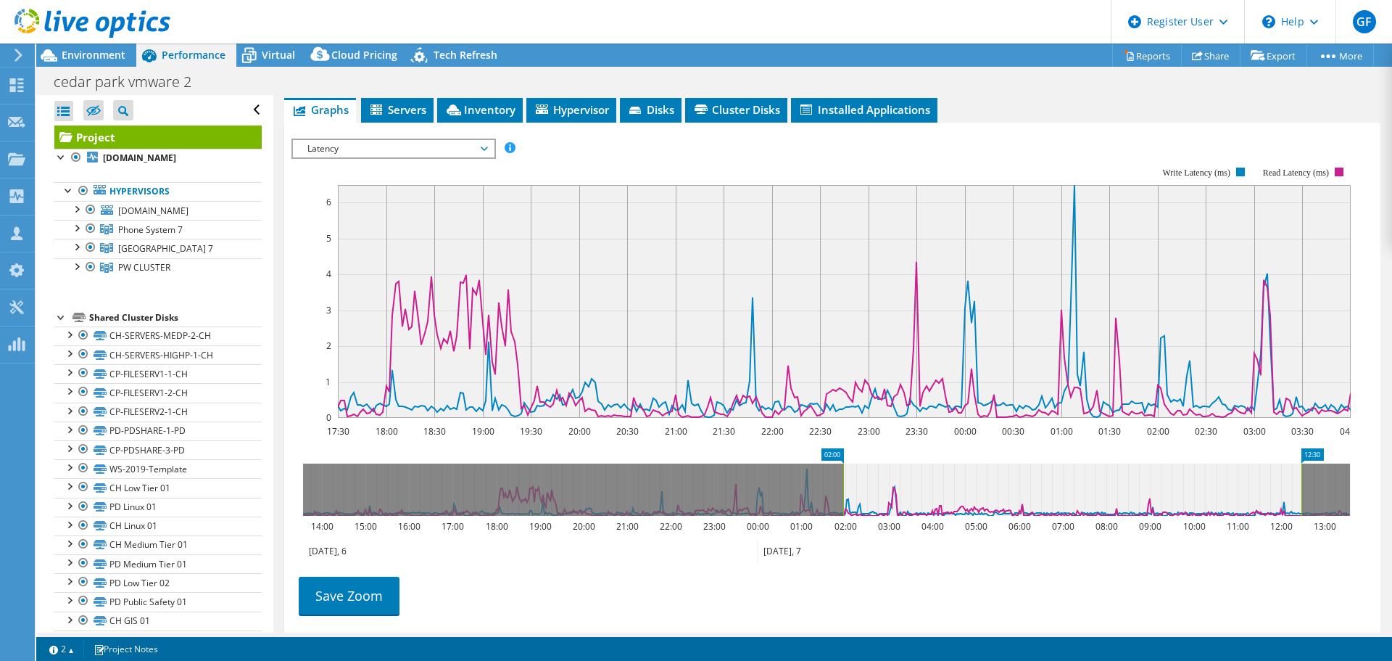
drag, startPoint x: 482, startPoint y: 455, endPoint x: 851, endPoint y: 479, distance: 369.9
click at [851, 479] on icon at bounding box center [1072, 489] width 458 height 52
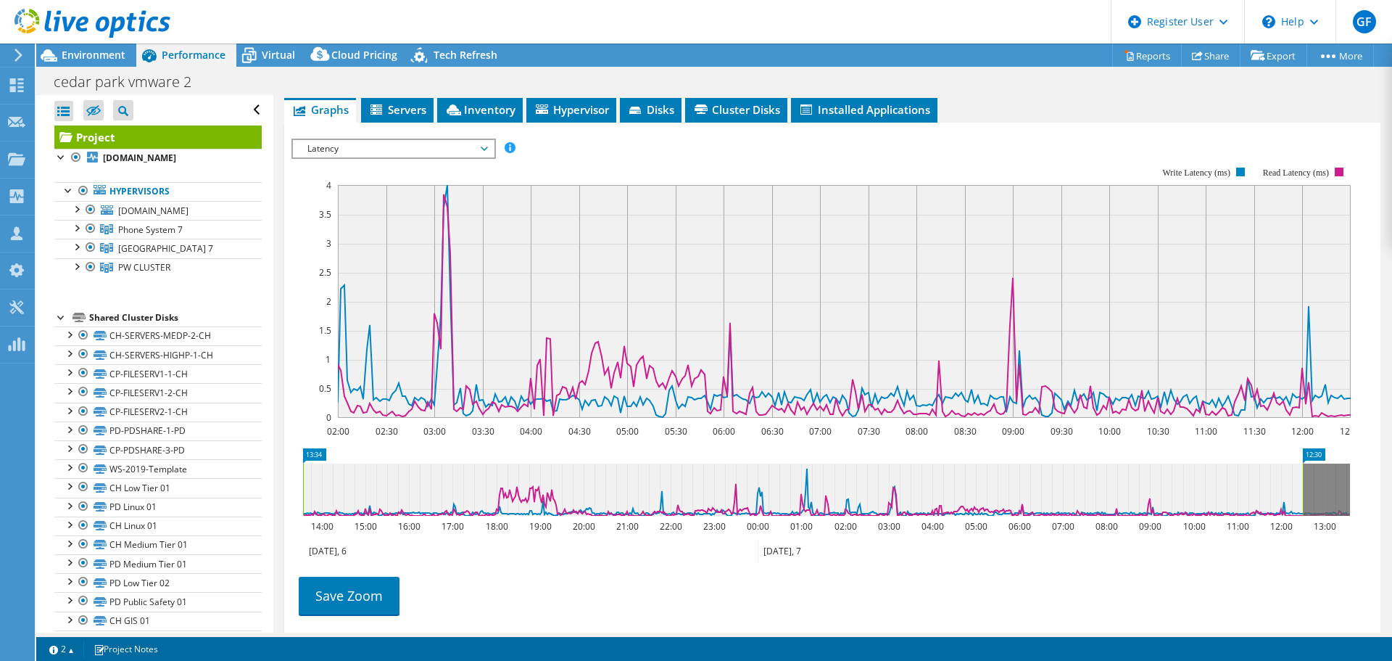
drag, startPoint x: 846, startPoint y: 447, endPoint x: -149, endPoint y: 424, distance: 995.3
click at [0, 424] on html "GF Dell User Gabriel Fula Gabriel.Fula@dell.com Dell My Profile Log Out \n Help…" at bounding box center [696, 330] width 1392 height 661
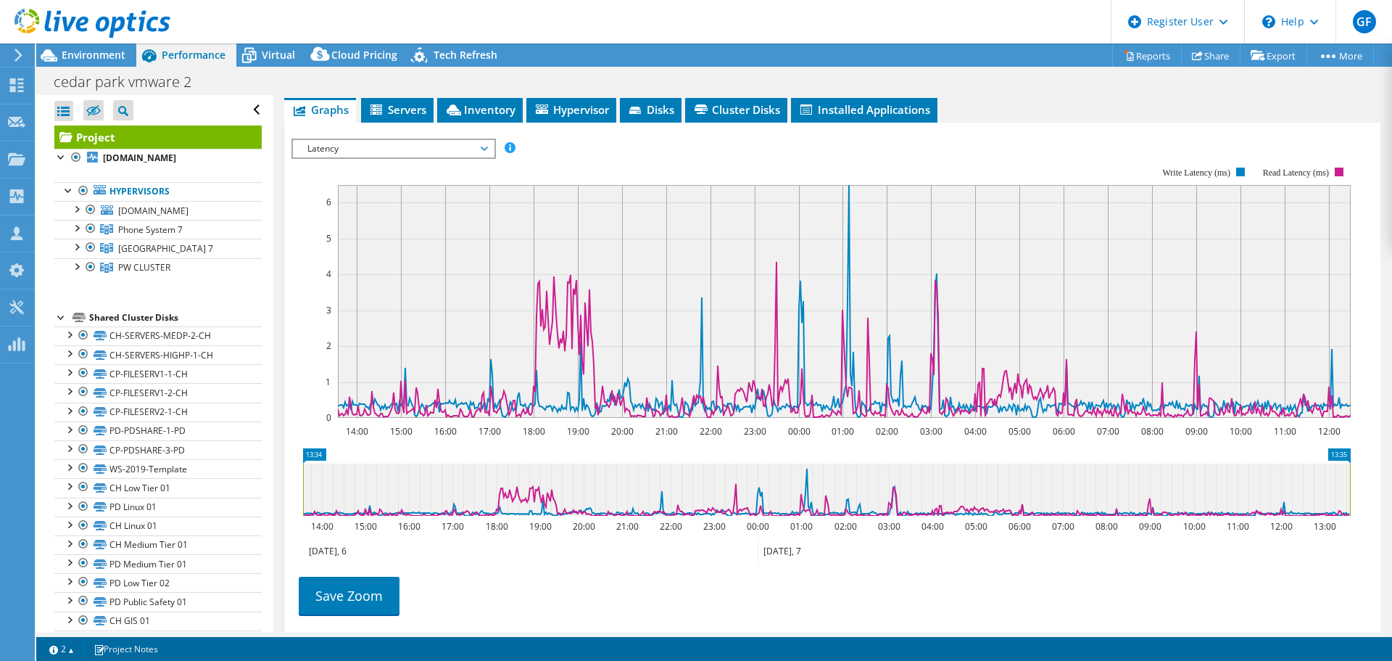
drag, startPoint x: 1302, startPoint y: 453, endPoint x: 1392, endPoint y: 443, distance: 90.4
click at [1392, 443] on article "Project Details Prepared for: tyler bright, tyler.bright@cedarparktexas.gov Acc…" at bounding box center [832, 363] width 1119 height 537
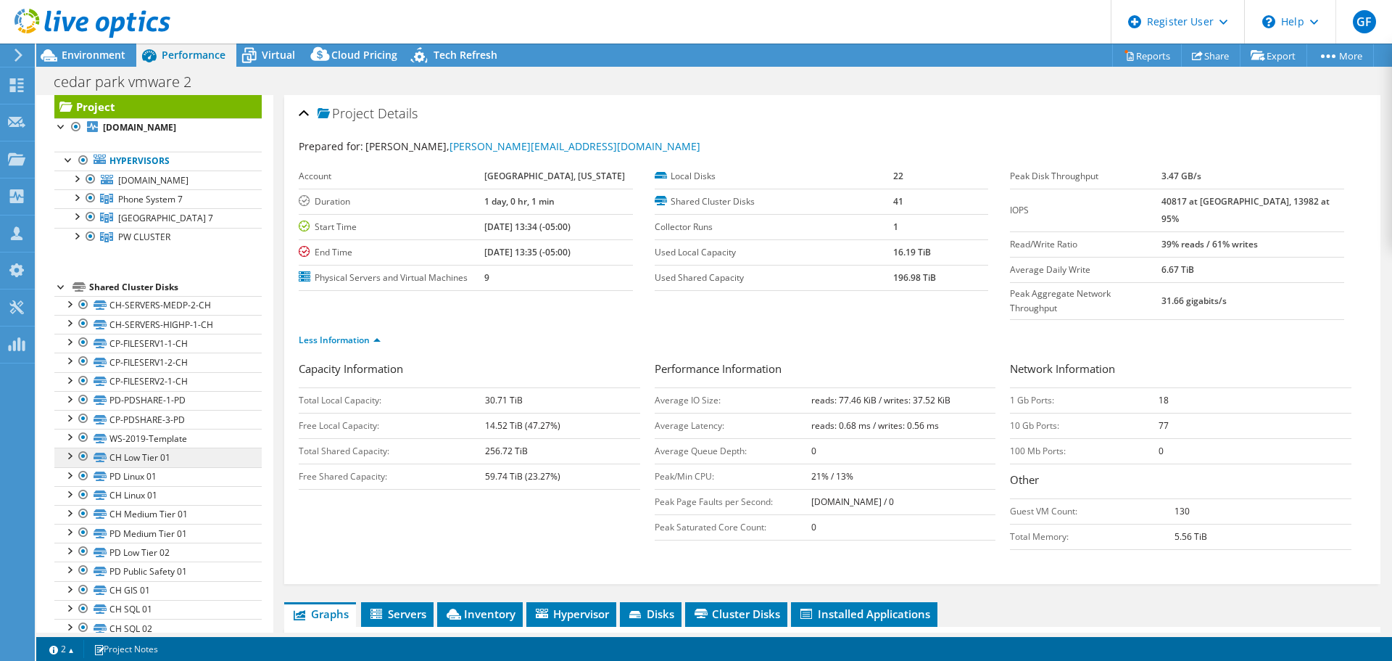
scroll to position [0, 0]
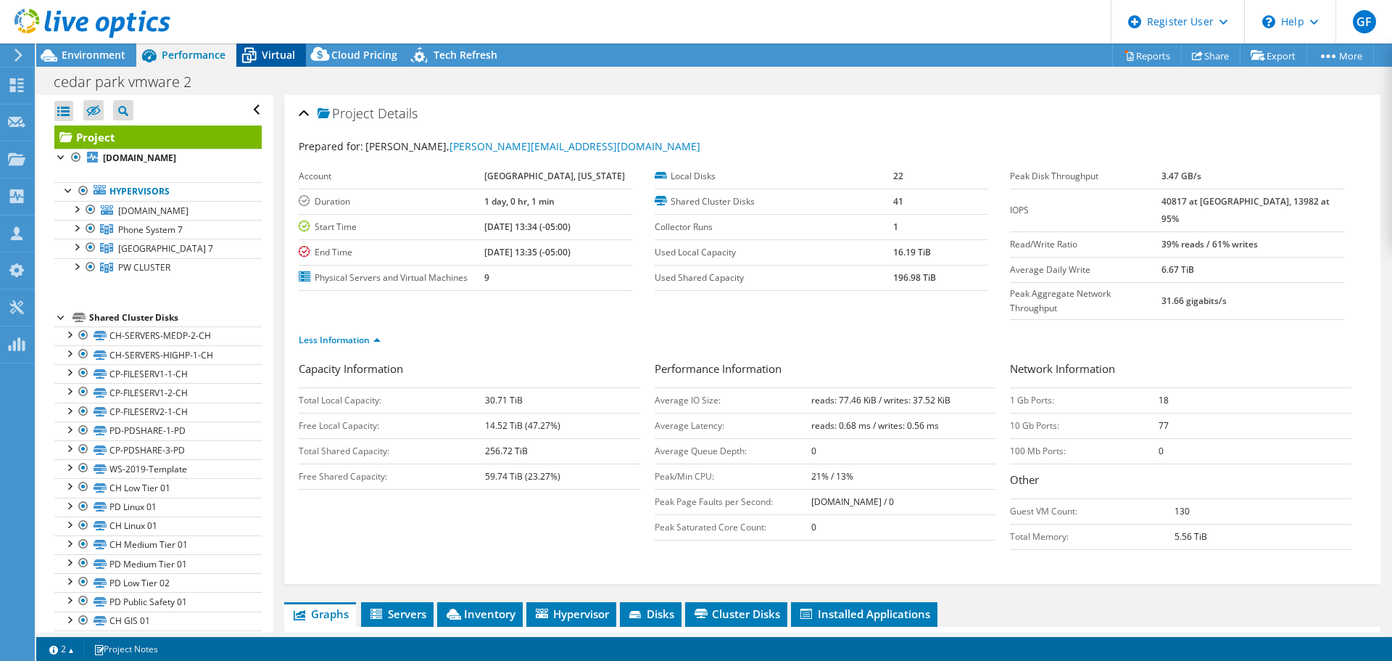
click at [273, 59] on span "Virtual" at bounding box center [278, 55] width 33 height 14
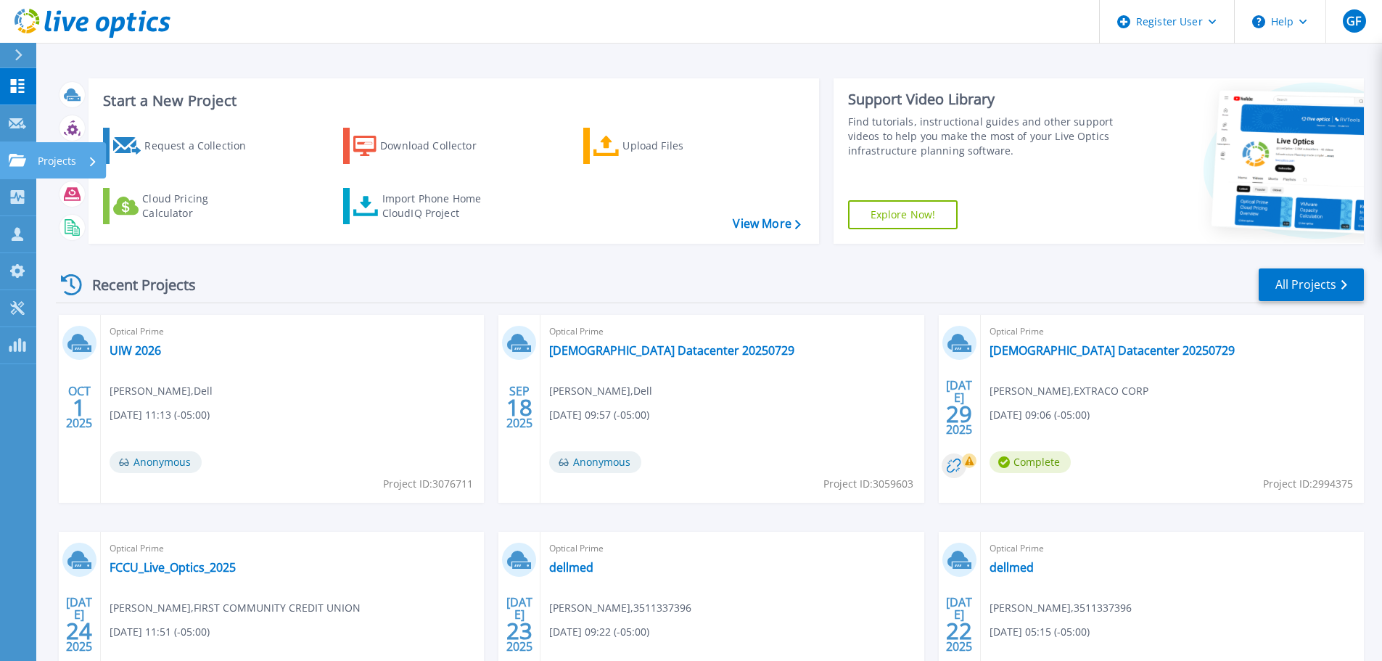
click at [44, 152] on p "Projects" at bounding box center [57, 161] width 38 height 38
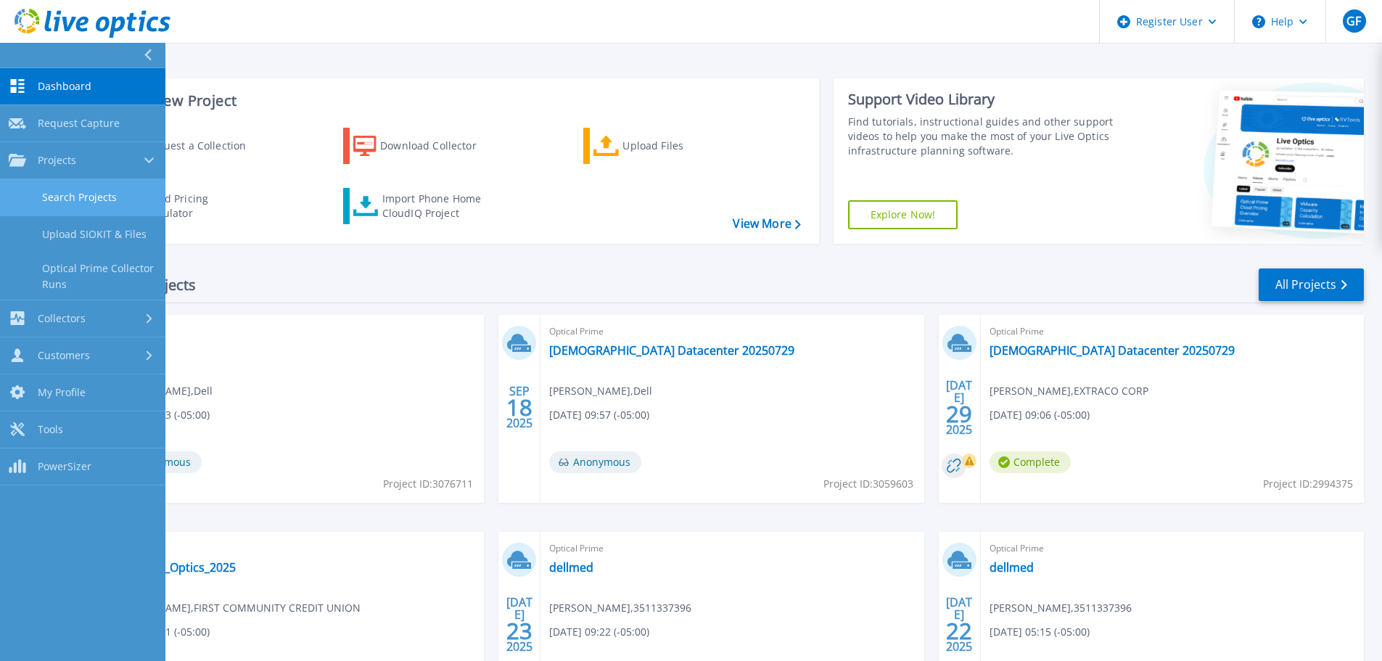
click at [81, 210] on link "Search Projects" at bounding box center [82, 197] width 165 height 37
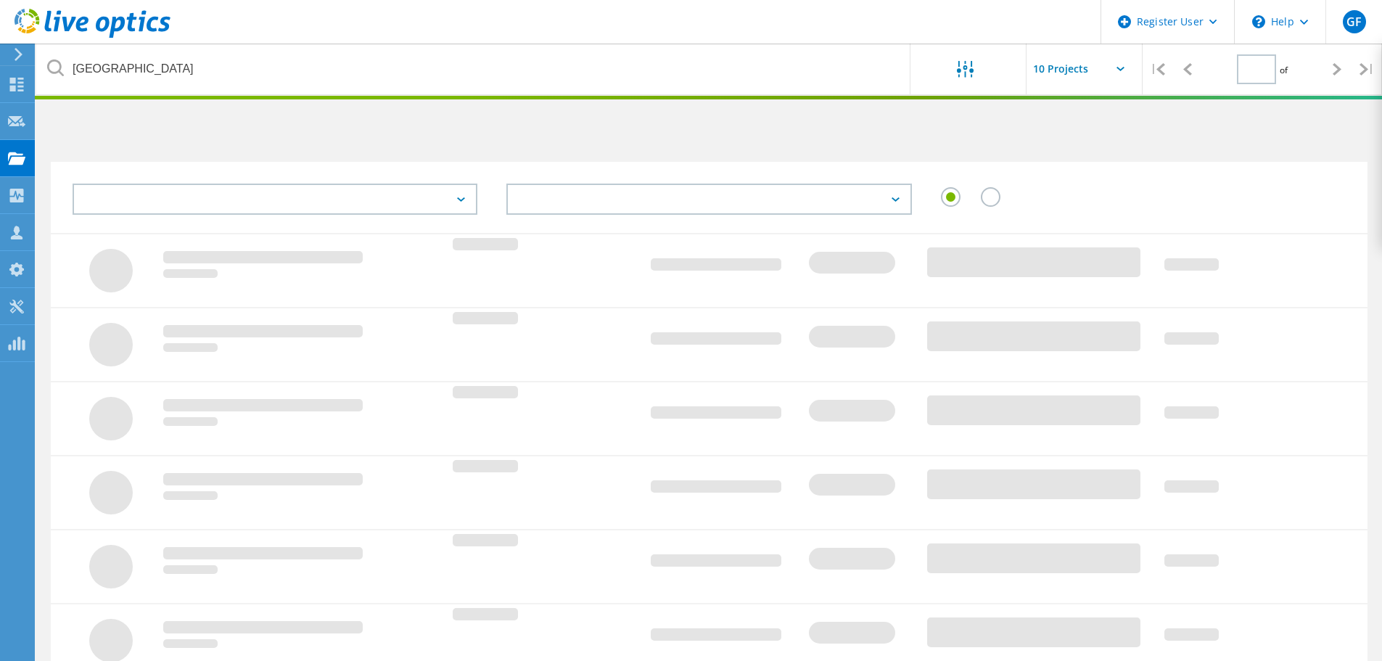
type input "1"
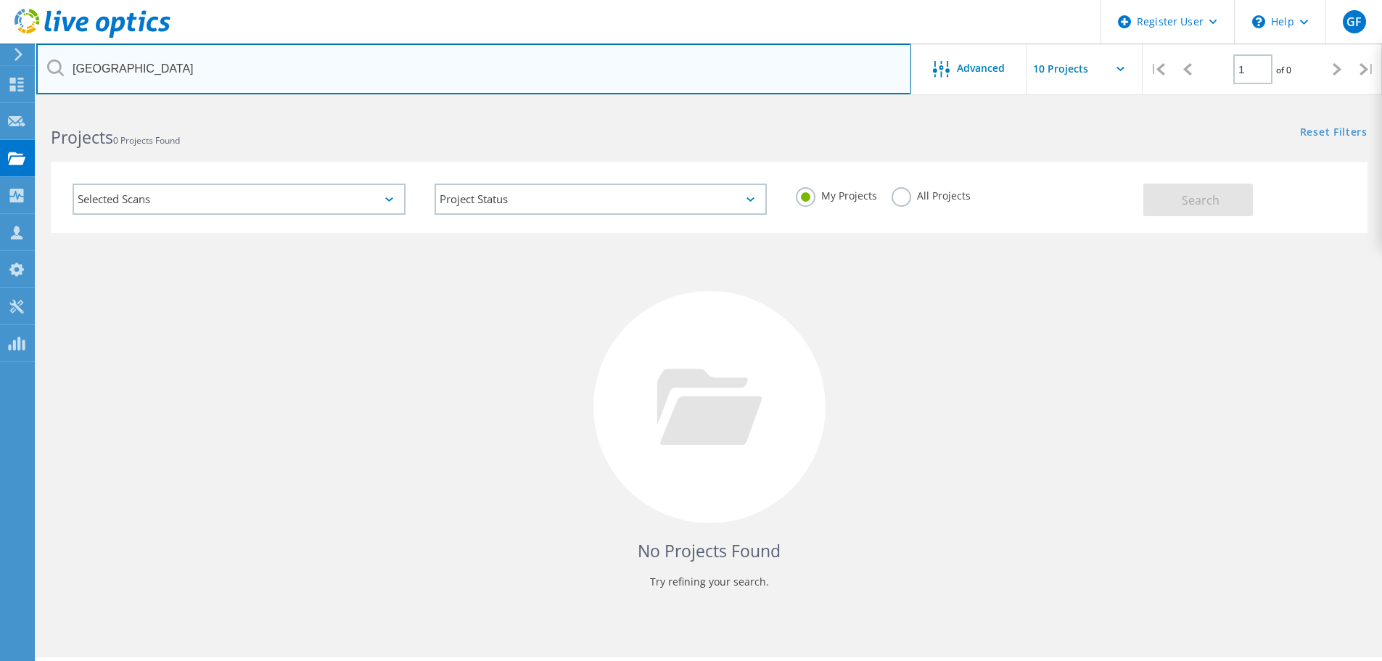
click at [160, 72] on input "[GEOGRAPHIC_DATA]" at bounding box center [473, 69] width 875 height 51
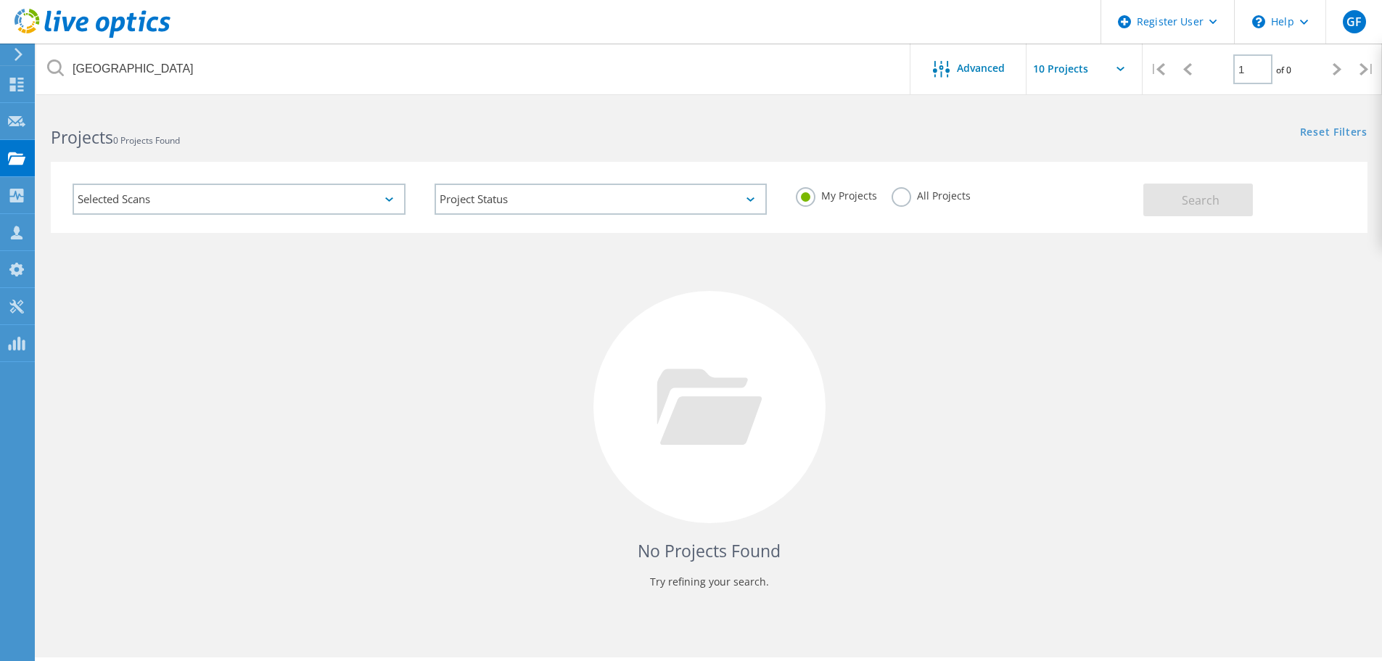
click at [907, 197] on label "All Projects" at bounding box center [930, 194] width 79 height 14
click at [0, 0] on input "All Projects" at bounding box center [0, 0] width 0 height 0
click at [1248, 188] on button "Search" at bounding box center [1198, 199] width 110 height 33
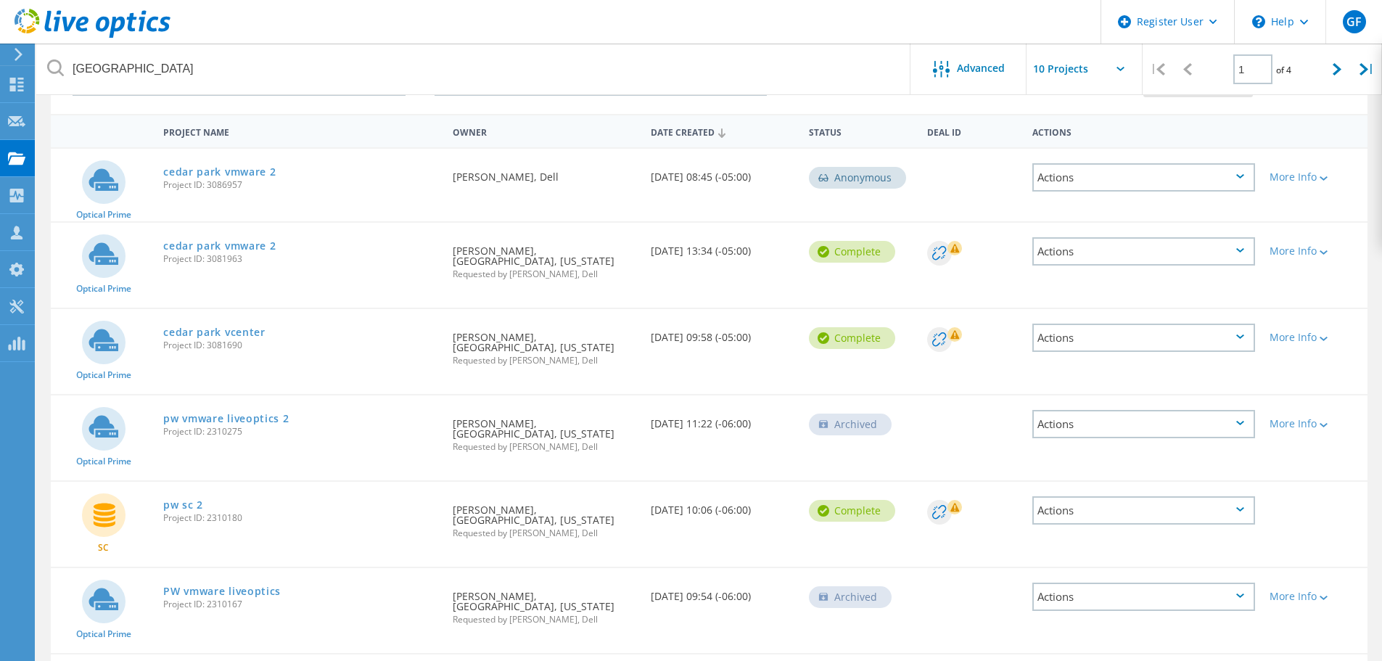
scroll to position [145, 0]
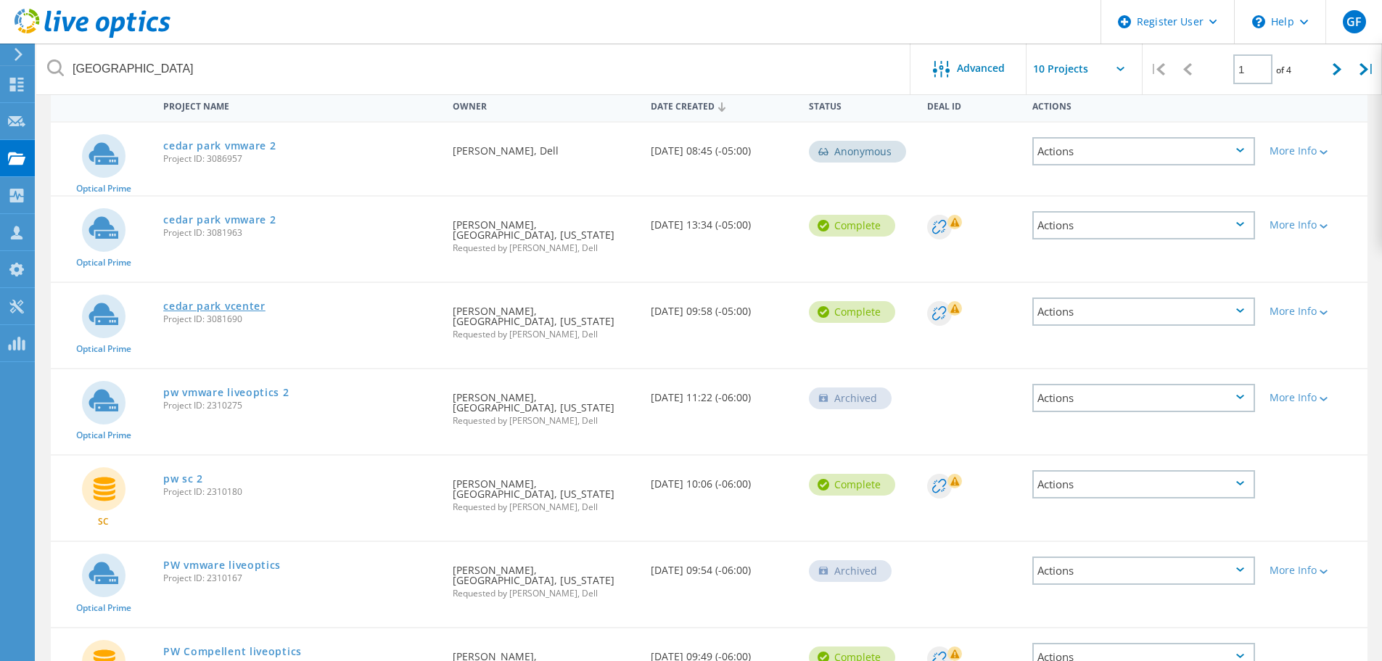
click at [226, 301] on link "cedar park vcenter" at bounding box center [214, 306] width 102 height 10
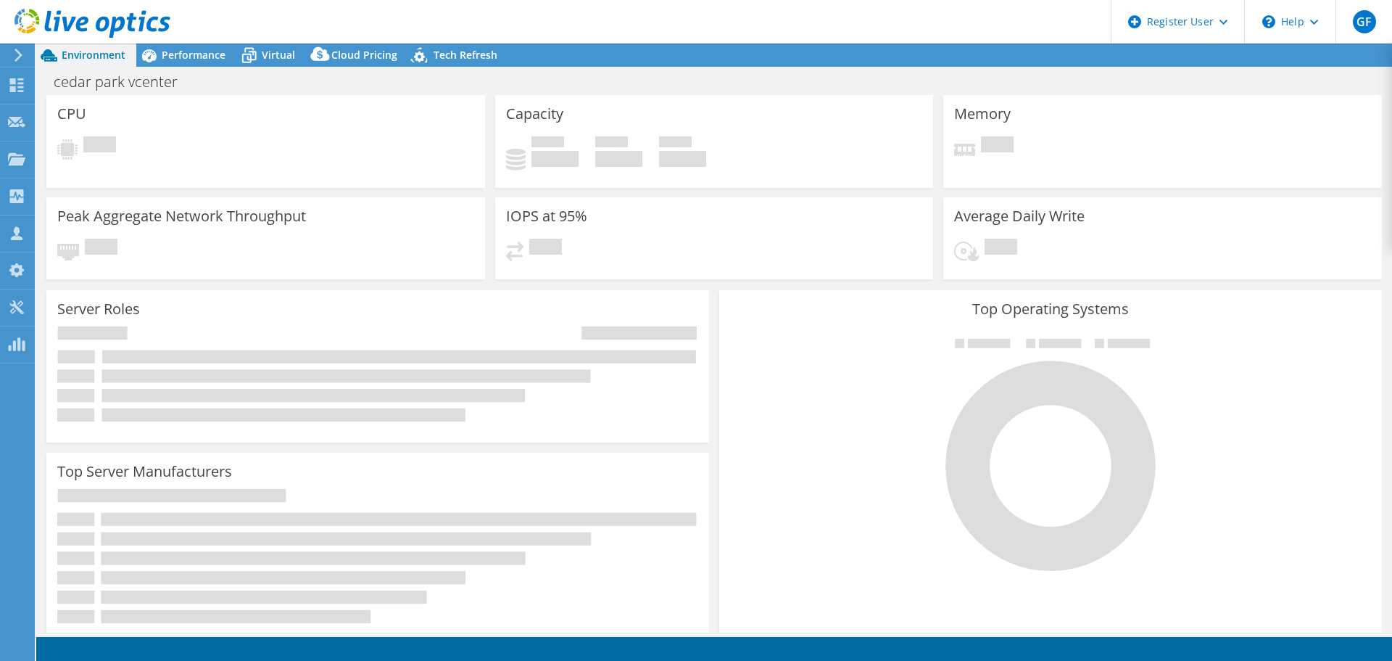
select select "USD"
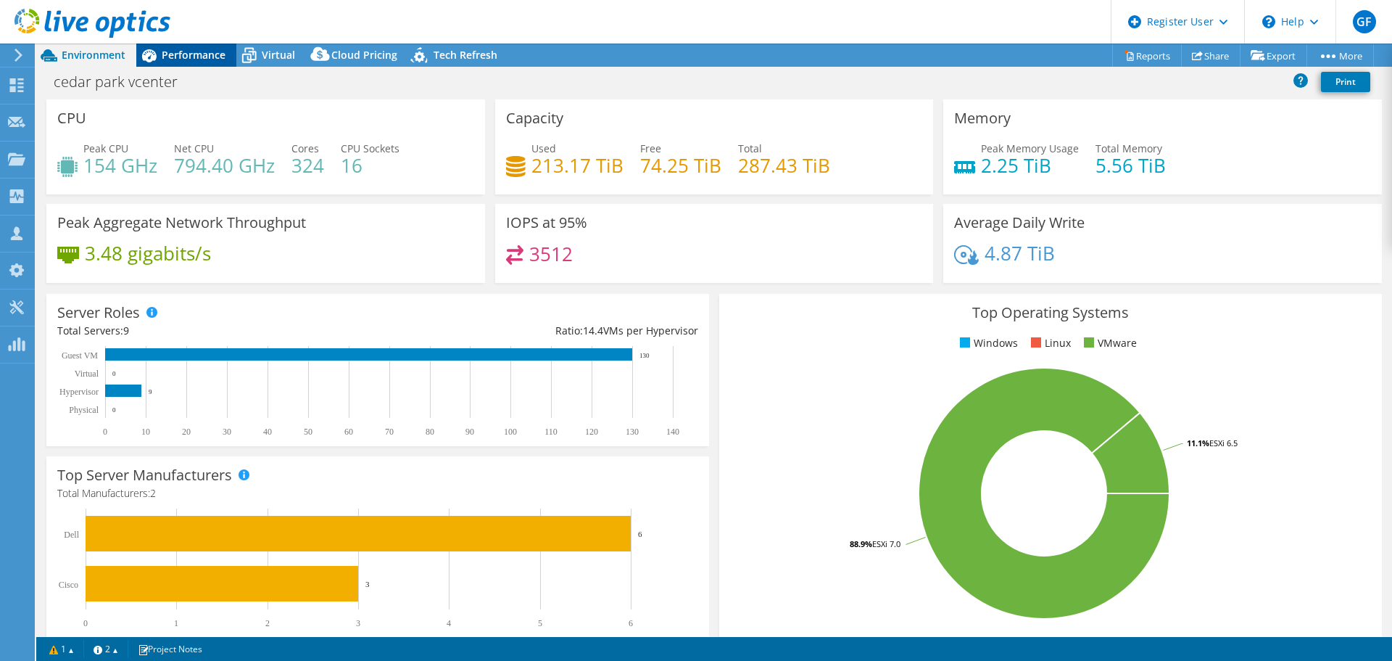
click at [206, 62] on div "Performance" at bounding box center [186, 55] width 100 height 23
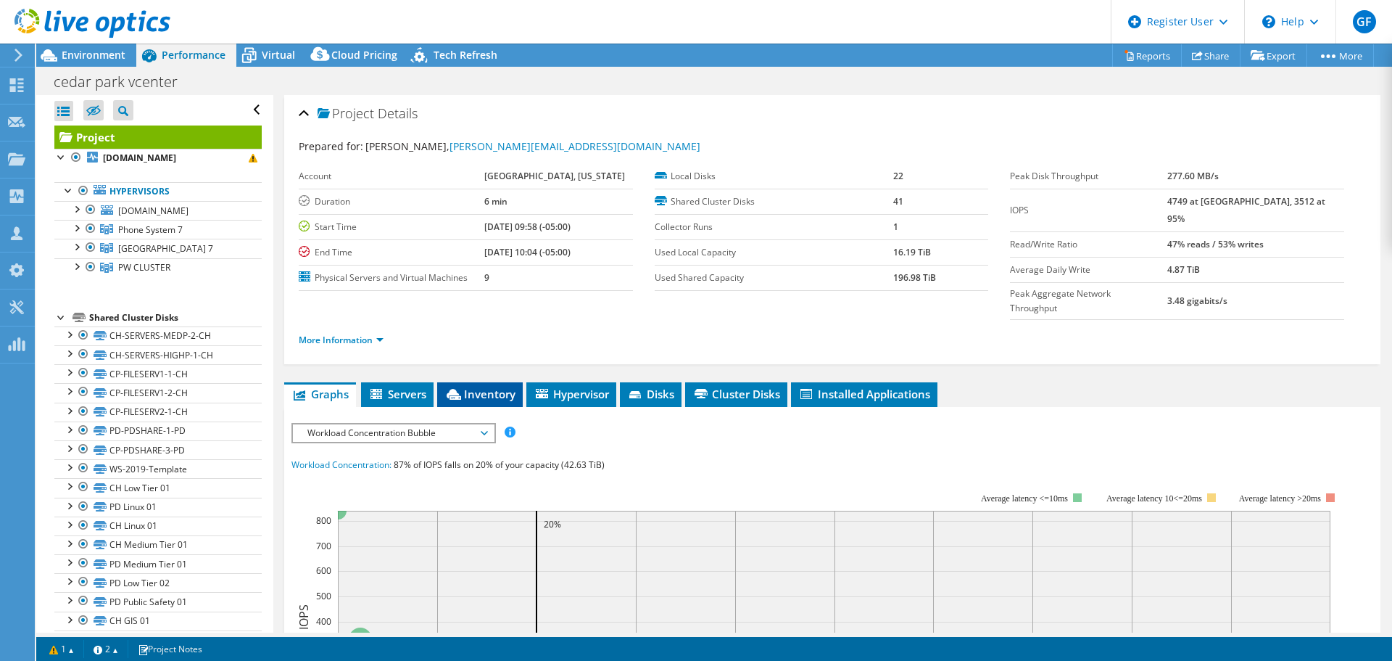
click at [498, 387] on span "Inventory" at bounding box center [480, 394] width 71 height 15
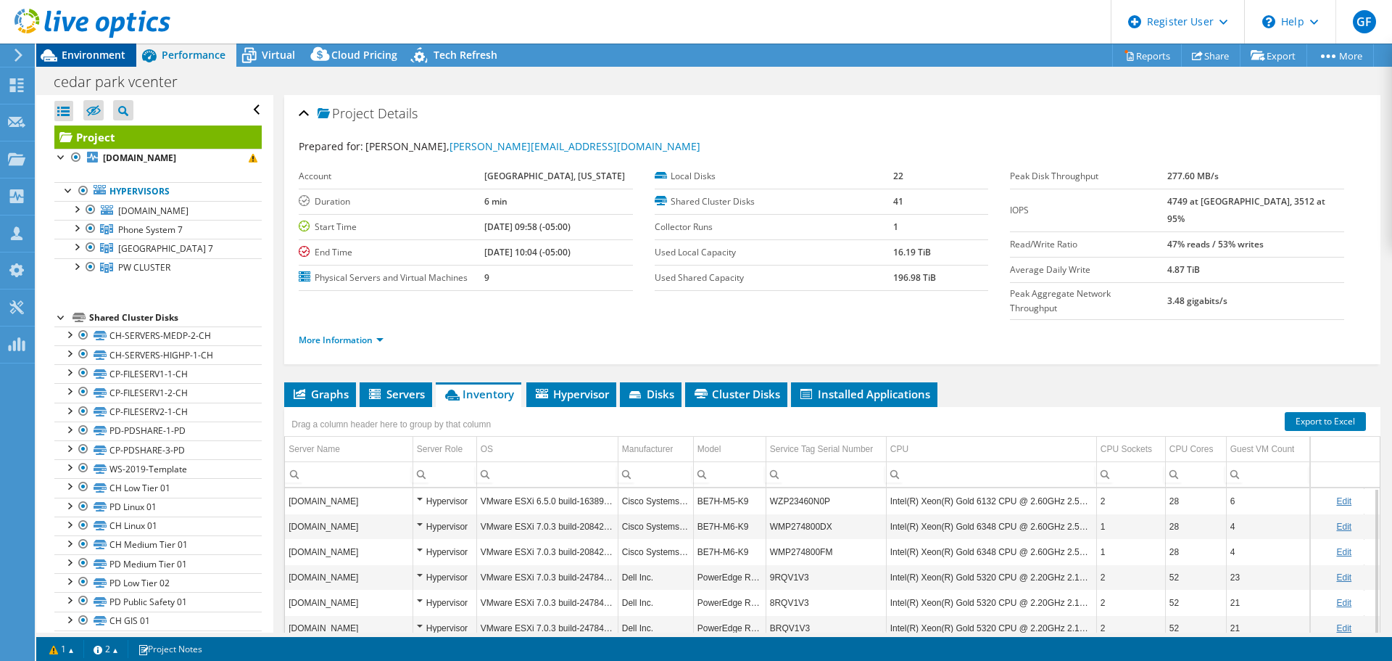
click at [106, 59] on span "Environment" at bounding box center [94, 55] width 64 height 14
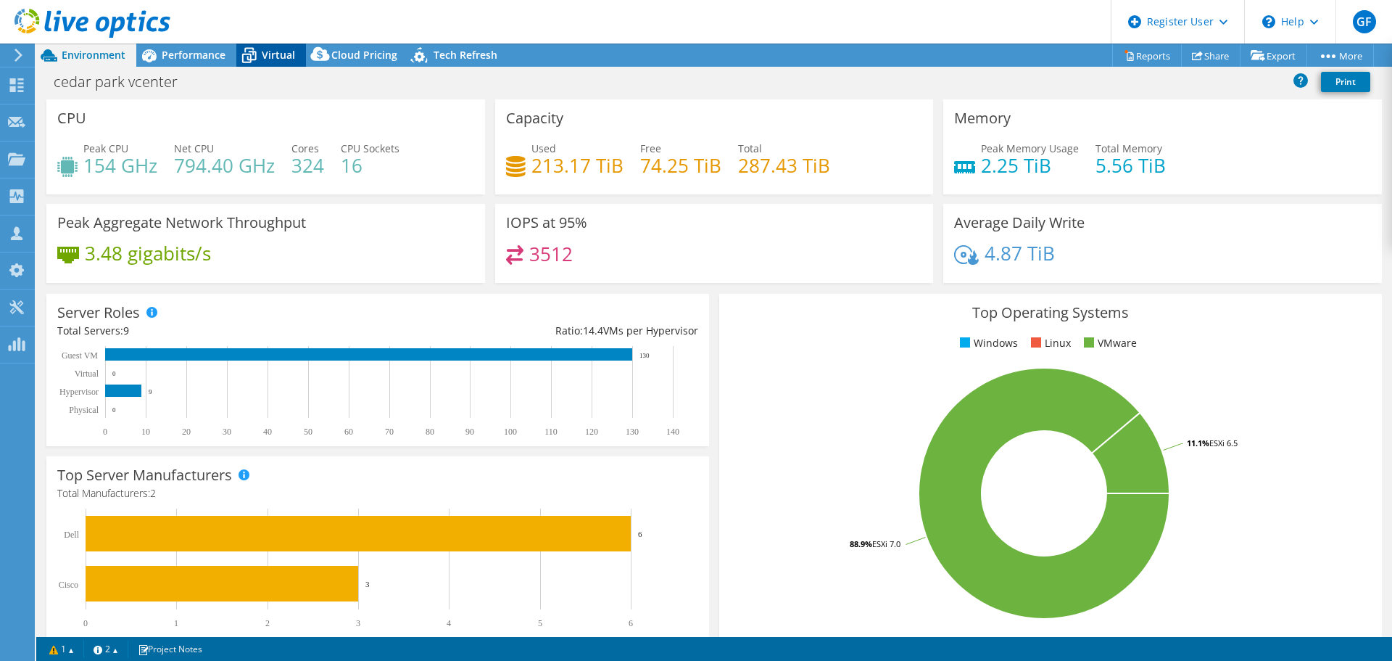
click at [292, 55] on span "Virtual" at bounding box center [278, 55] width 33 height 14
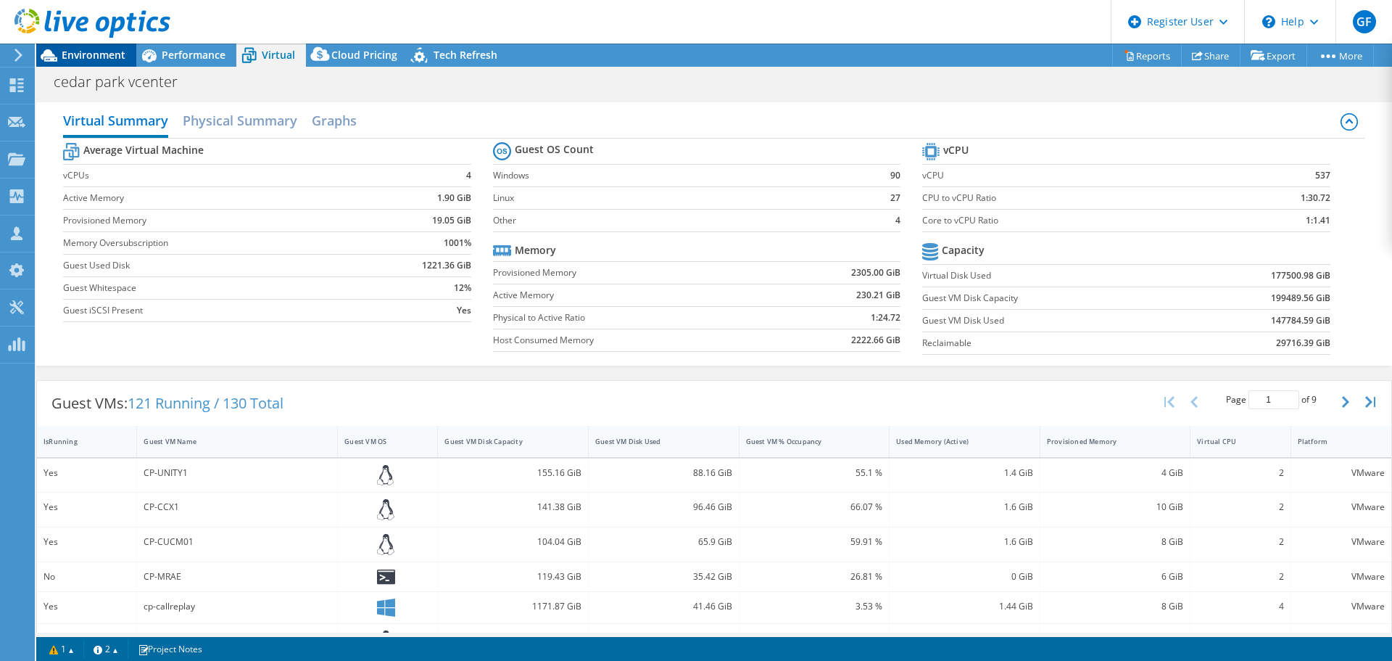
click at [102, 49] on span "Environment" at bounding box center [94, 55] width 64 height 14
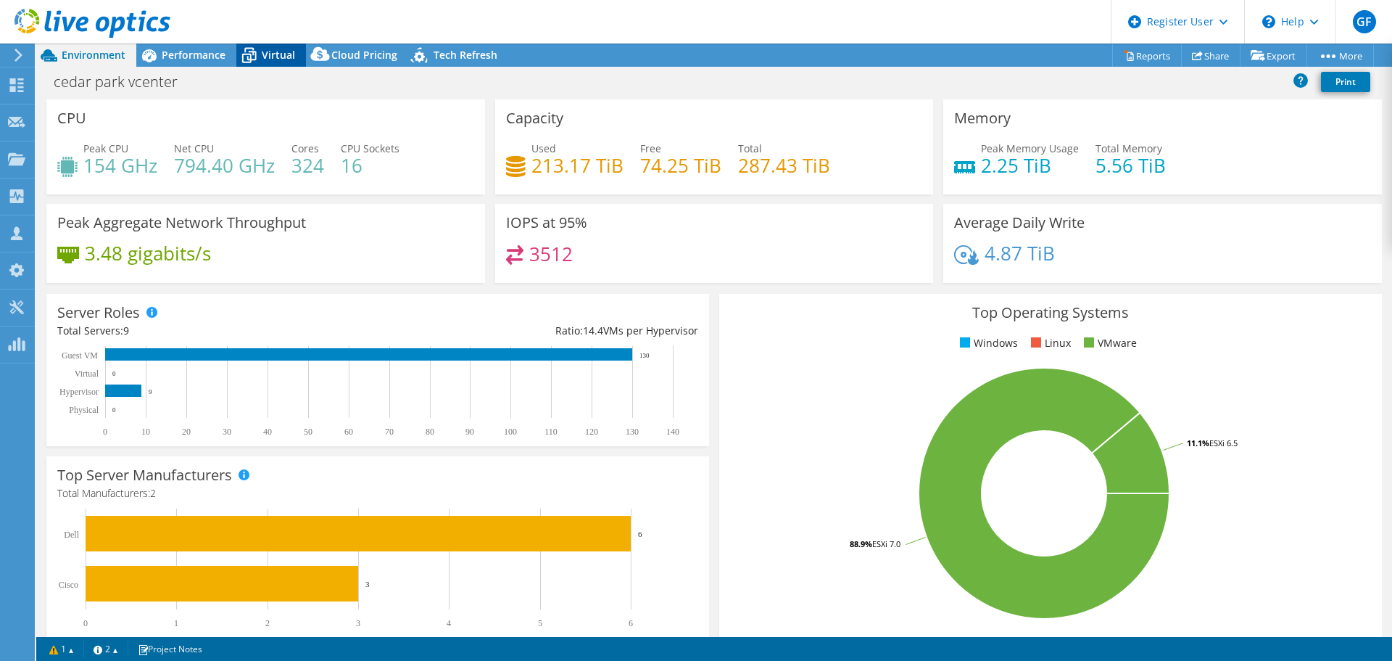
click at [277, 57] on span "Virtual" at bounding box center [278, 55] width 33 height 14
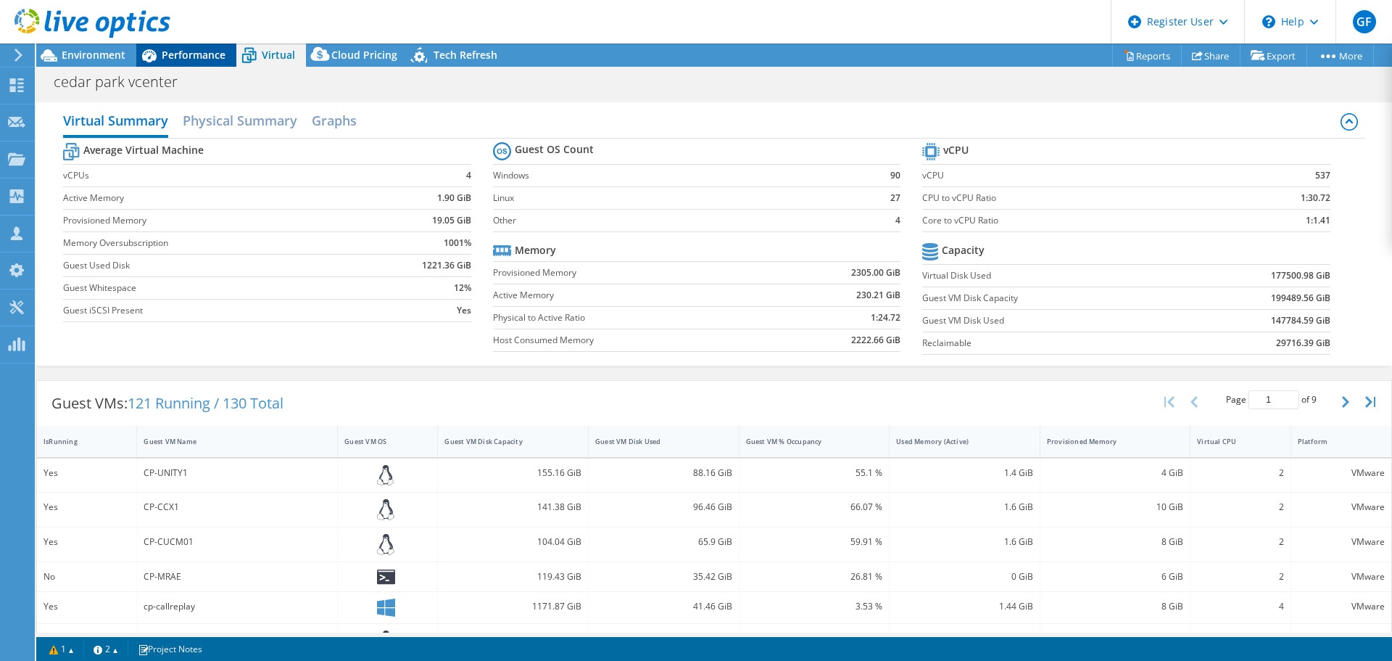
click at [190, 59] on span "Performance" at bounding box center [194, 55] width 64 height 14
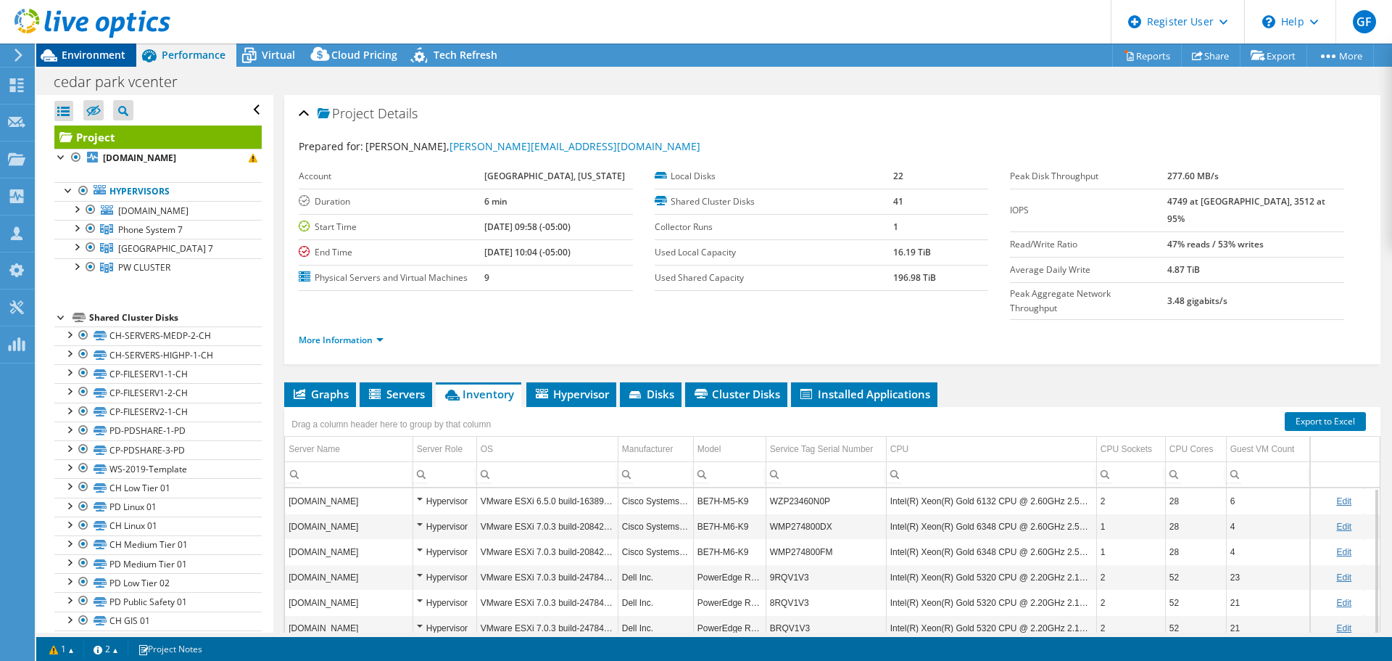
click at [94, 54] on span "Environment" at bounding box center [94, 55] width 64 height 14
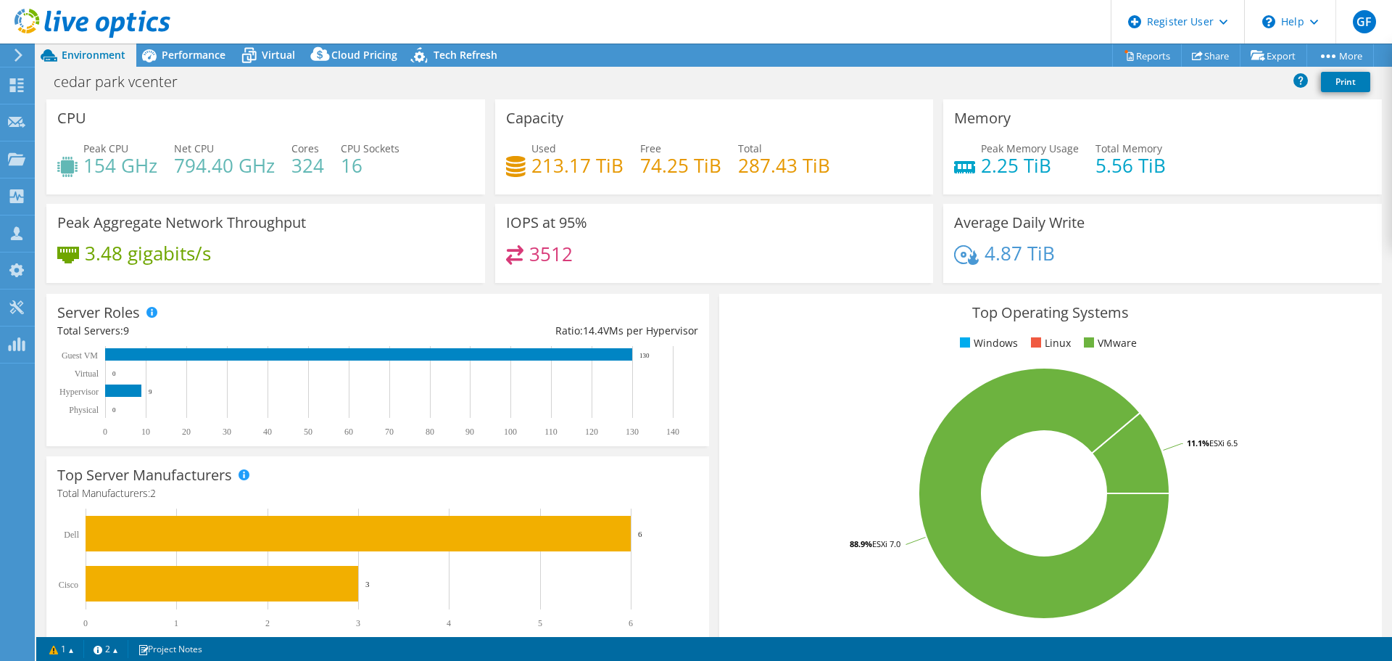
click at [536, 259] on h4 "3512" at bounding box center [551, 254] width 44 height 16
click at [633, 340] on div "Server Roles Physical Servers represent bare metal servers that were targets of…" at bounding box center [377, 370] width 663 height 152
click at [278, 65] on div "Virtual" at bounding box center [271, 55] width 70 height 23
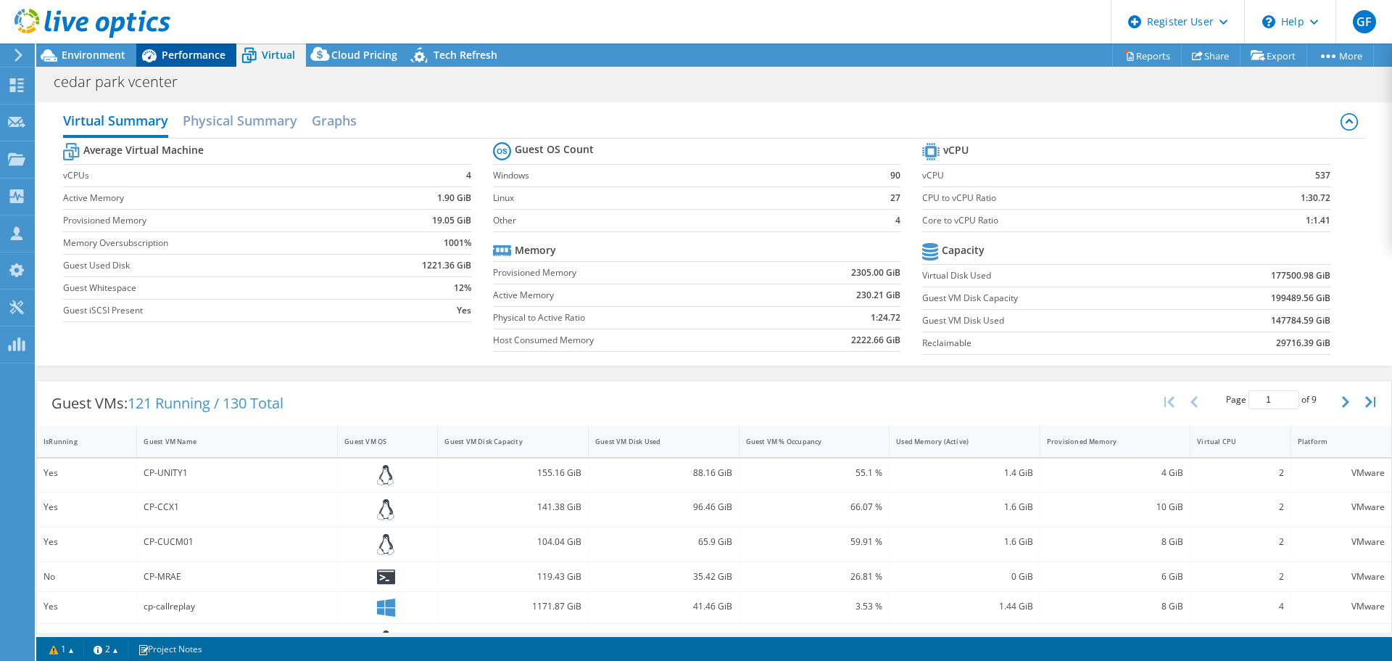
click at [211, 51] on span "Performance" at bounding box center [194, 55] width 64 height 14
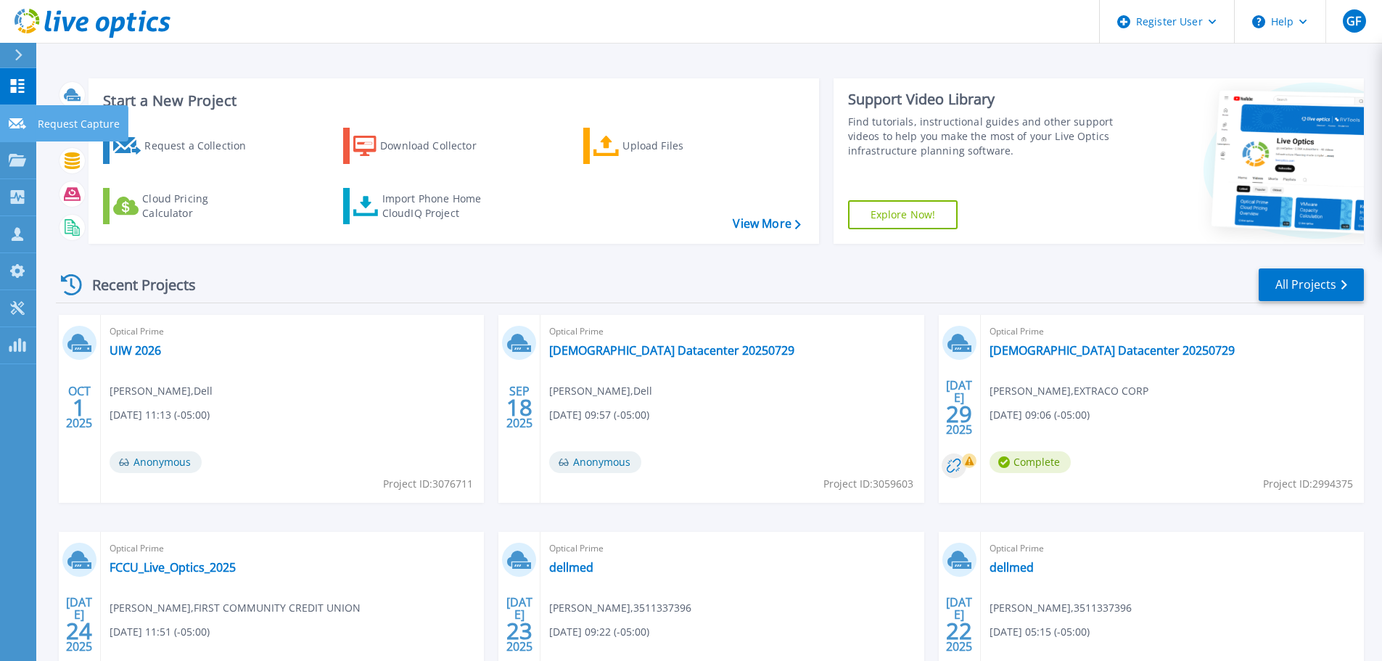
click at [54, 133] on p "Request Capture" at bounding box center [79, 124] width 82 height 38
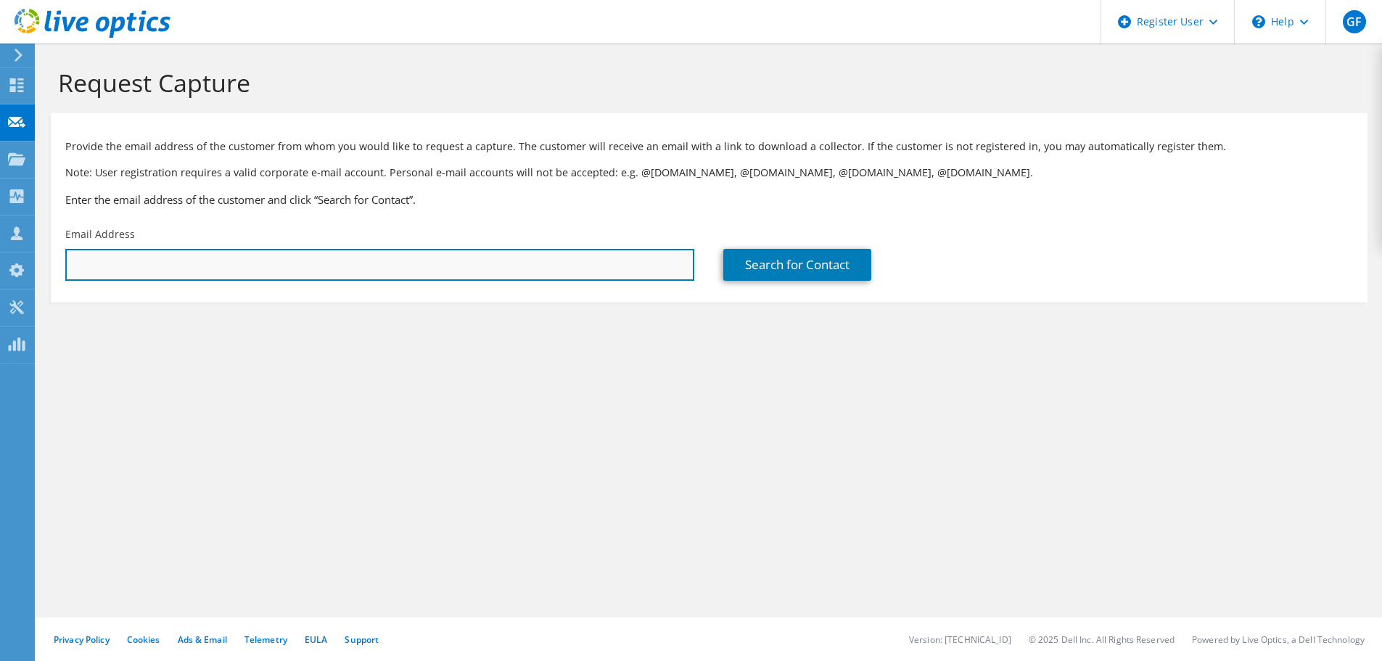
click at [119, 259] on input "text" at bounding box center [379, 265] width 629 height 32
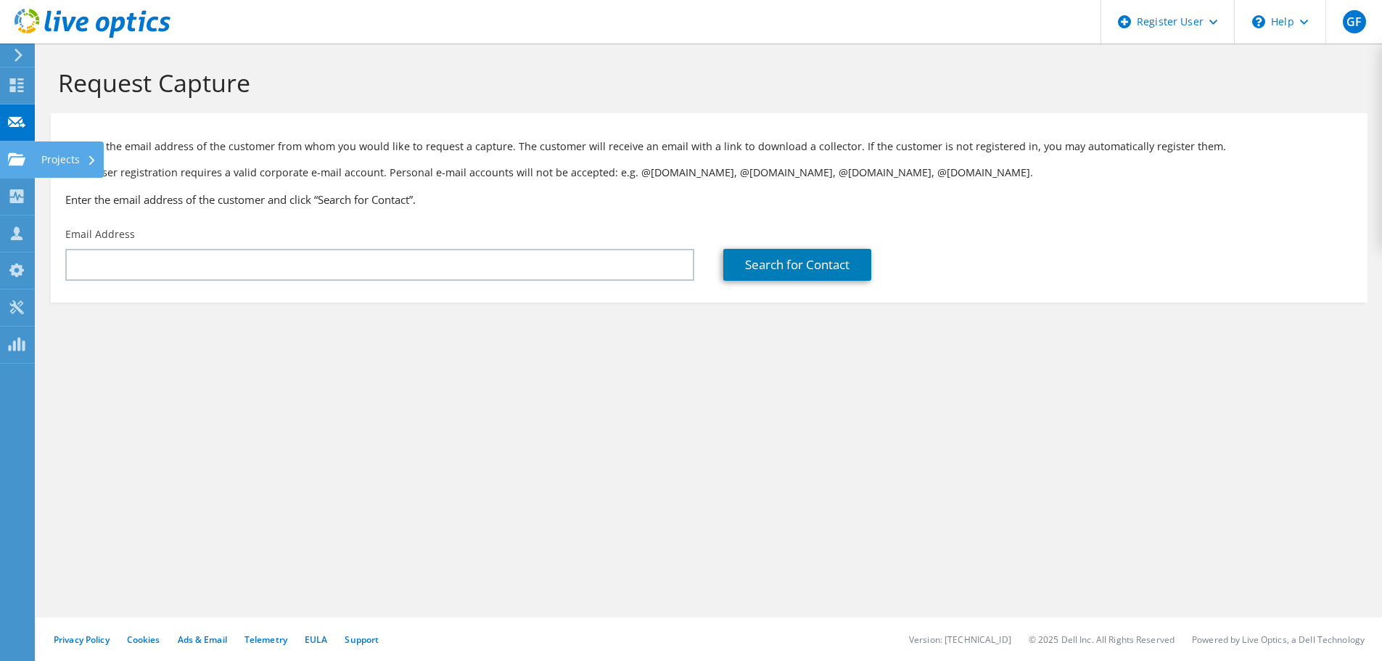
drag, startPoint x: 4, startPoint y: 169, endPoint x: 11, endPoint y: 168, distance: 7.4
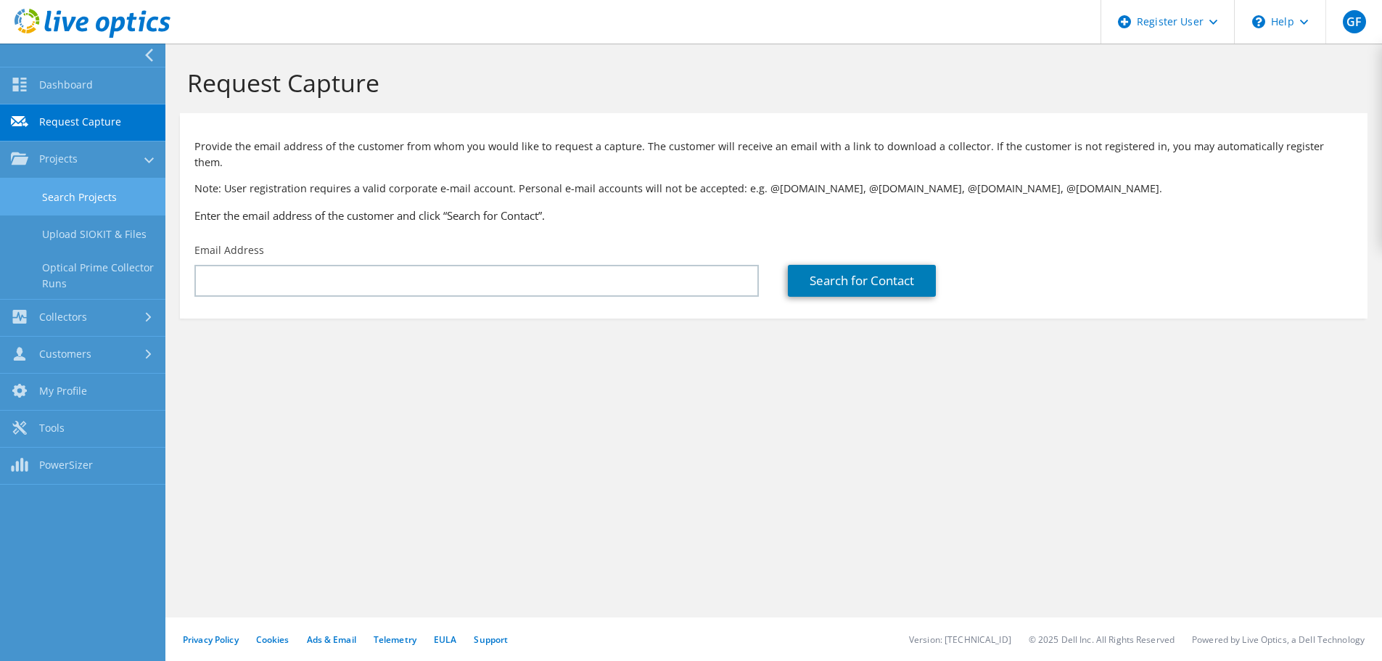
click at [84, 204] on link "Search Projects" at bounding box center [82, 196] width 165 height 37
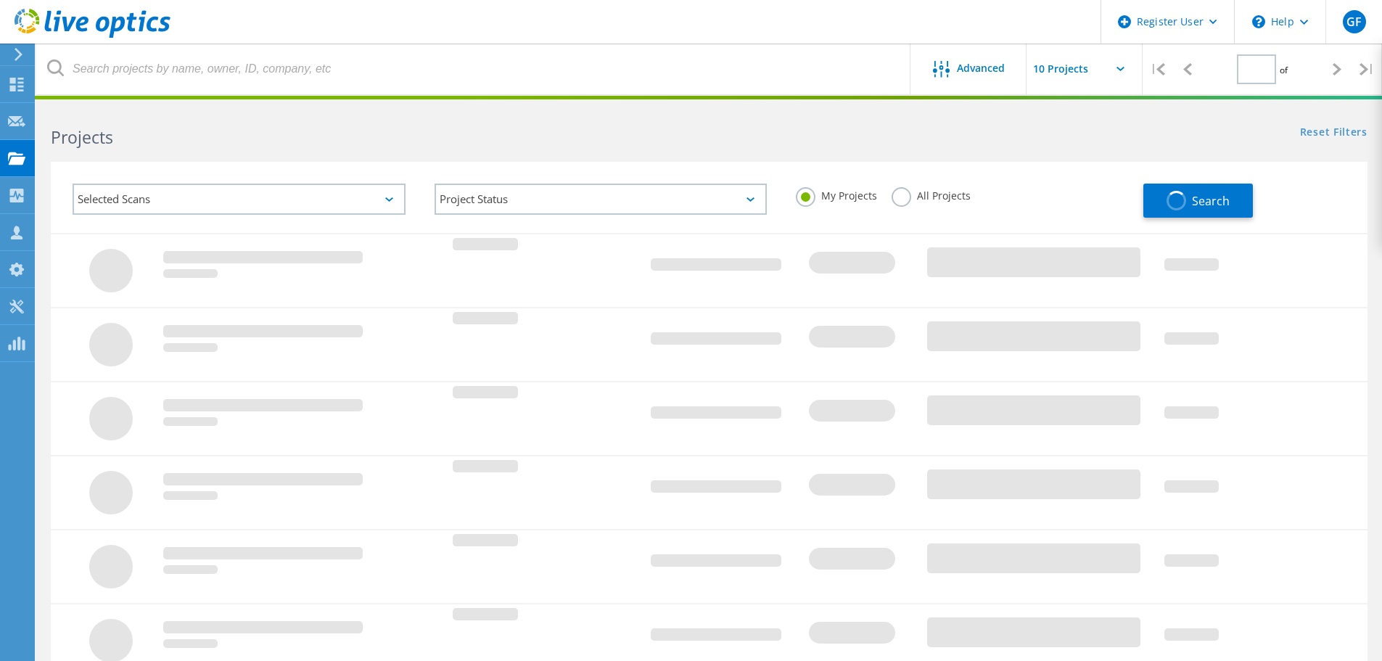
type input "1"
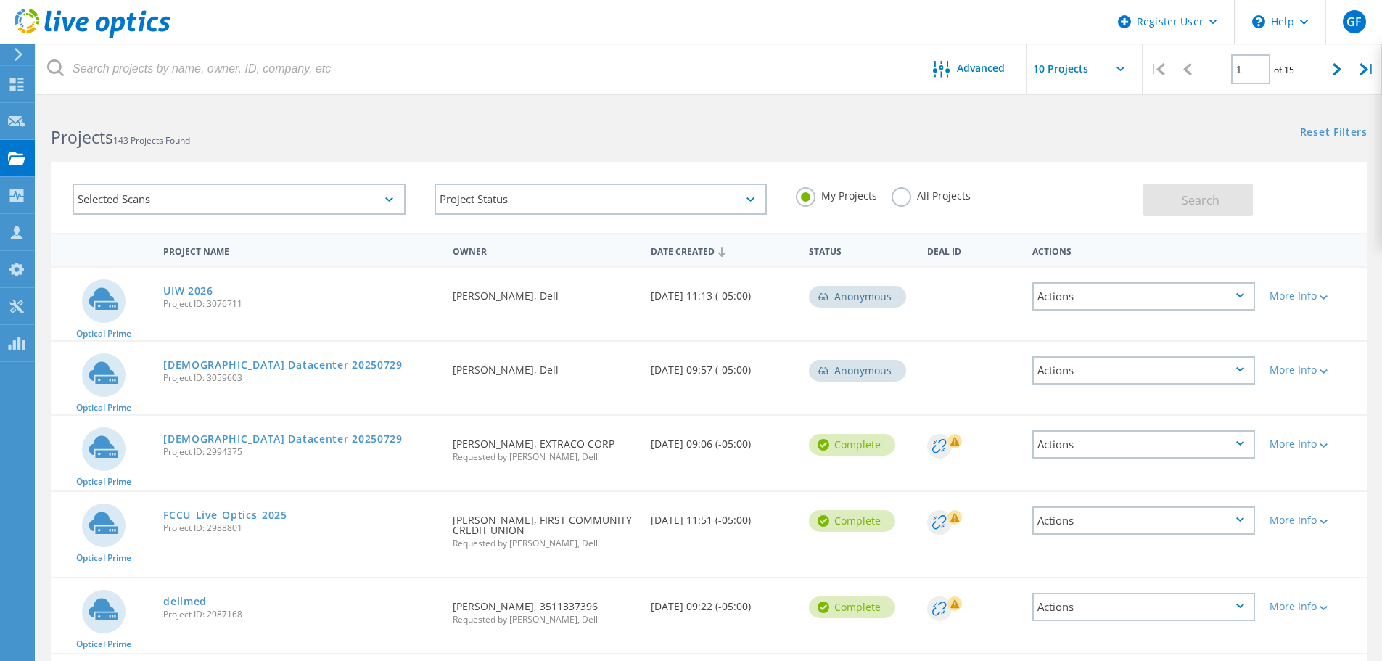
click at [939, 190] on label "All Projects" at bounding box center [930, 194] width 79 height 14
click at [0, 0] on input "All Projects" at bounding box center [0, 0] width 0 height 0
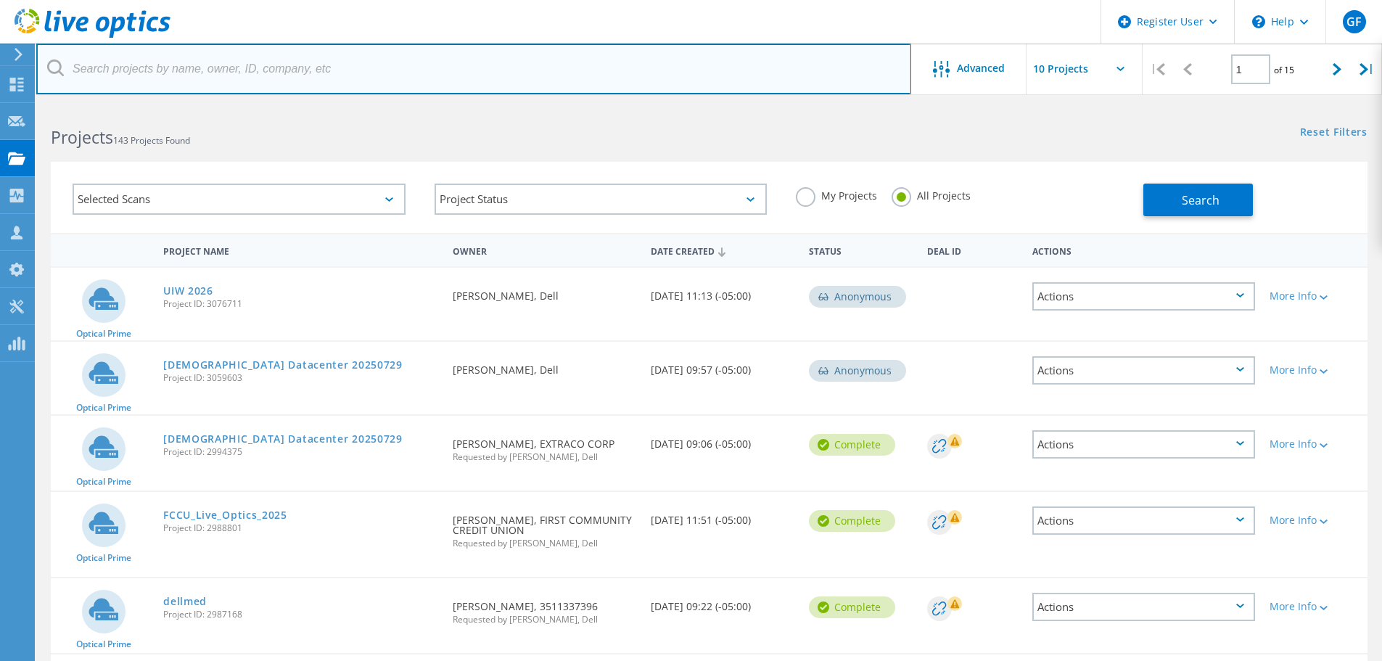
click at [363, 68] on input "text" at bounding box center [473, 69] width 875 height 51
type input "lake [PERSON_NAME] Ind"
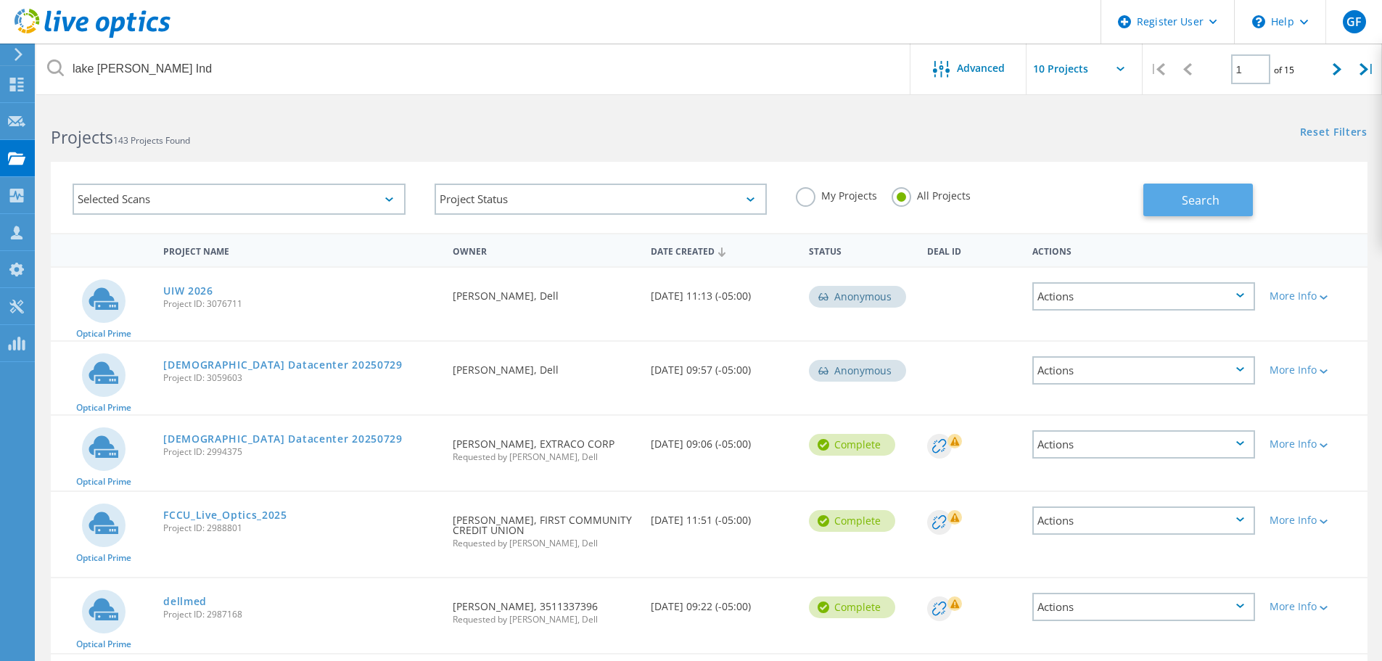
click at [1189, 203] on span "Search" at bounding box center [1200, 200] width 38 height 16
